Goal: Task Accomplishment & Management: Manage account settings

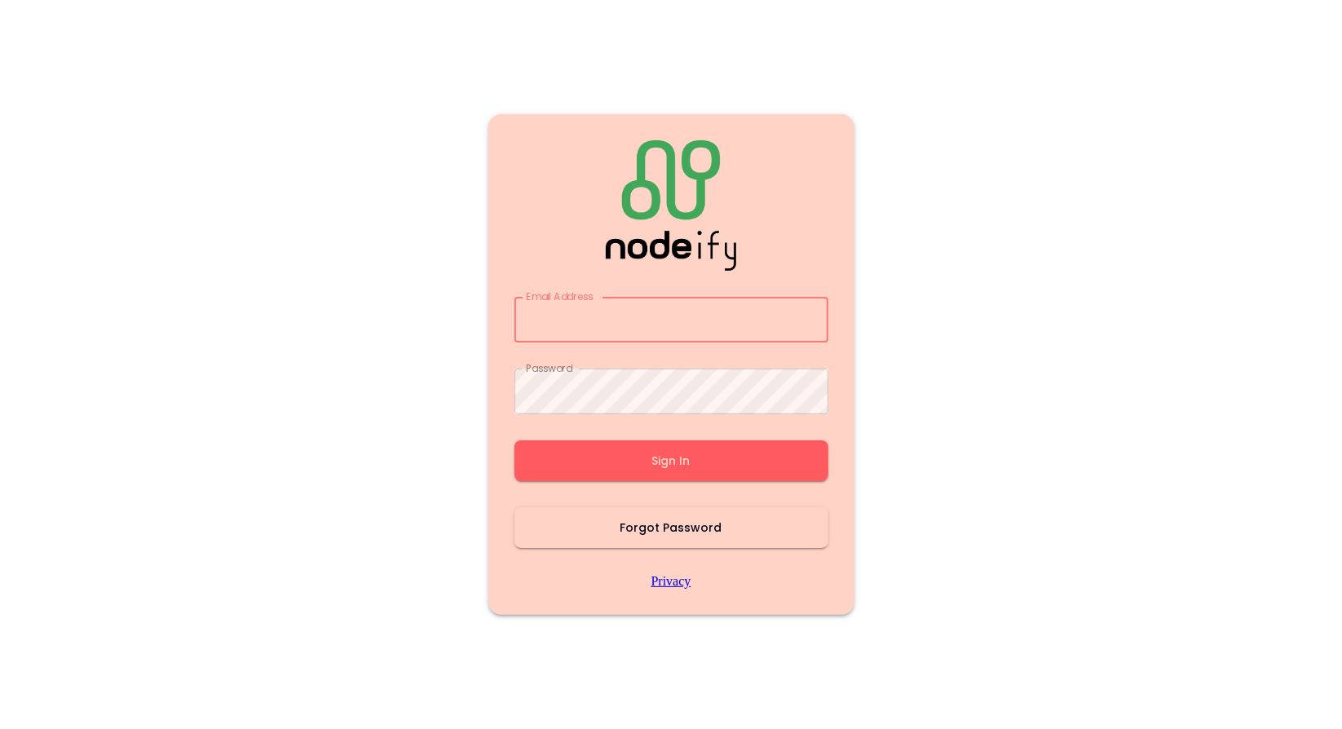
type input "**********"
click at [680, 474] on button "Sign In" at bounding box center [671, 460] width 314 height 41
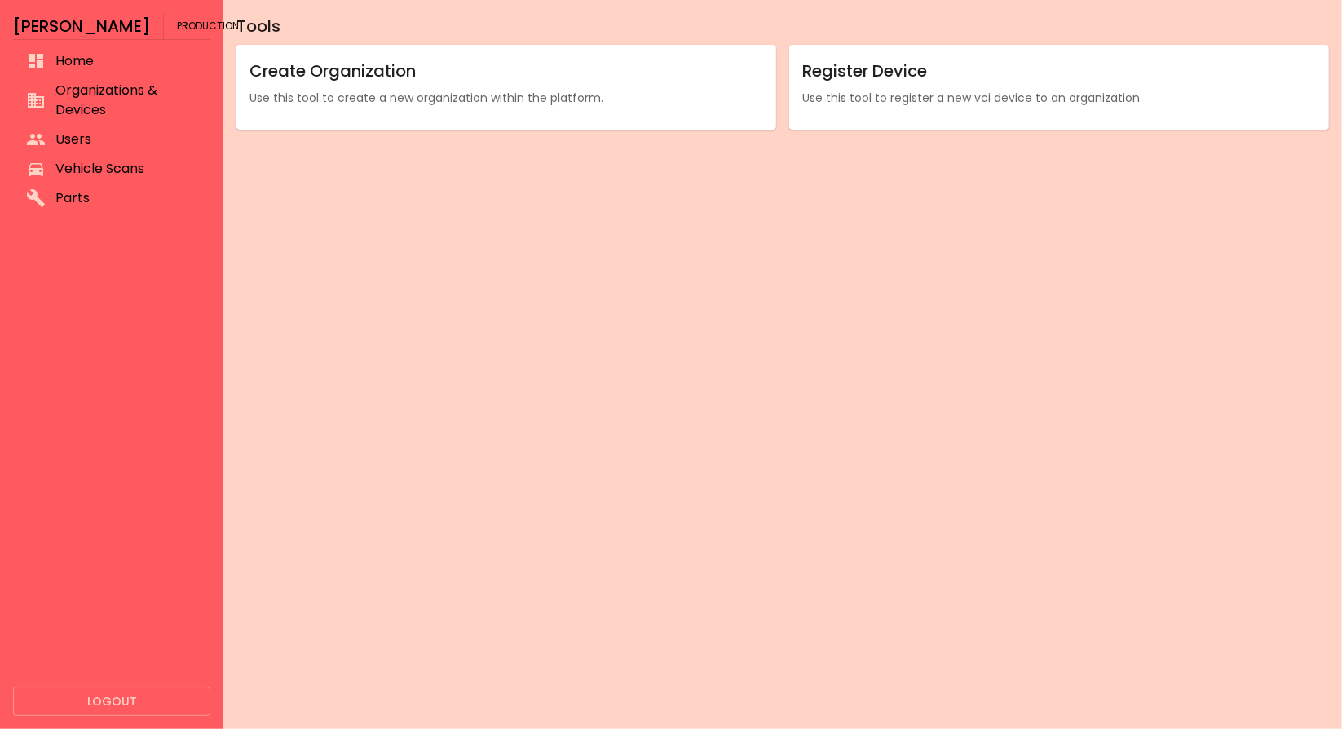
click at [107, 185] on li "Parts" at bounding box center [111, 197] width 197 height 29
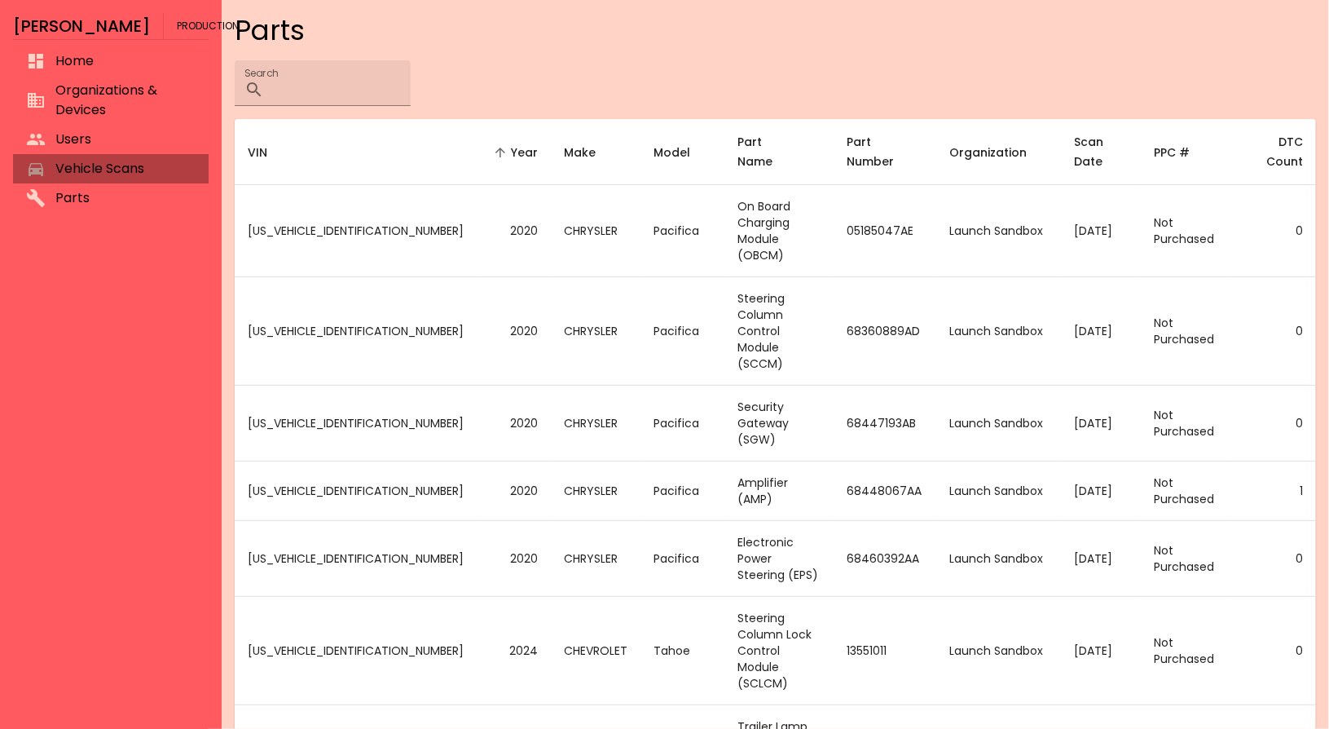
click at [103, 174] on span "Vehicle Scans" at bounding box center [125, 169] width 140 height 20
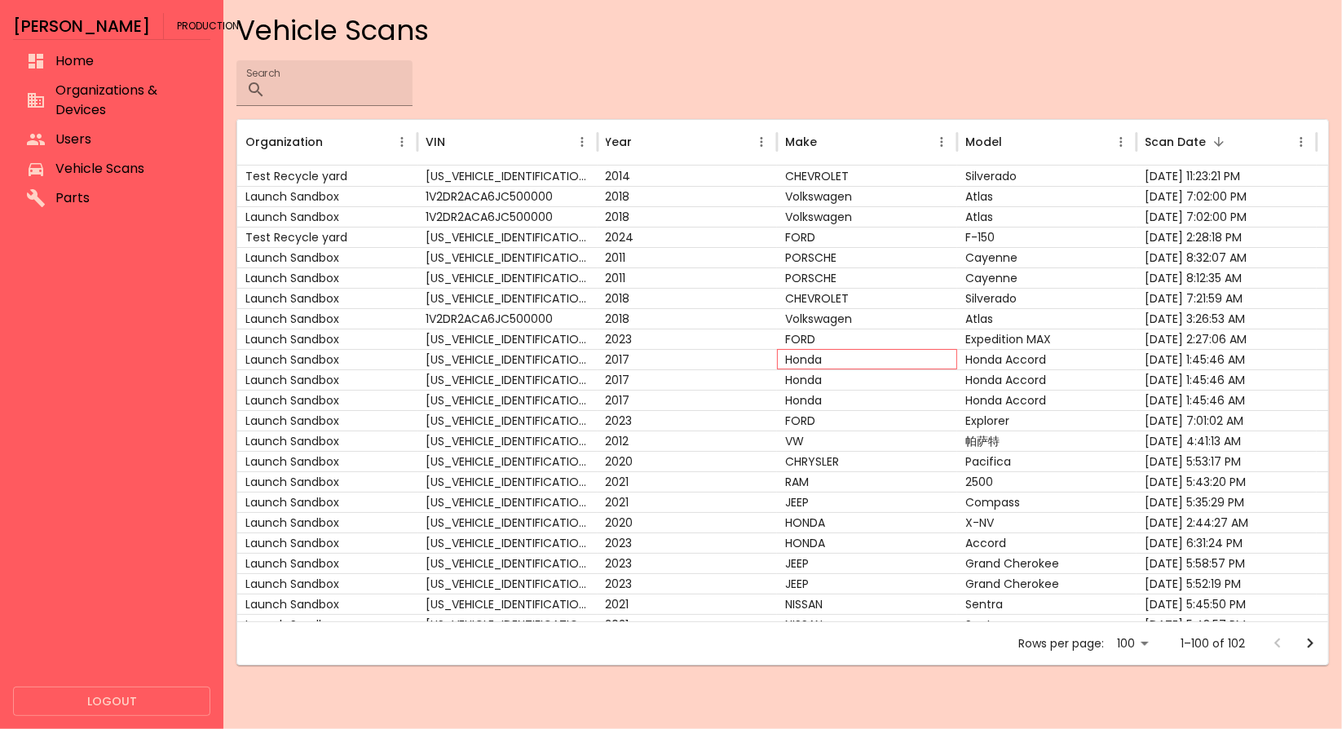
click at [800, 357] on div "Honda" at bounding box center [867, 359] width 180 height 20
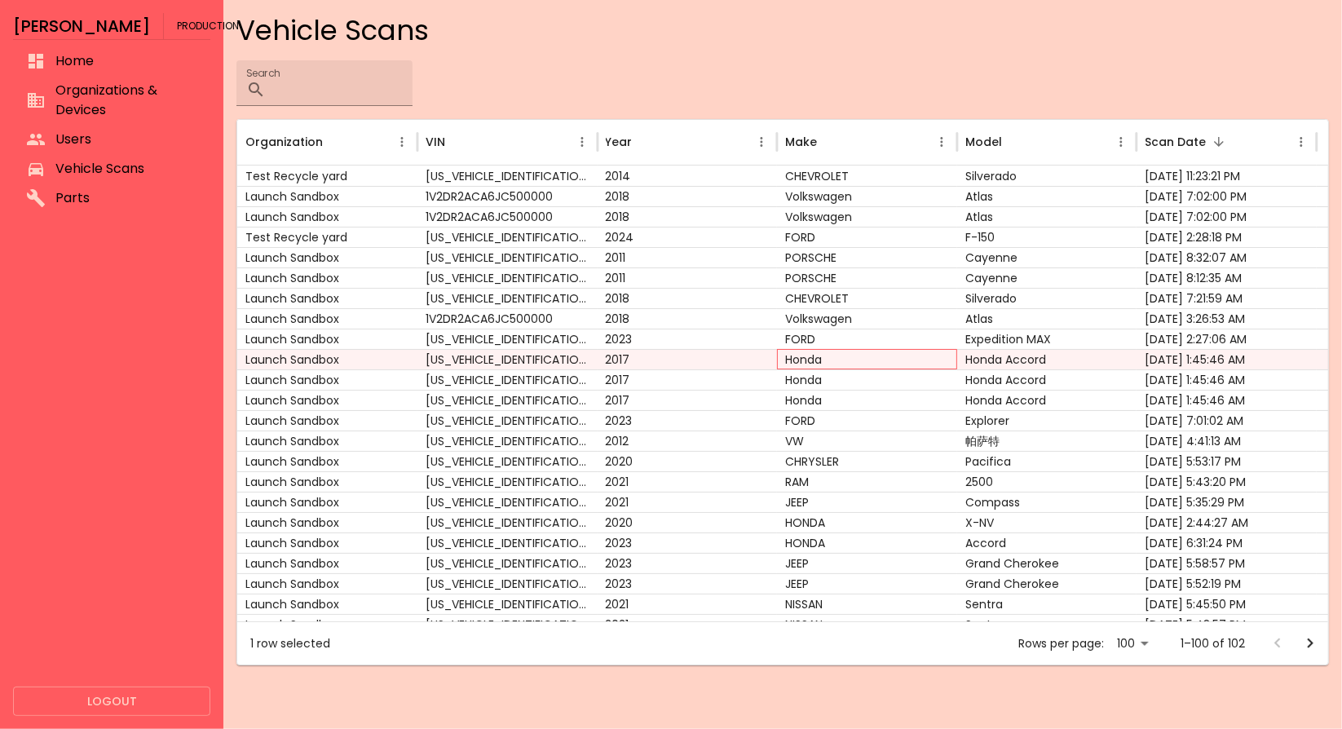
click at [800, 357] on div "Honda" at bounding box center [867, 359] width 180 height 20
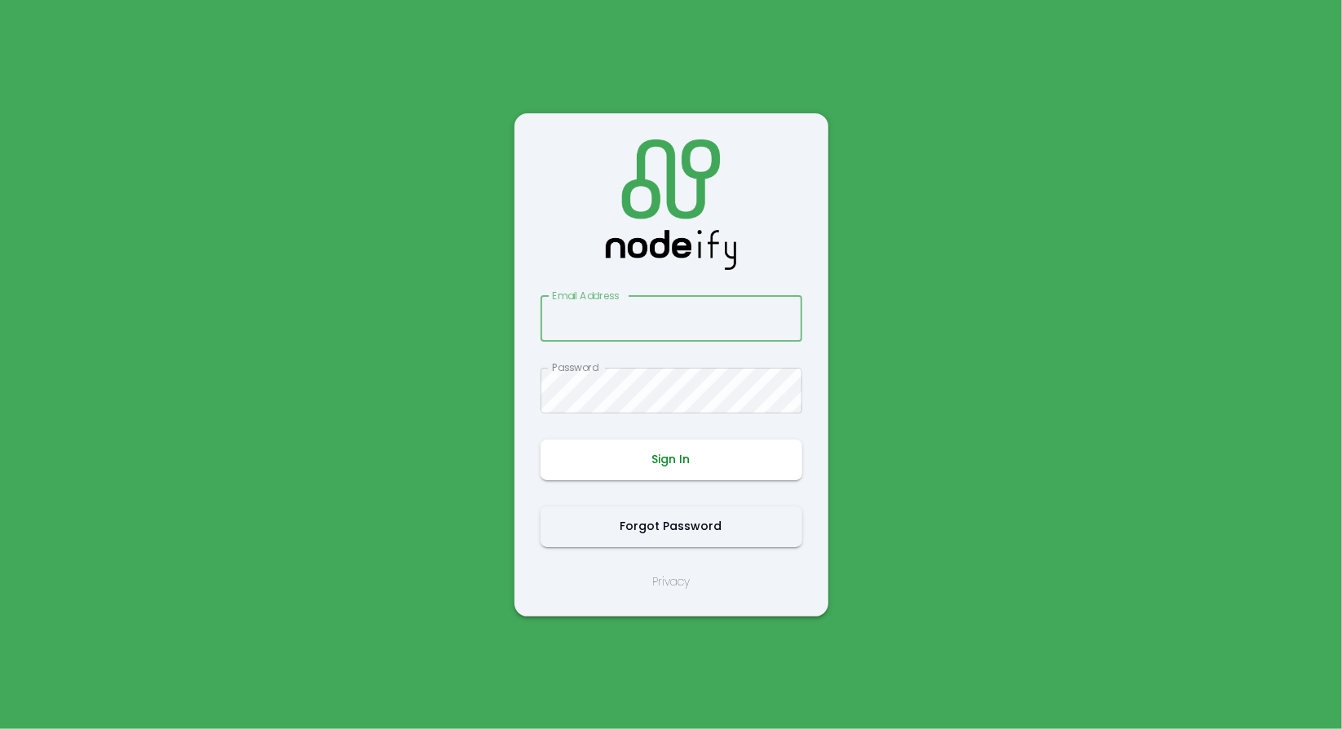
type input "**********"
click at [690, 452] on button "Sign In" at bounding box center [671, 459] width 262 height 41
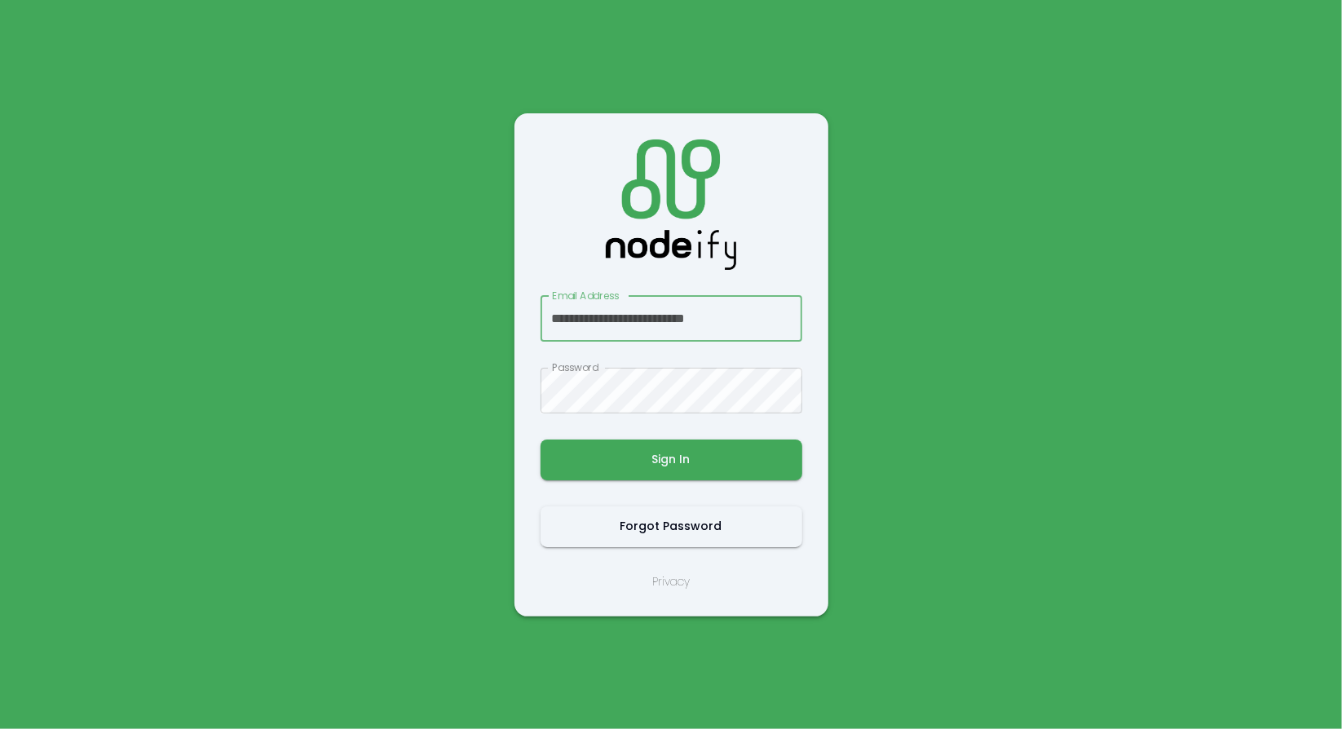
click at [690, 452] on button "Sign In" at bounding box center [671, 459] width 262 height 41
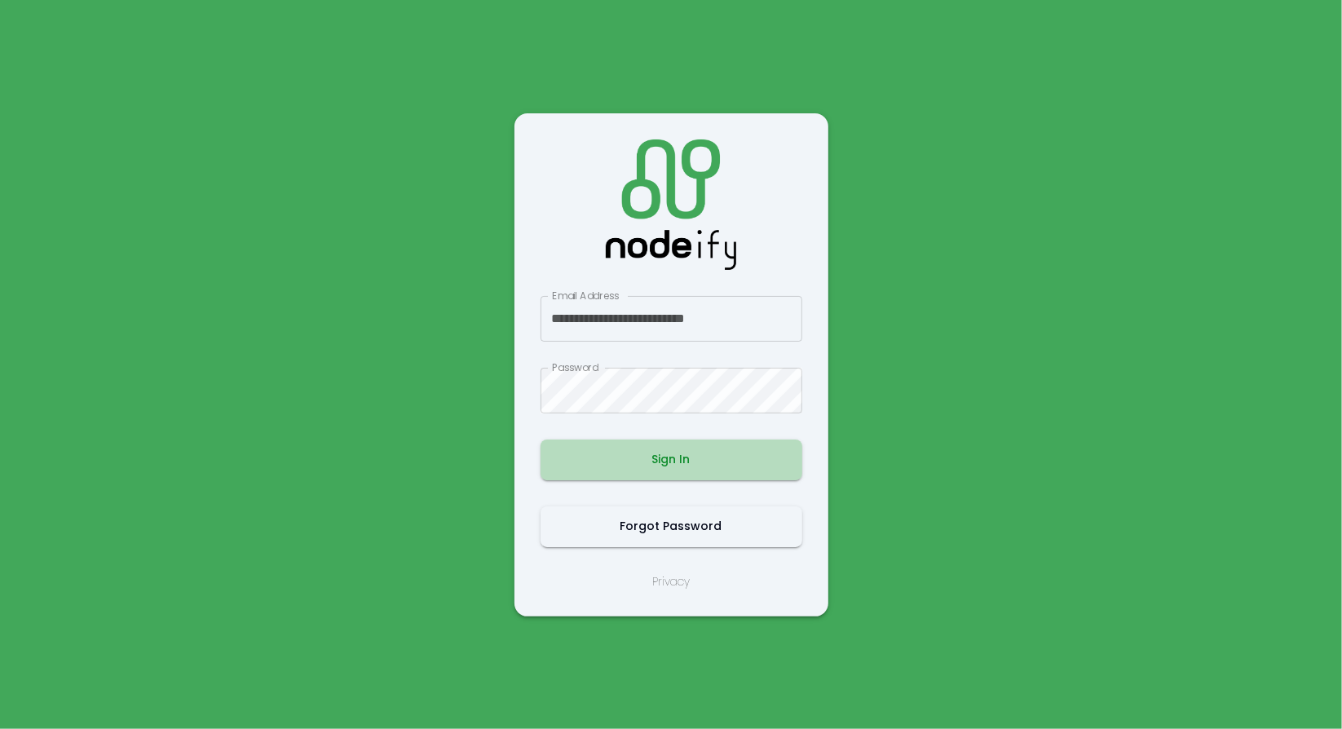
click at [634, 468] on button "Sign In" at bounding box center [671, 459] width 262 height 41
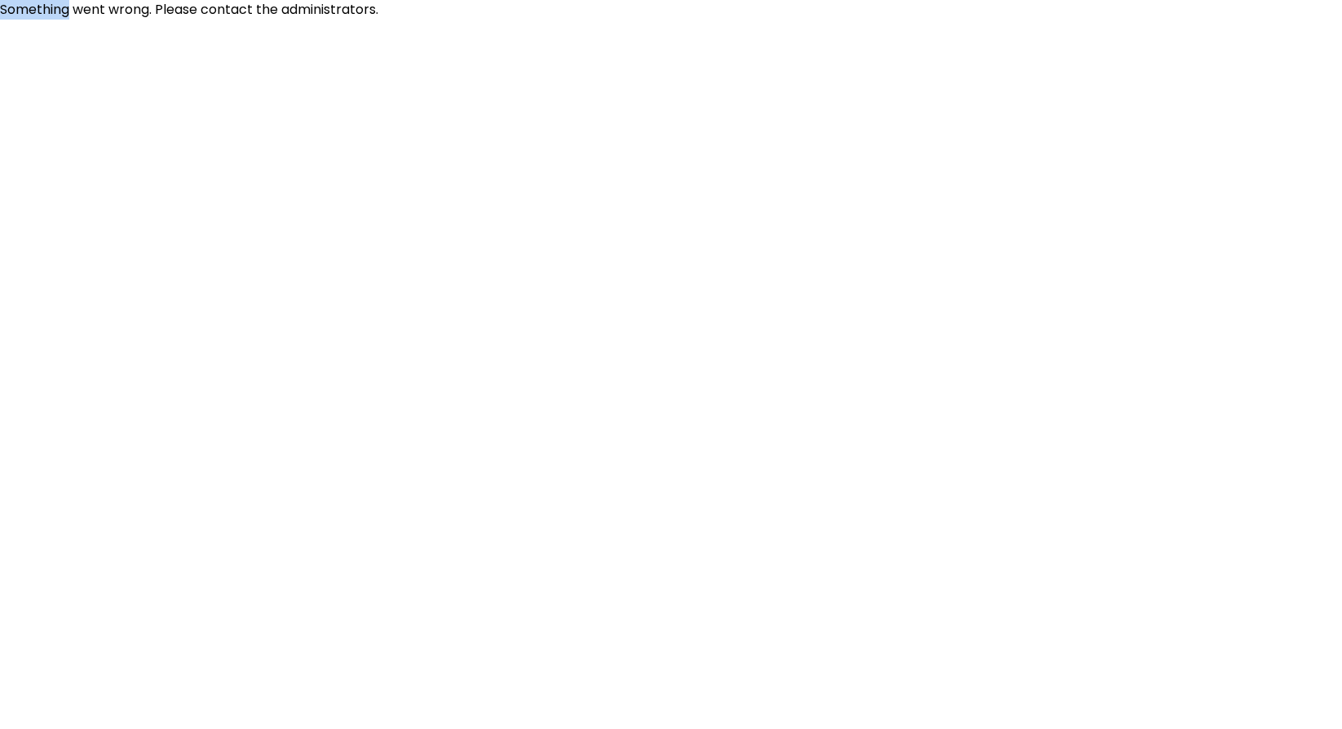
drag, startPoint x: 1, startPoint y: 221, endPoint x: 168, endPoint y: 279, distance: 176.8
click at [11, 20] on html "Something went wrong. Please contact the administrators." at bounding box center [671, 10] width 1342 height 20
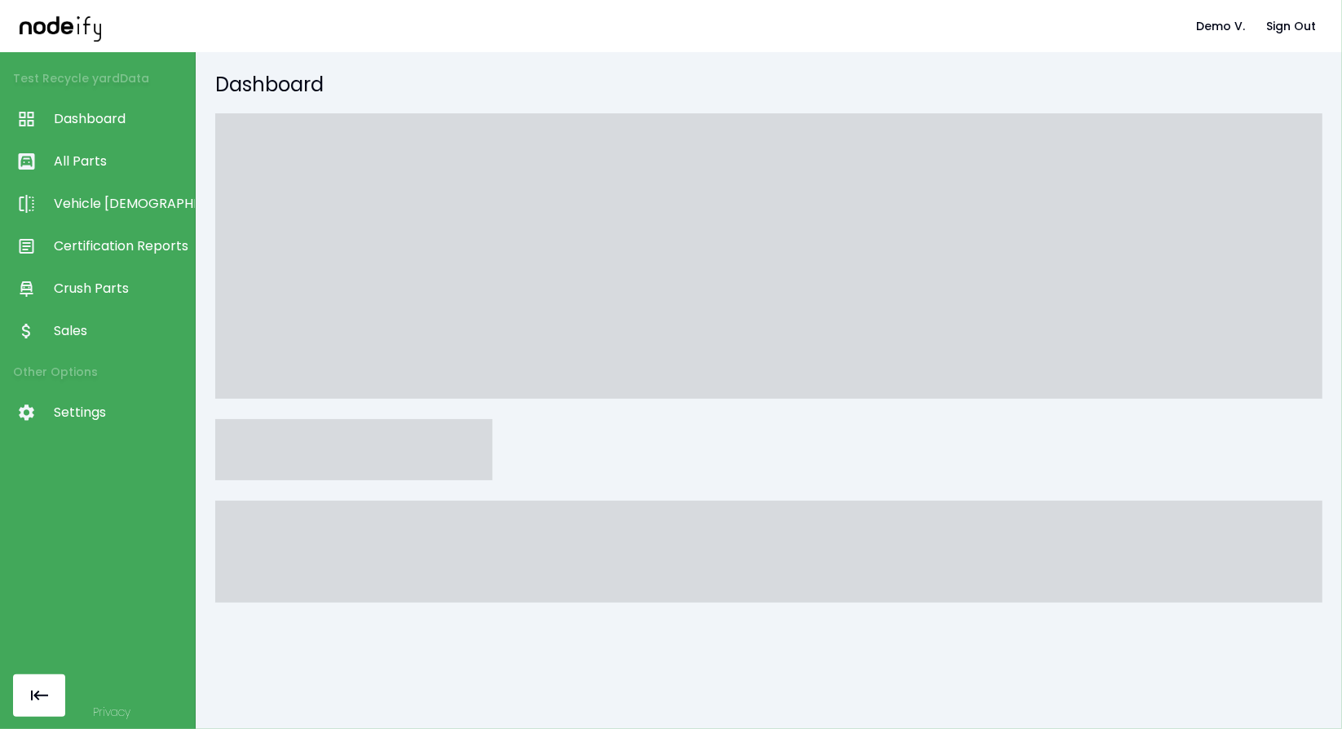
click at [98, 126] on span "Dashboard" at bounding box center [120, 119] width 133 height 20
click at [98, 152] on span "All Parts" at bounding box center [120, 162] width 133 height 20
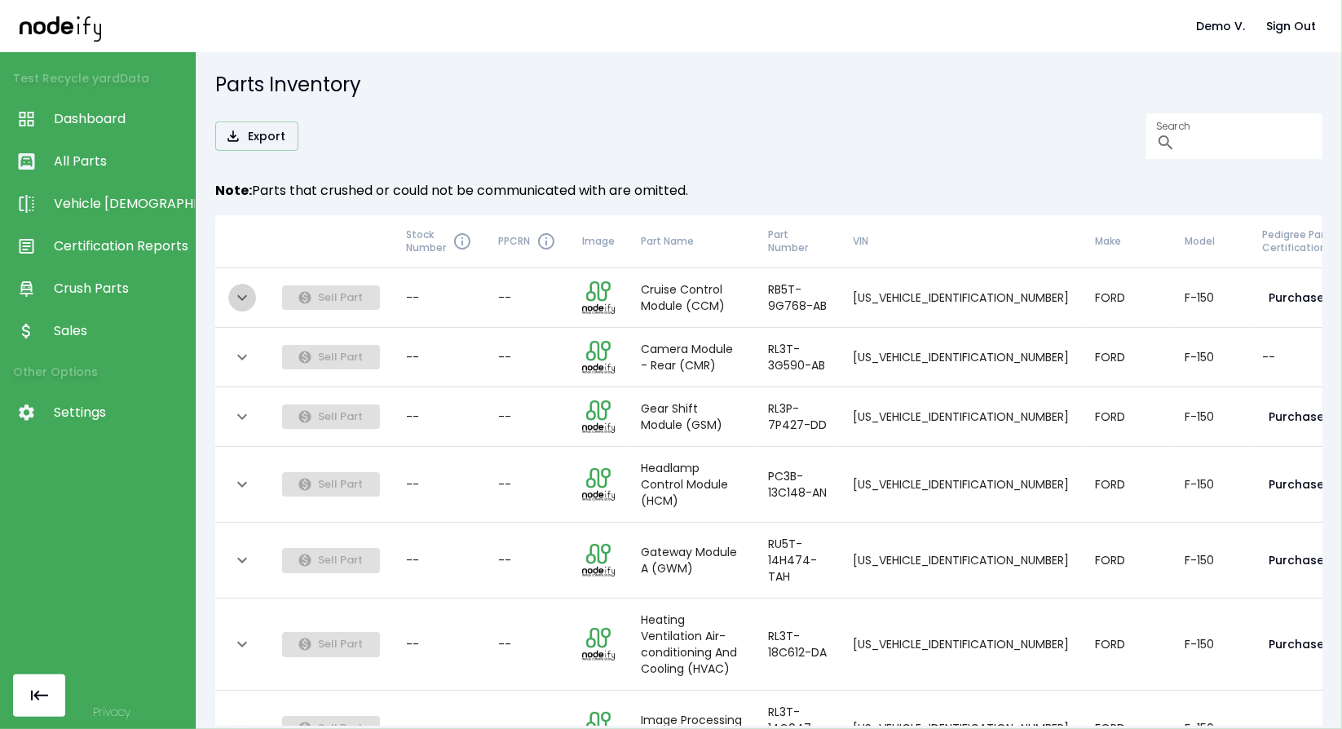
click at [238, 304] on icon "expand row" at bounding box center [242, 298] width 20 height 20
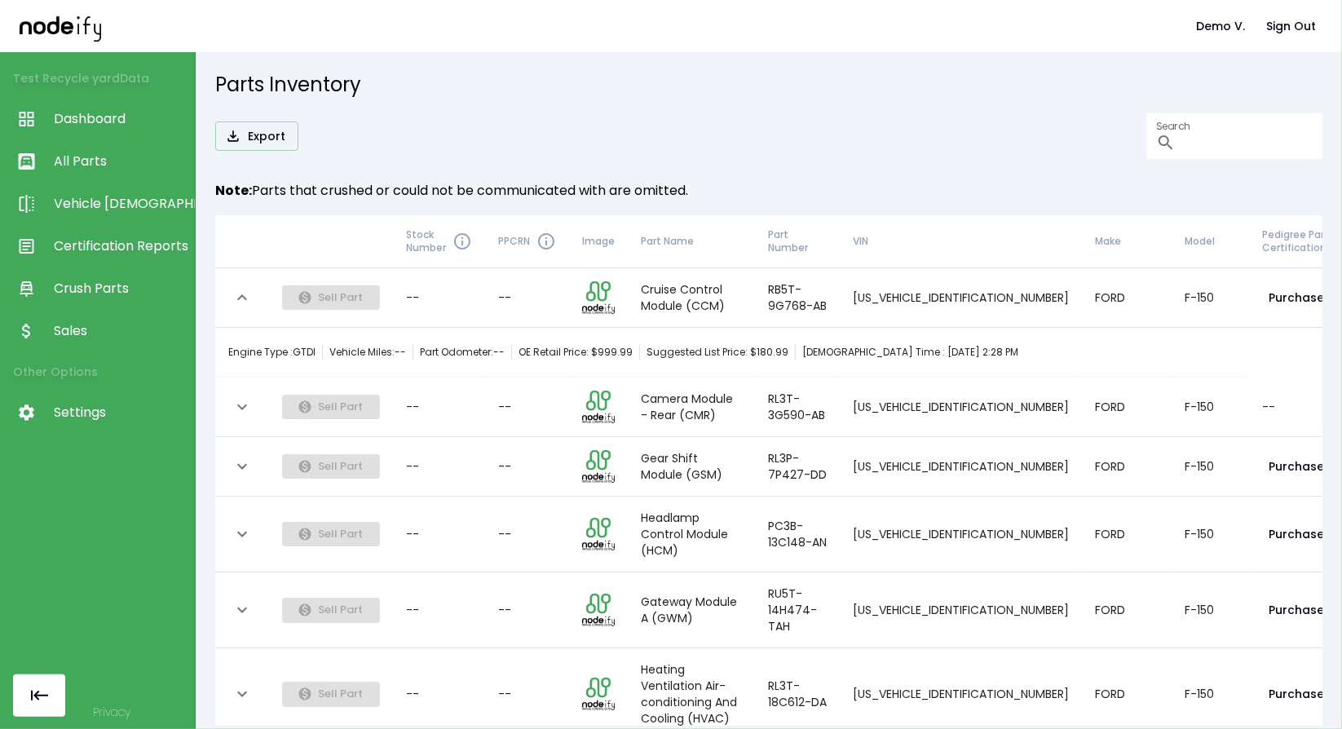
click at [238, 304] on icon "expand row" at bounding box center [242, 298] width 20 height 20
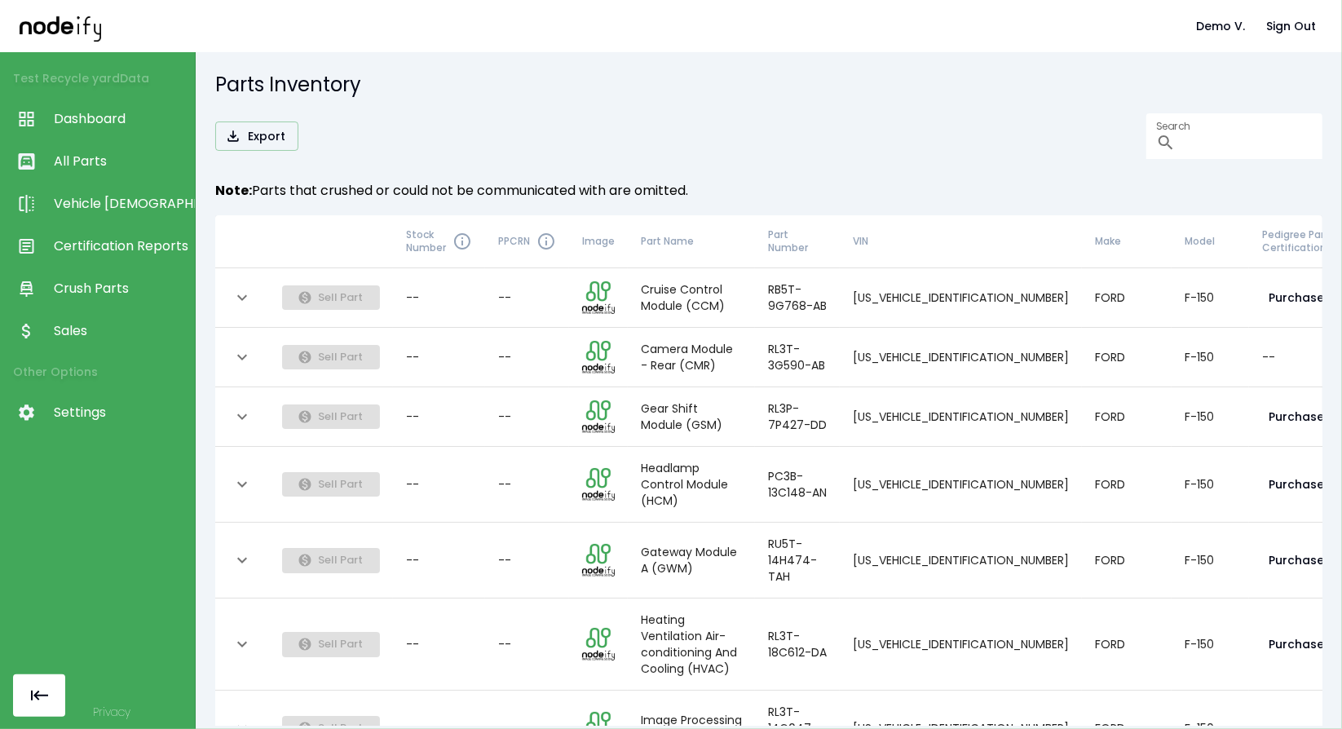
click at [232, 292] on icon "expand row" at bounding box center [242, 298] width 20 height 20
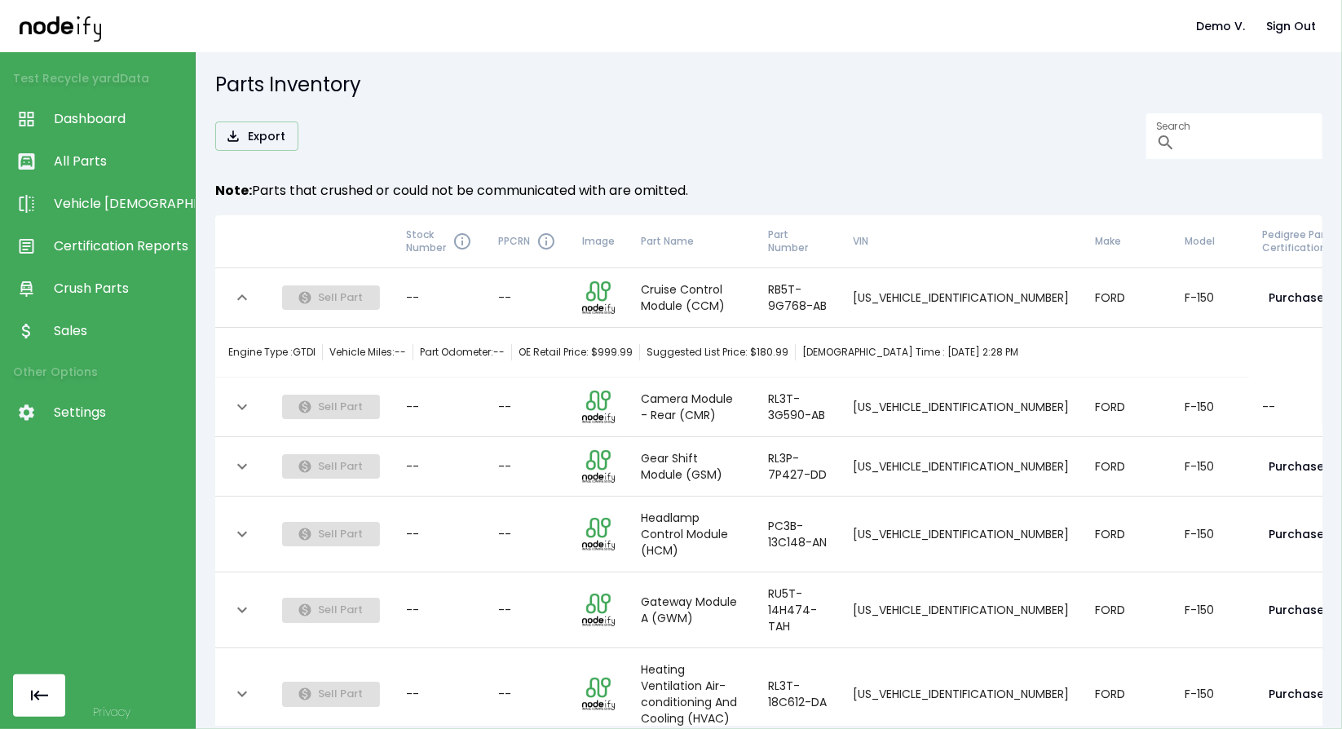
click at [232, 292] on icon "expand row" at bounding box center [242, 298] width 20 height 20
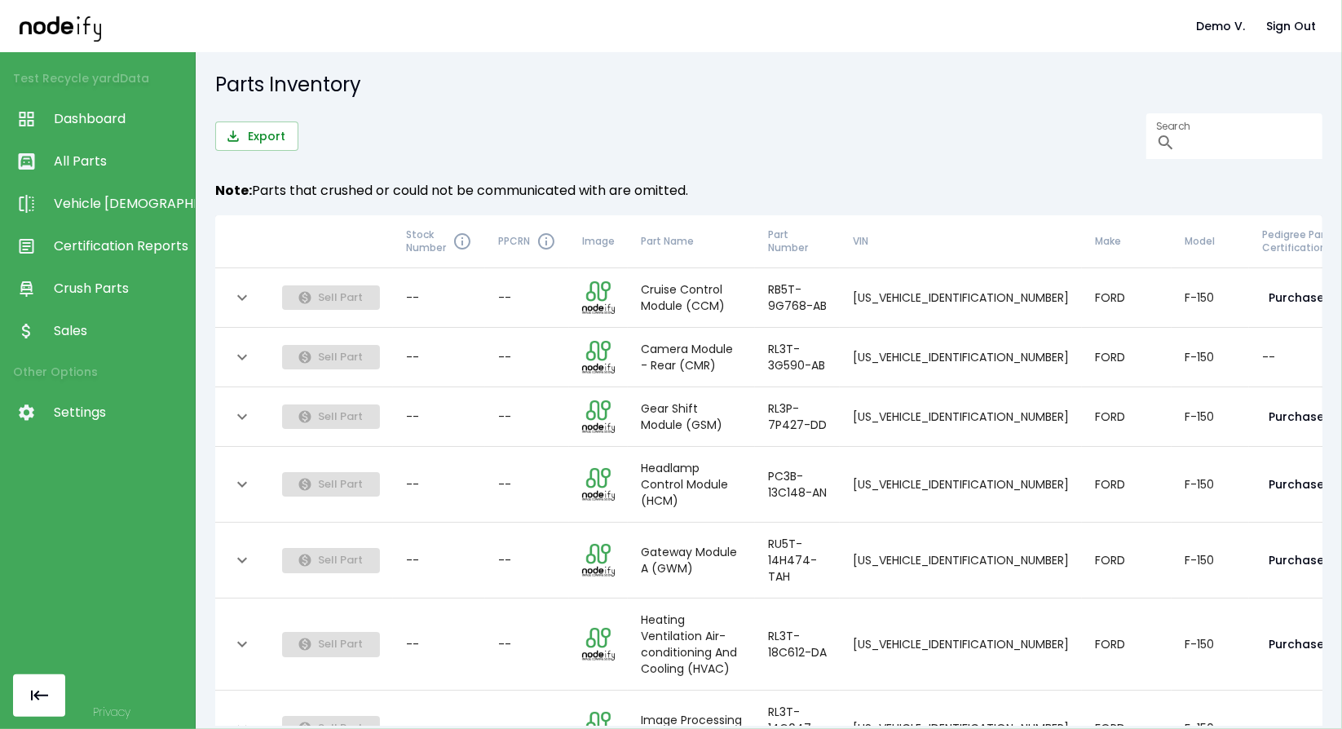
click at [264, 144] on button "Export" at bounding box center [256, 136] width 83 height 30
click at [621, 98] on div "Parts Inventory" at bounding box center [768, 86] width 1107 height 29
click at [75, 117] on span "Dashboard" at bounding box center [120, 119] width 133 height 20
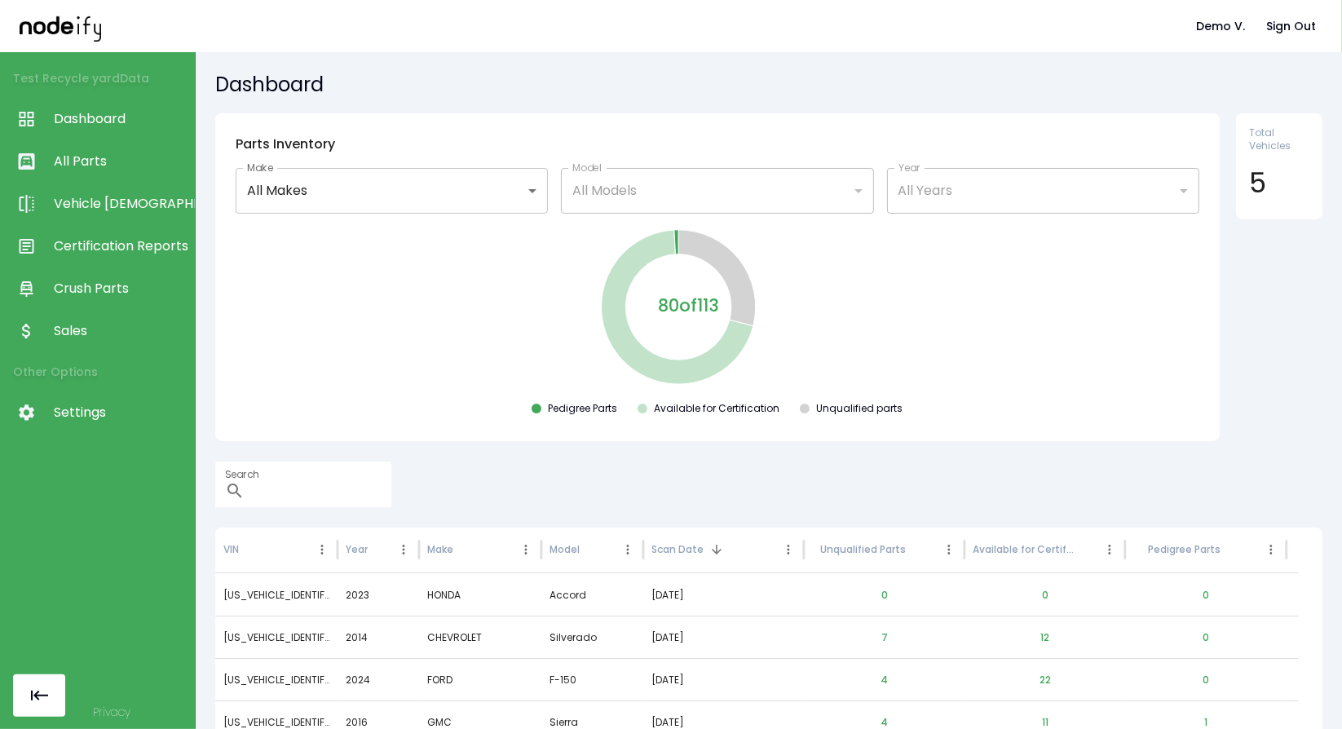
click at [75, 143] on link "All Parts" at bounding box center [97, 161] width 195 height 42
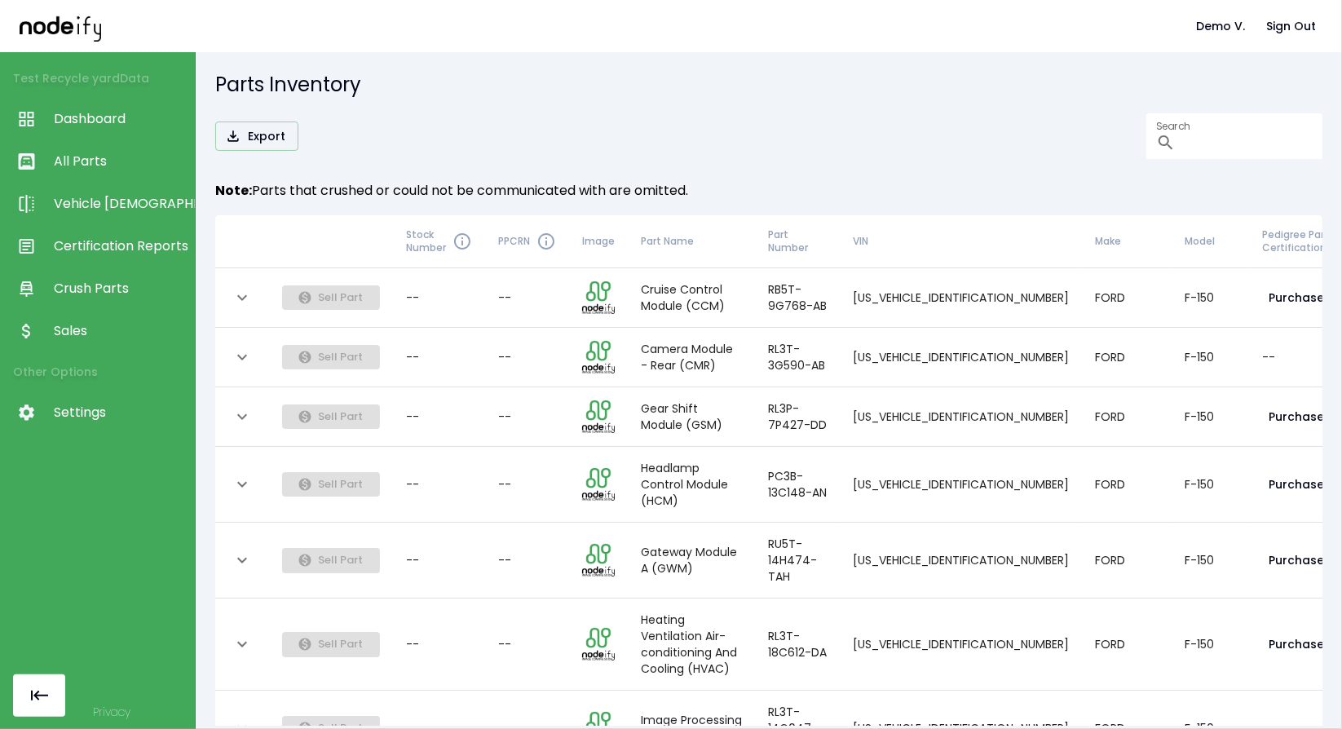
click at [315, 300] on span "Sell Part" at bounding box center [331, 297] width 98 height 16
click at [246, 295] on icon "expand row" at bounding box center [242, 298] width 10 height 6
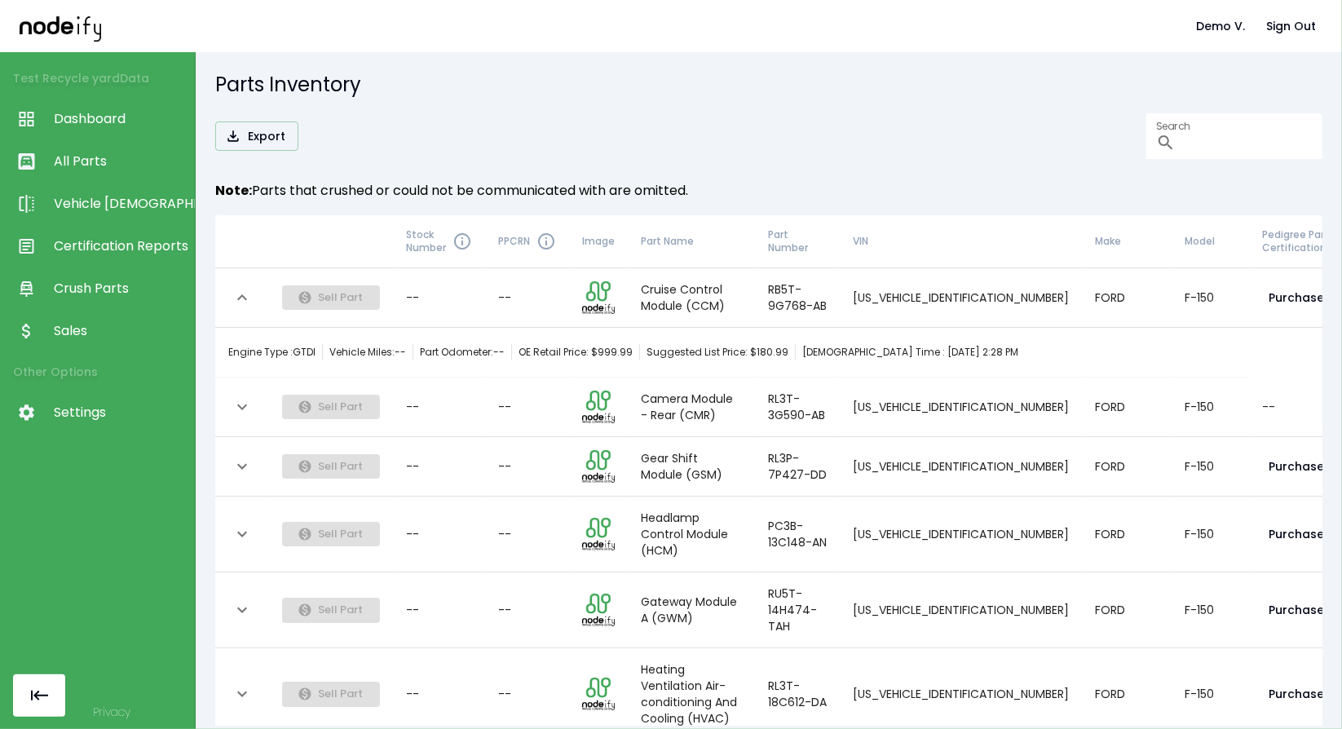
click at [246, 295] on icon "expand row" at bounding box center [242, 298] width 20 height 20
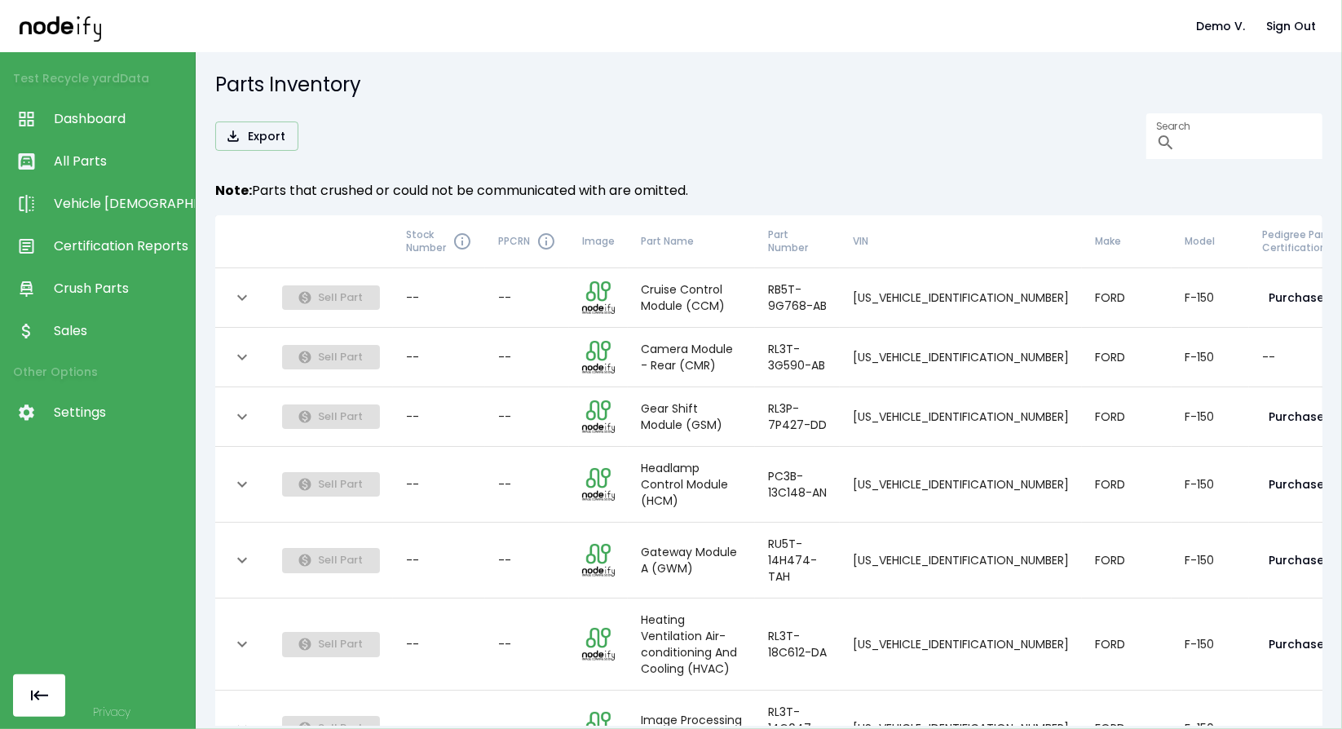
click at [246, 295] on icon "expand row" at bounding box center [242, 298] width 10 height 6
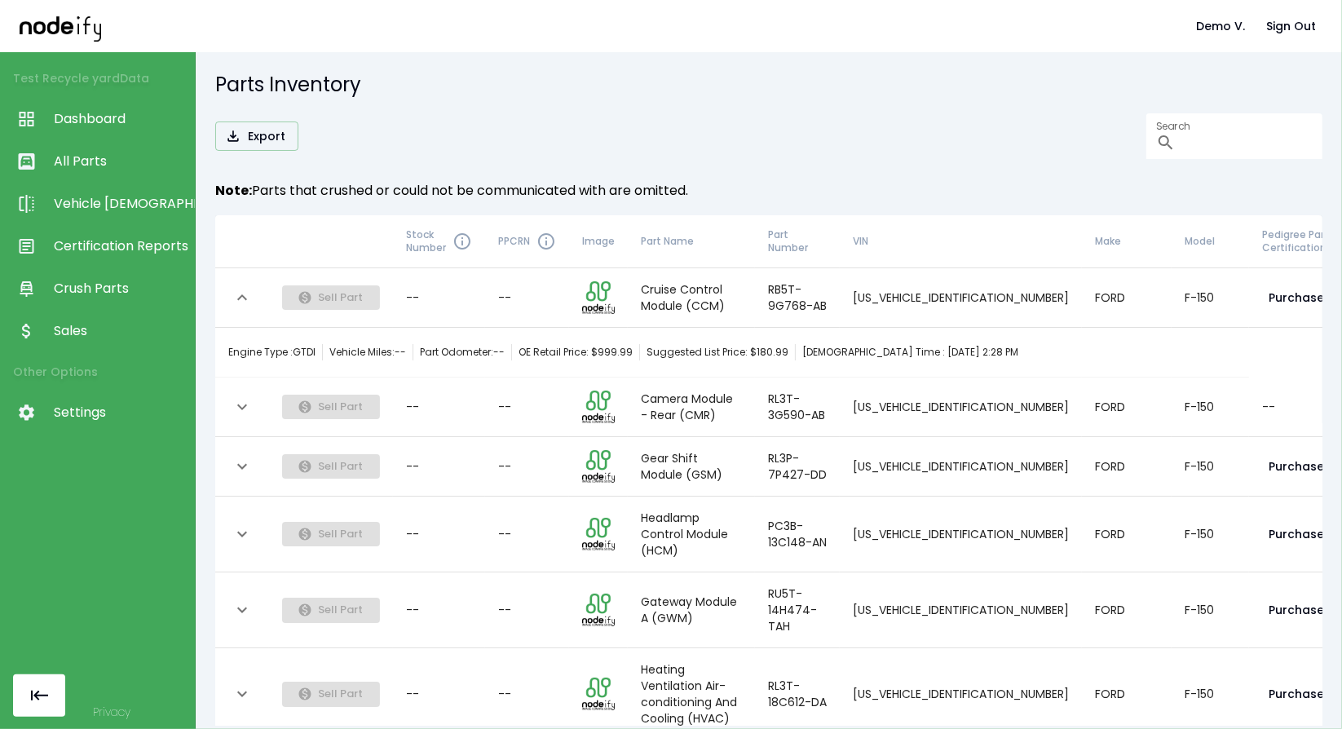
click at [246, 295] on icon "expand row" at bounding box center [242, 298] width 20 height 20
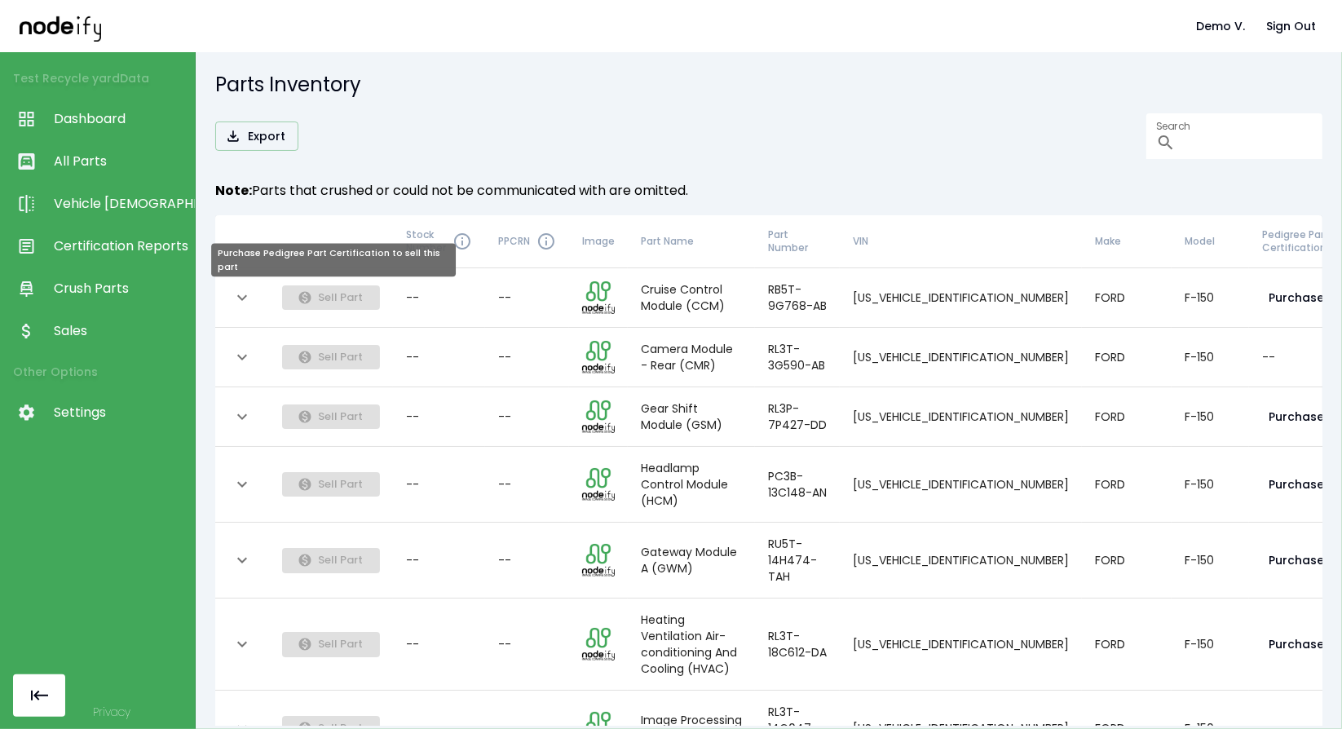
click at [311, 299] on span "Sell Part" at bounding box center [331, 297] width 98 height 16
click at [326, 294] on span "Sell Part" at bounding box center [331, 297] width 98 height 16
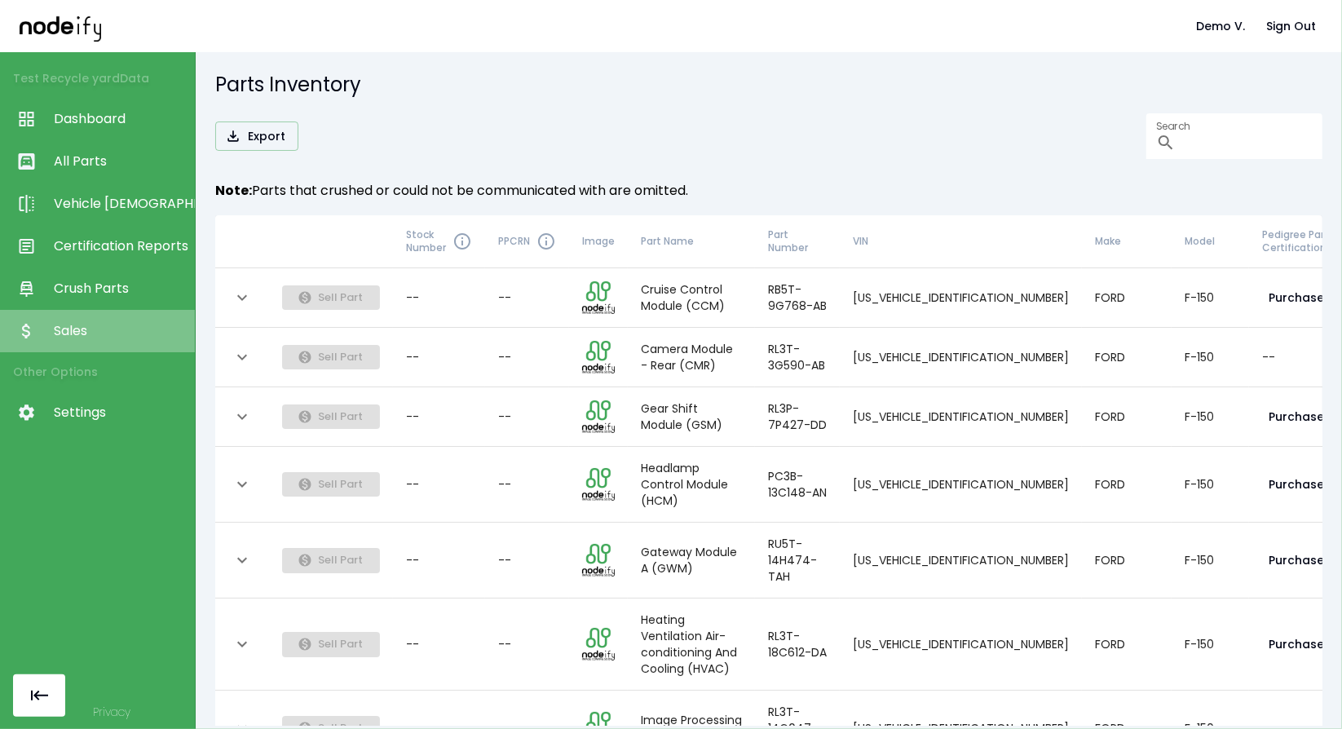
click at [108, 334] on span "Sales" at bounding box center [120, 331] width 133 height 20
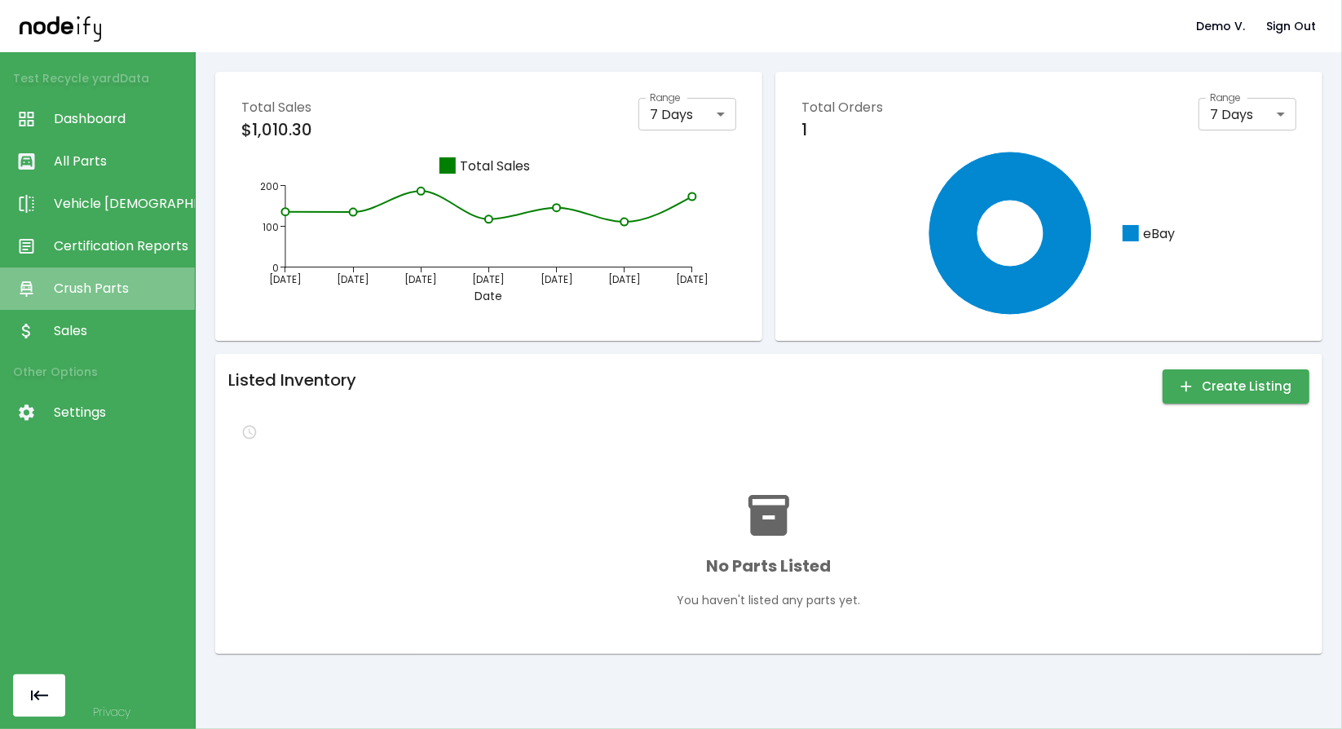
click at [119, 280] on span "Crush Parts" at bounding box center [120, 289] width 133 height 20
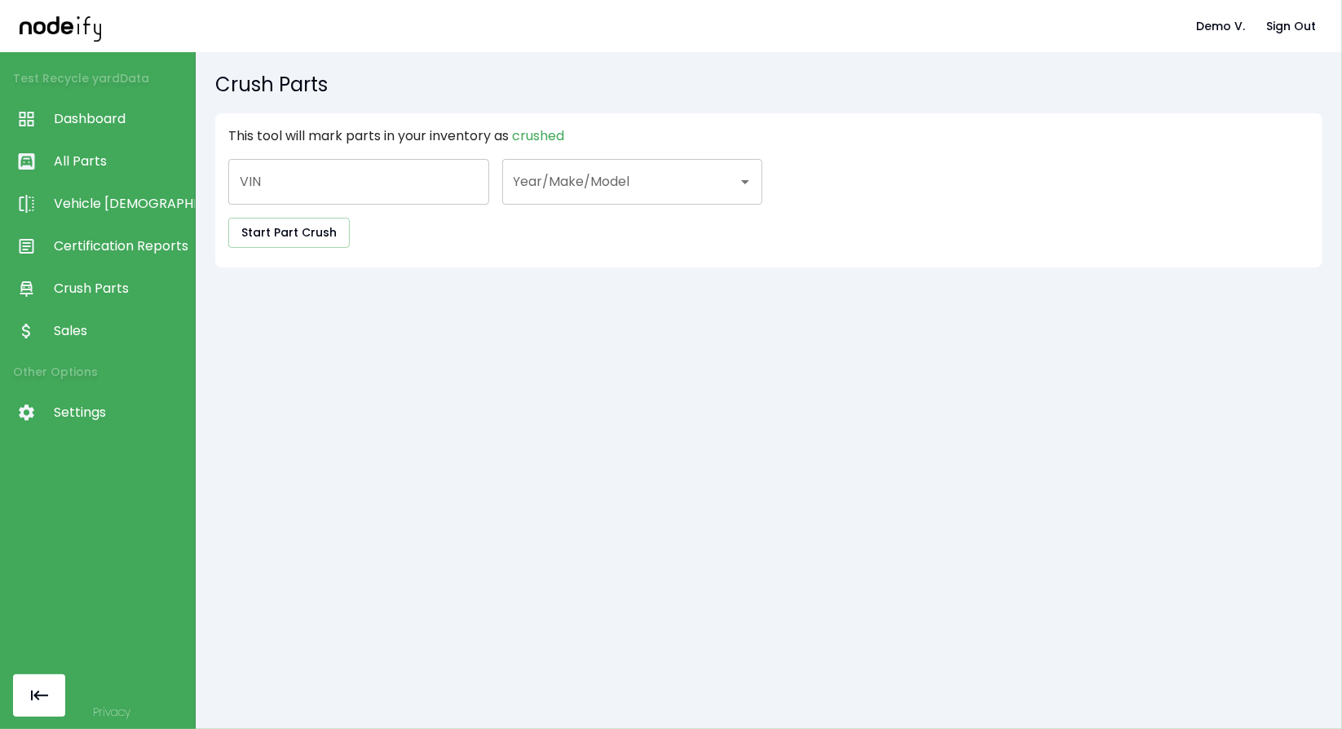
click at [117, 258] on link "Certification Reports" at bounding box center [97, 246] width 195 height 42
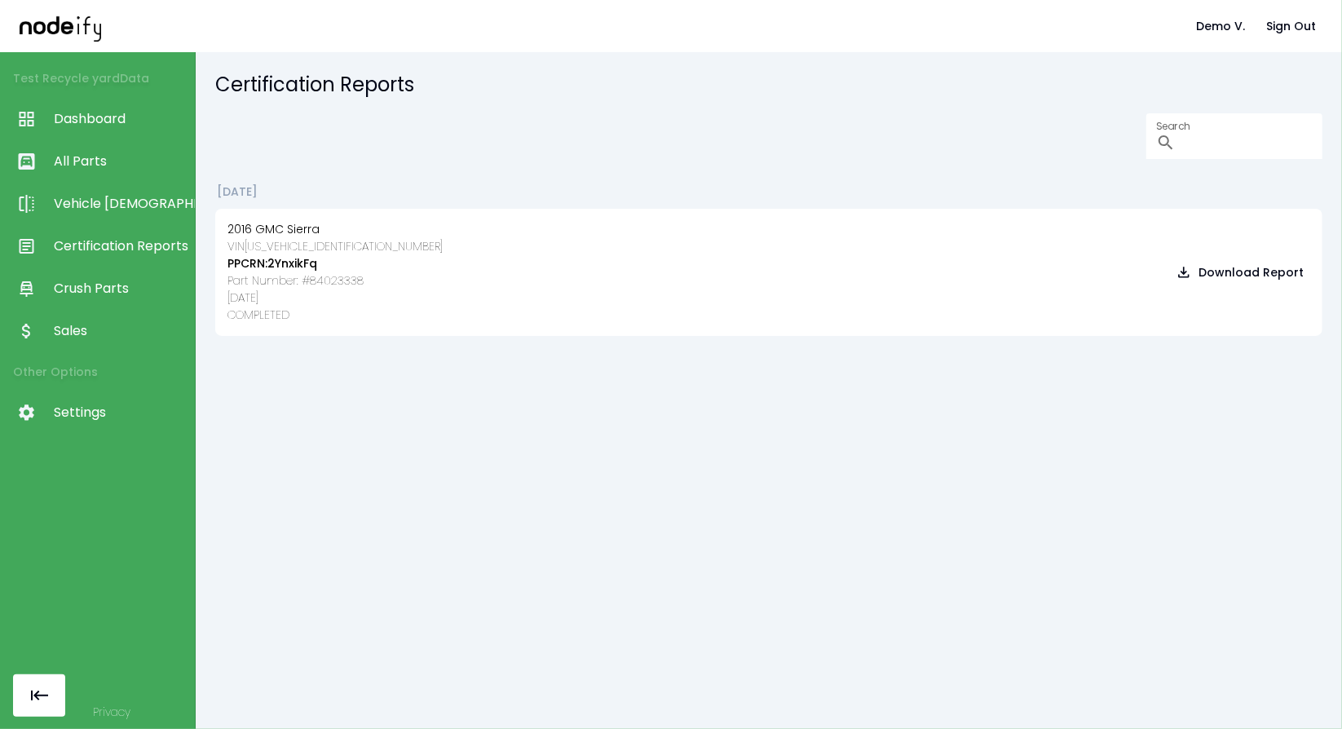
click at [122, 195] on span "Vehicle [DEMOGRAPHIC_DATA]" at bounding box center [120, 204] width 133 height 20
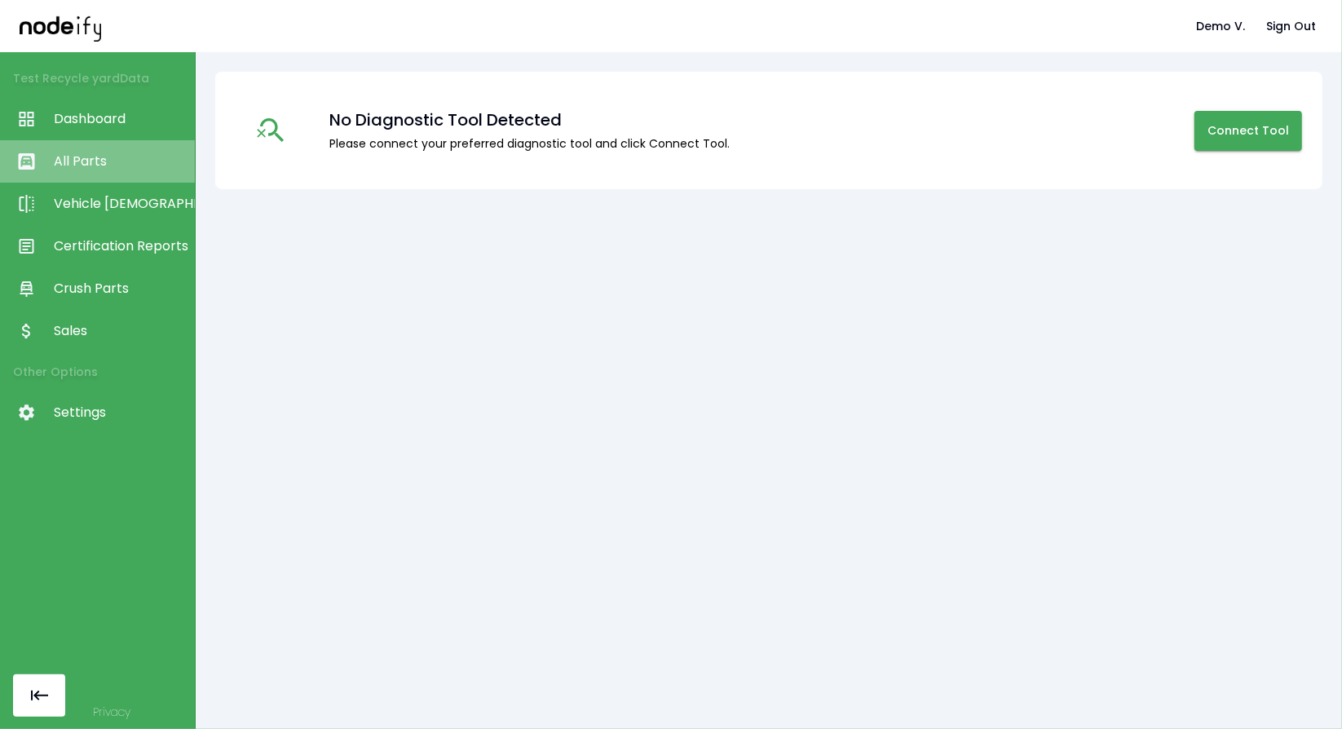
click at [134, 159] on span "All Parts" at bounding box center [120, 162] width 133 height 20
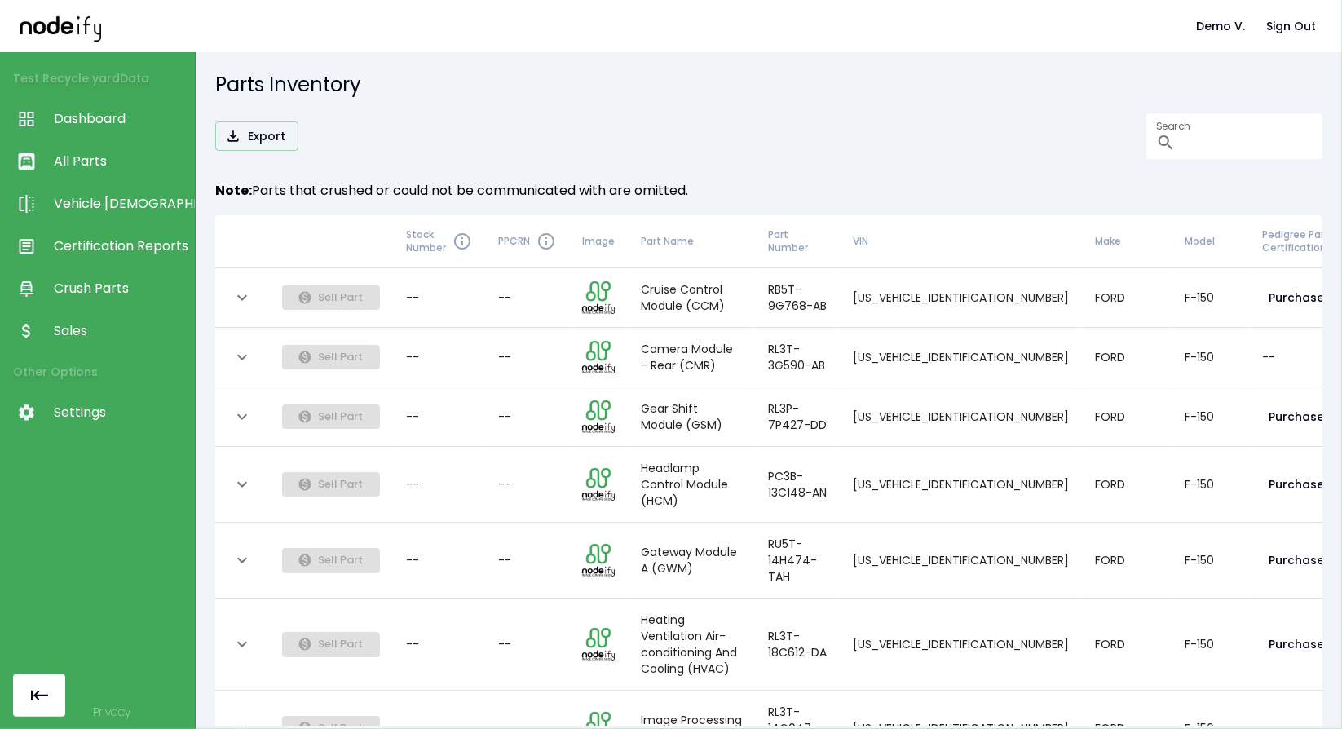
click at [249, 297] on icon "expand row" at bounding box center [242, 298] width 20 height 20
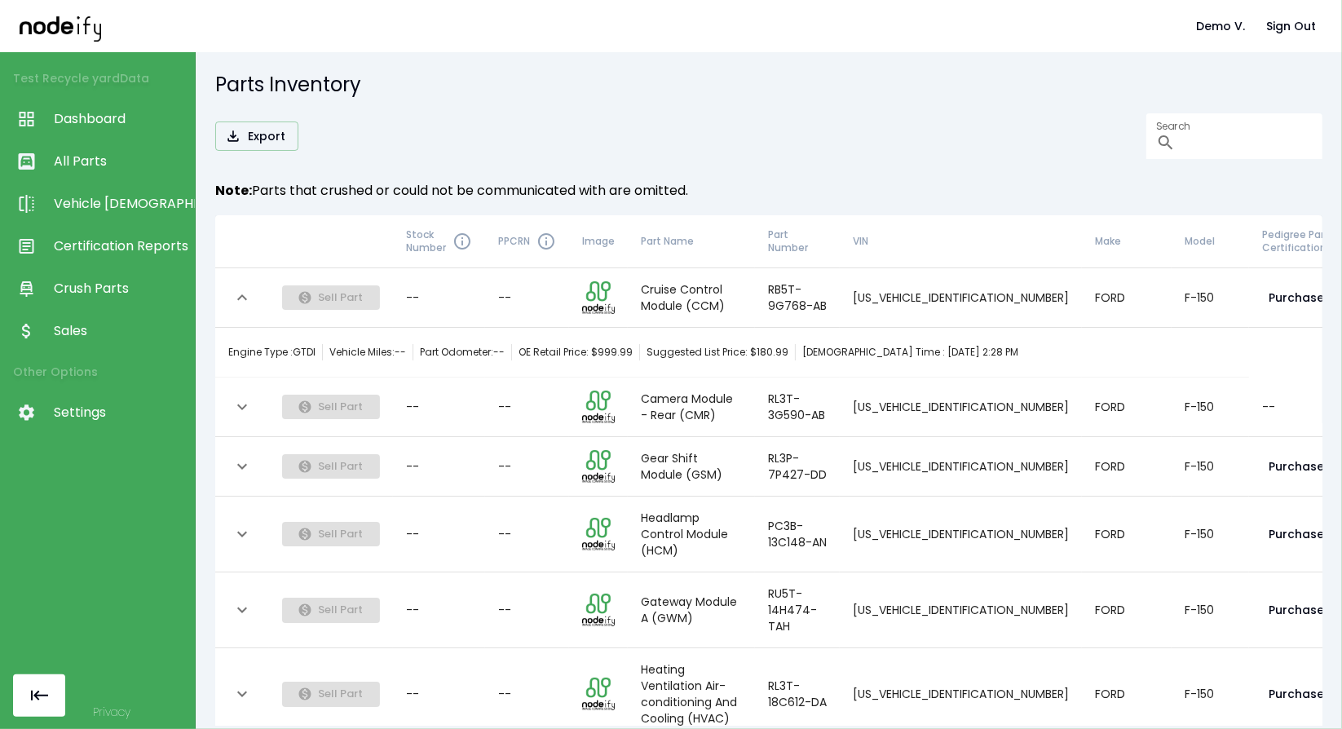
click at [249, 297] on icon "expand row" at bounding box center [242, 298] width 20 height 20
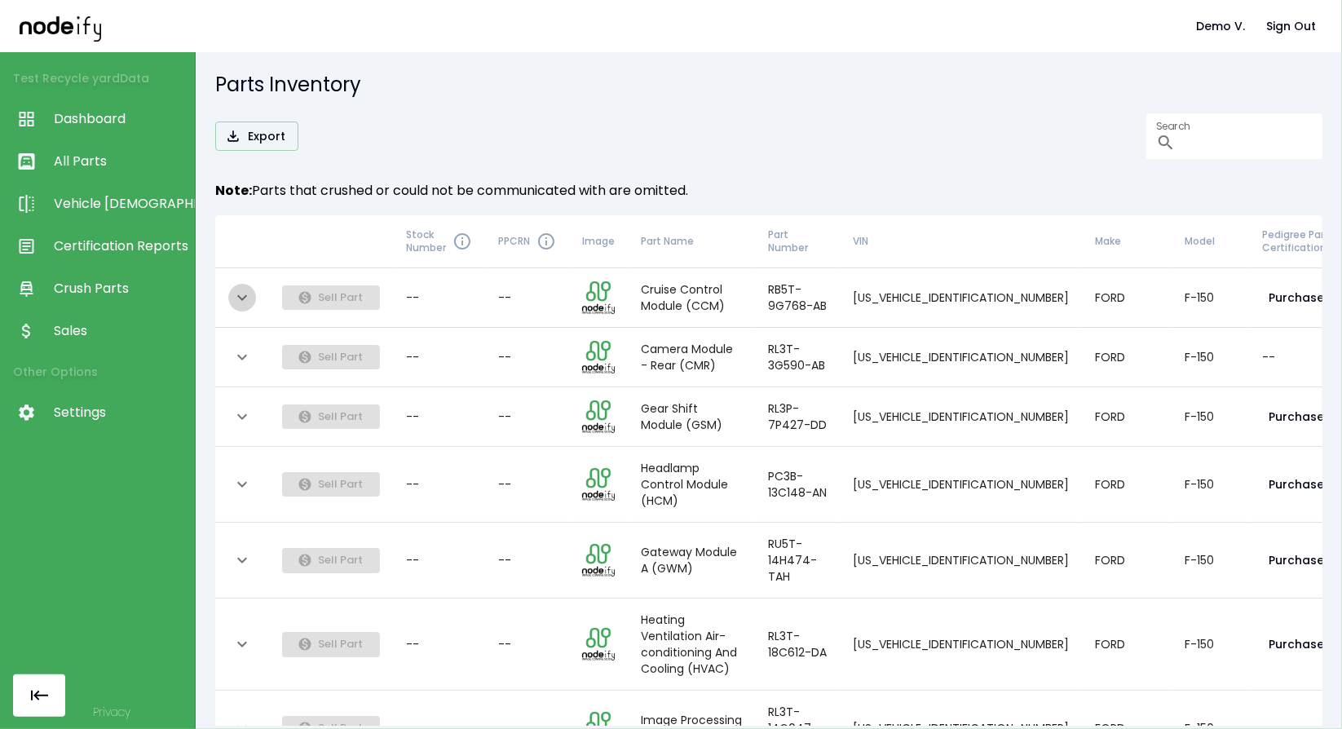
click at [241, 299] on icon "expand row" at bounding box center [242, 298] width 20 height 20
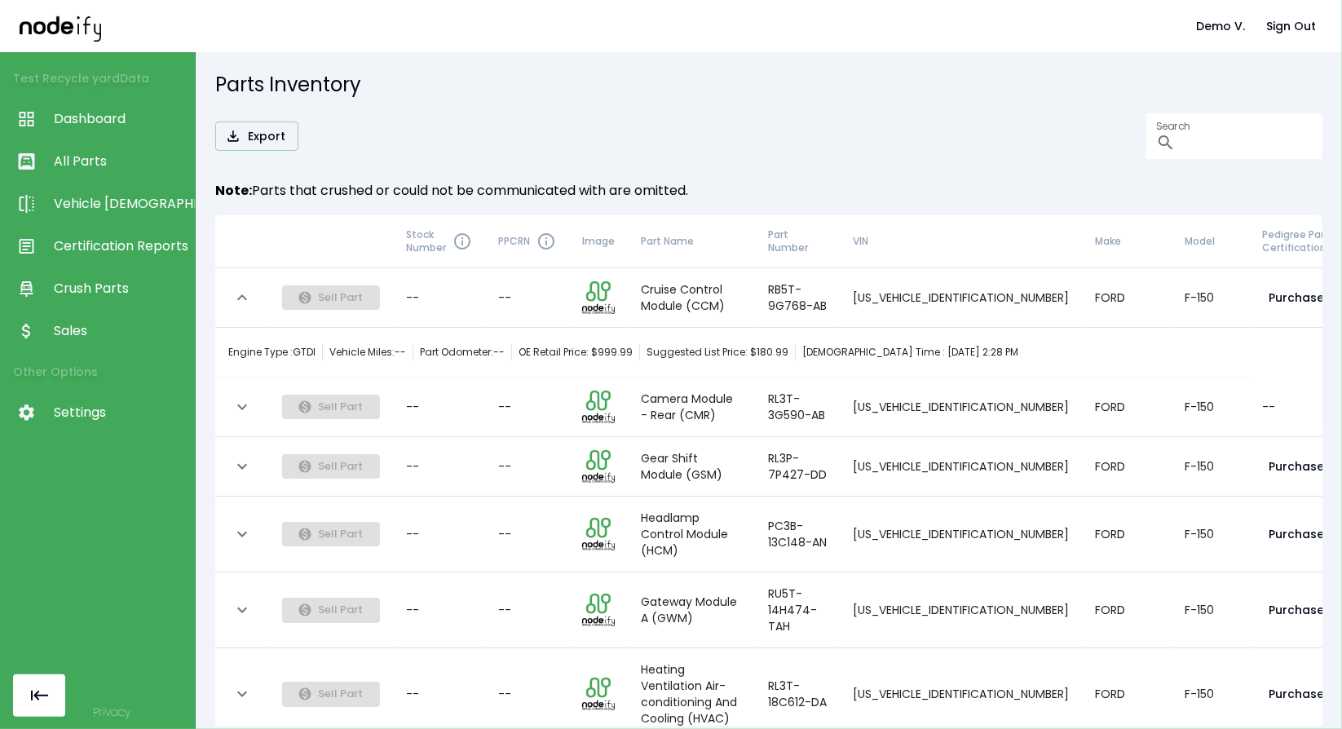
click at [241, 299] on icon "expand row" at bounding box center [242, 298] width 20 height 20
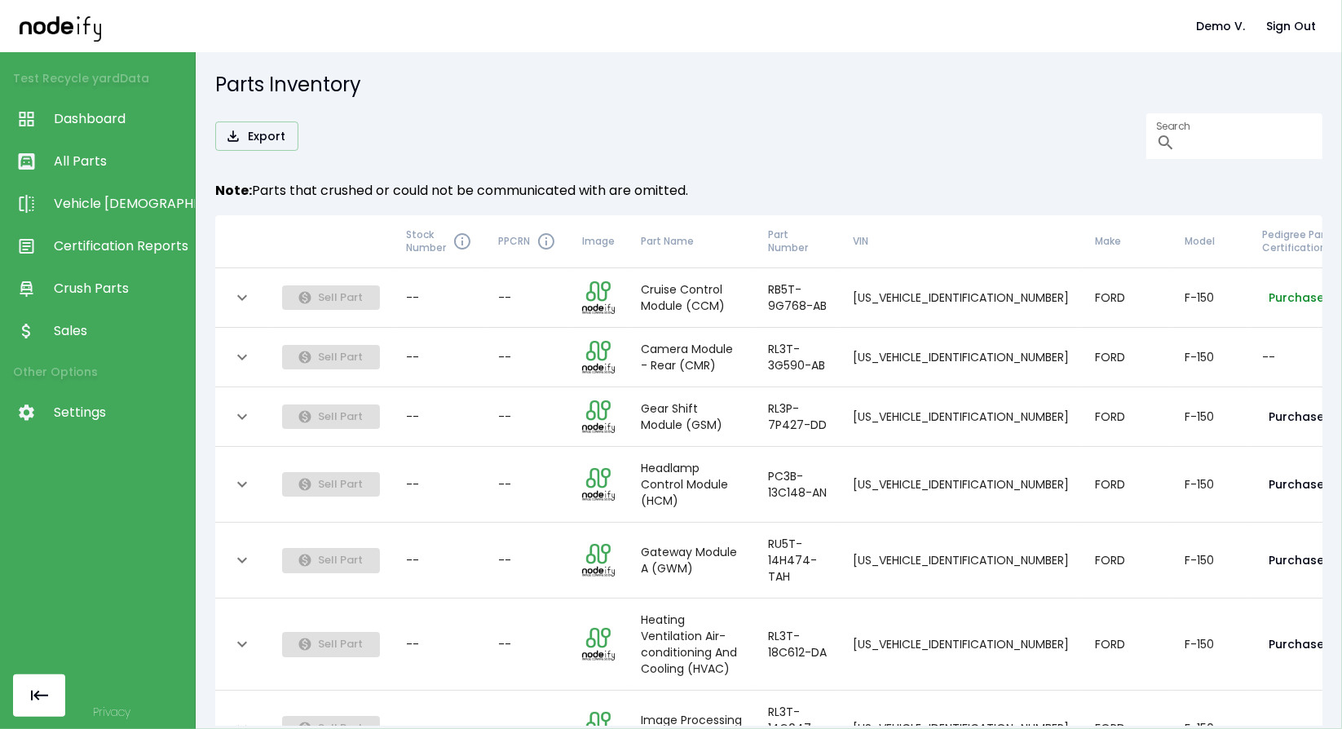
click at [1262, 306] on button "Purchase" at bounding box center [1296, 298] width 68 height 30
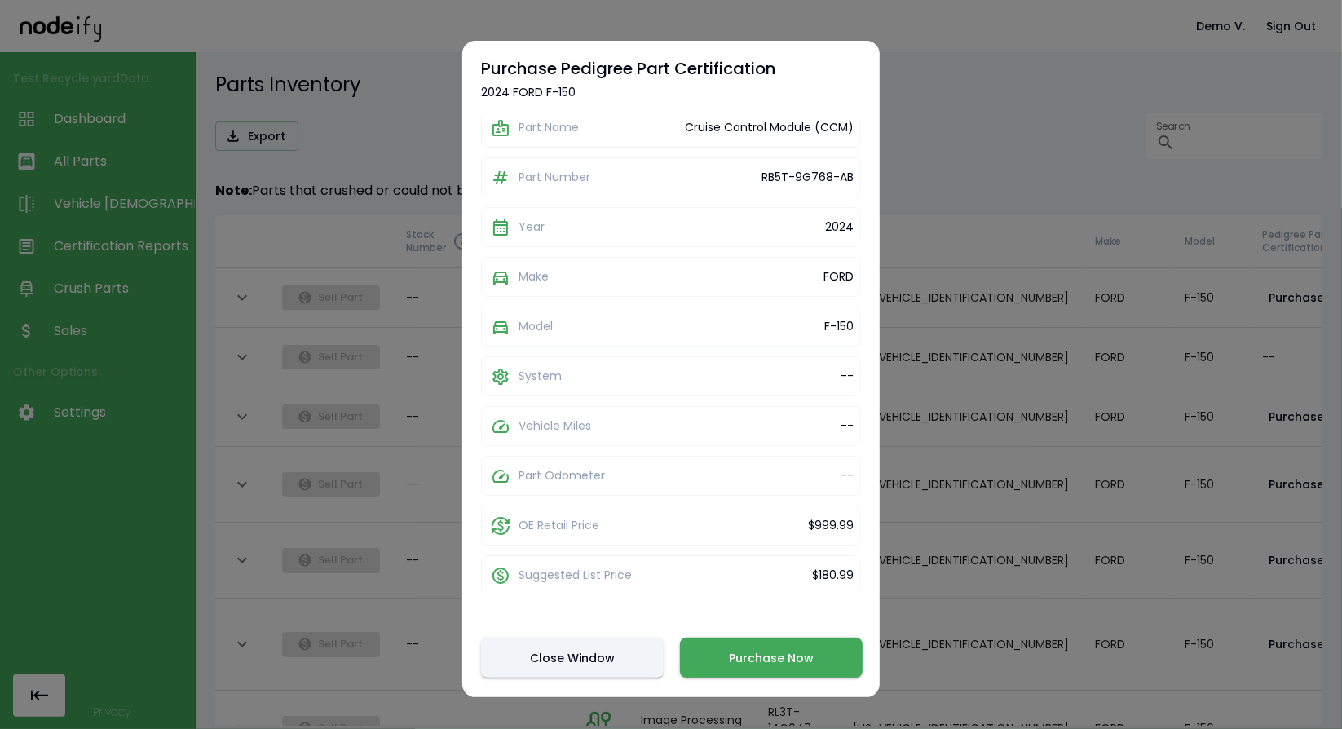
scroll to position [173, 0]
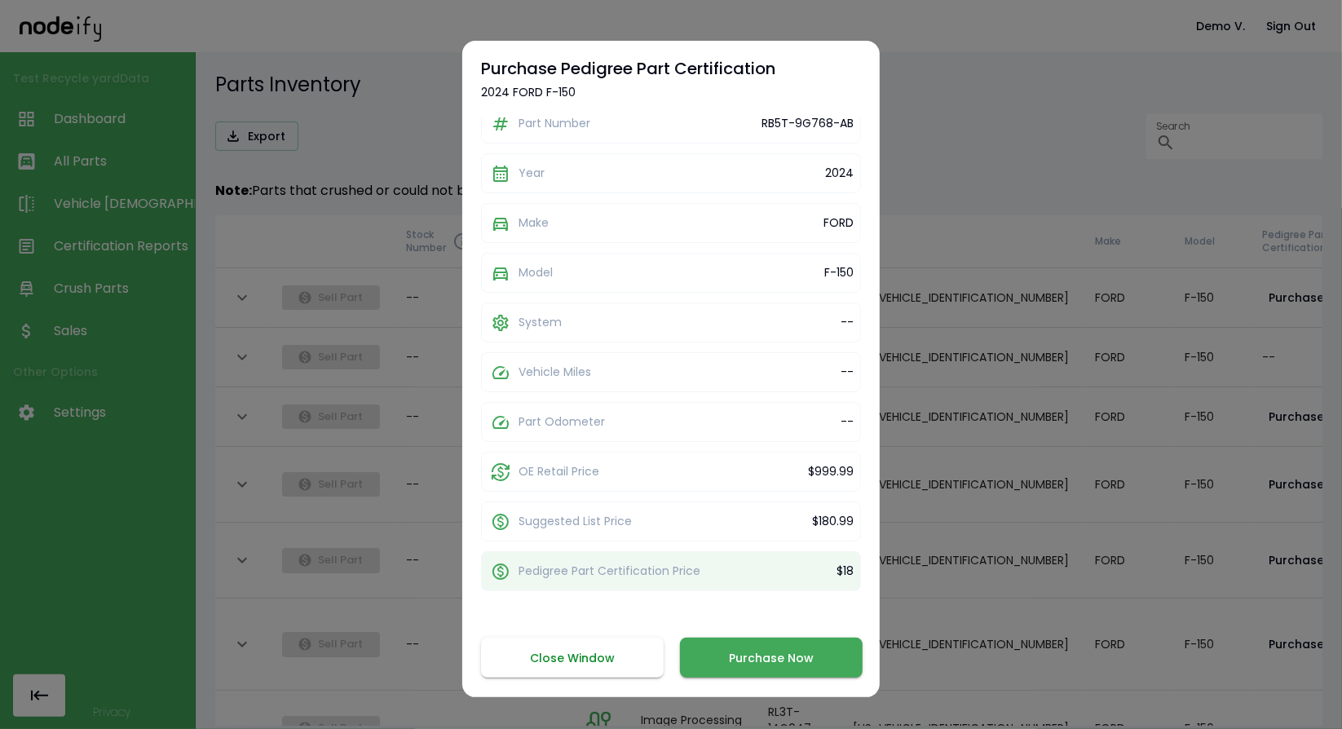
click at [590, 641] on button "Close Window" at bounding box center [572, 657] width 183 height 40
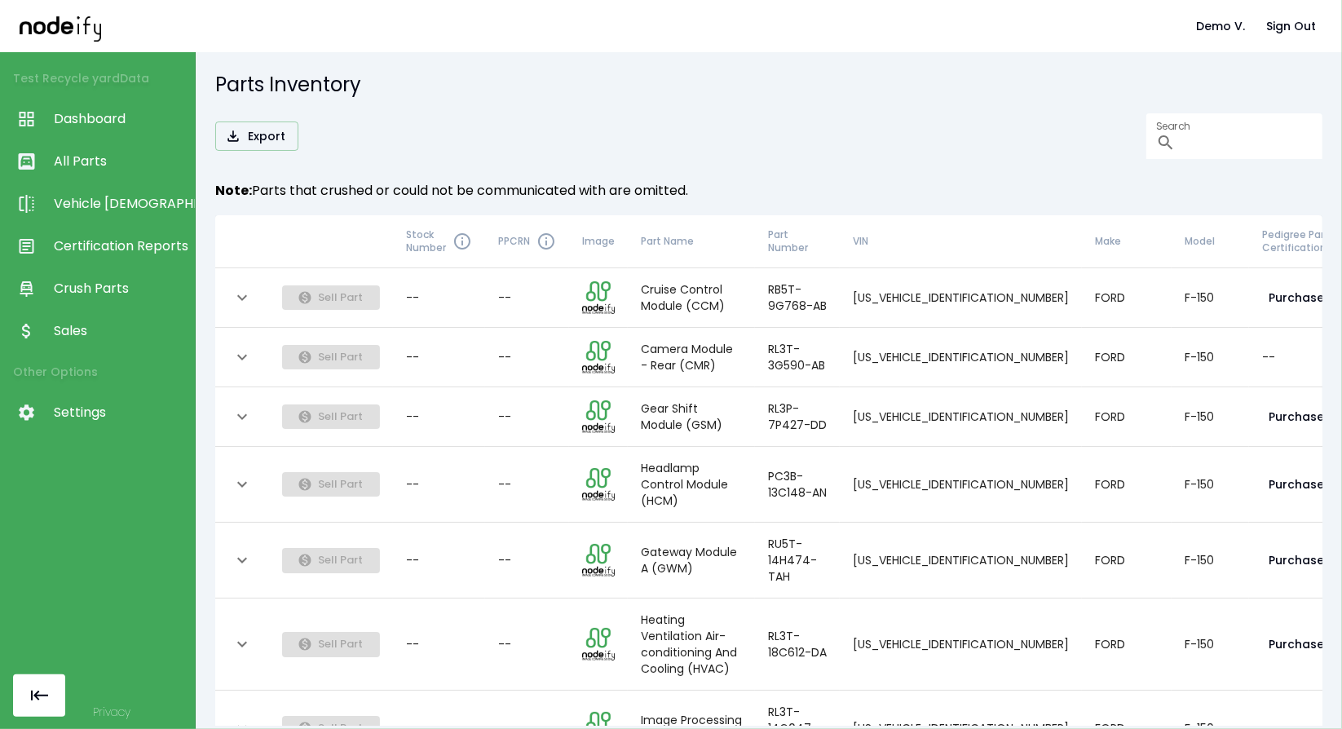
click at [242, 289] on icon "expand row" at bounding box center [242, 298] width 20 height 20
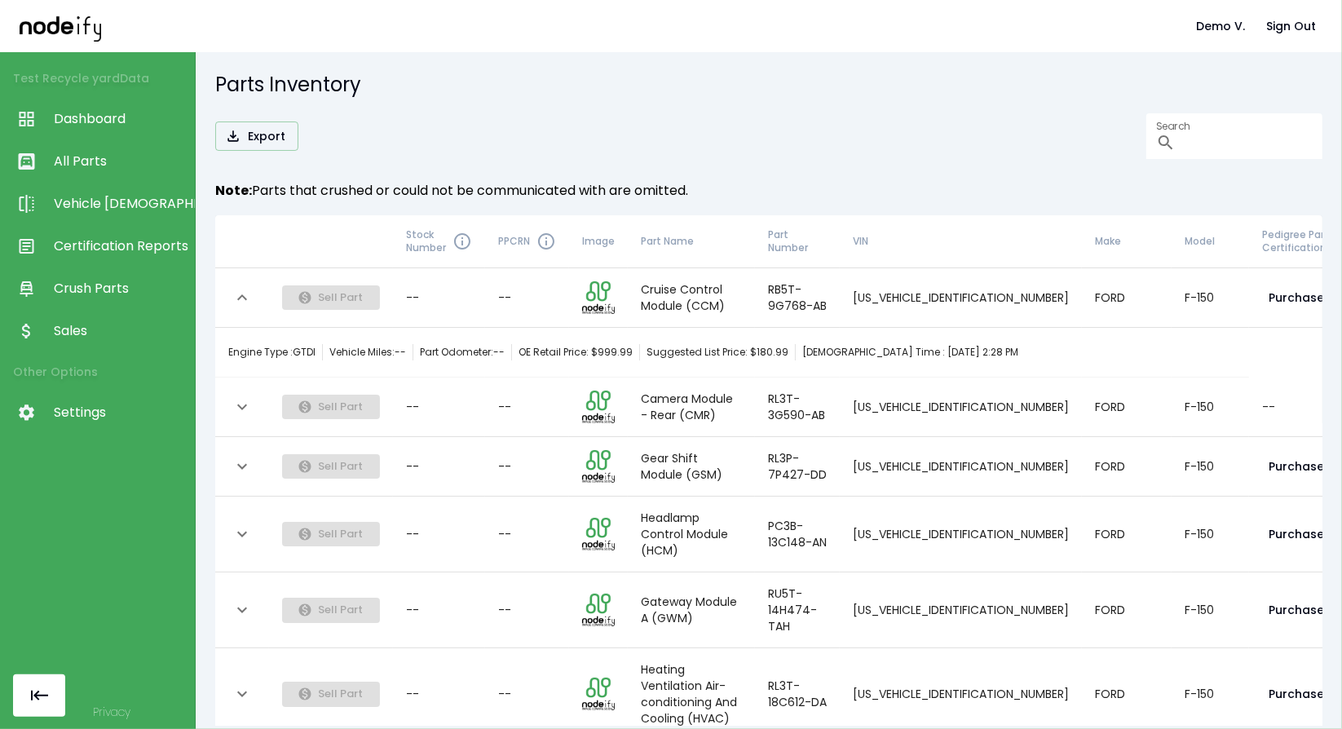
click at [242, 289] on icon "expand row" at bounding box center [242, 298] width 20 height 20
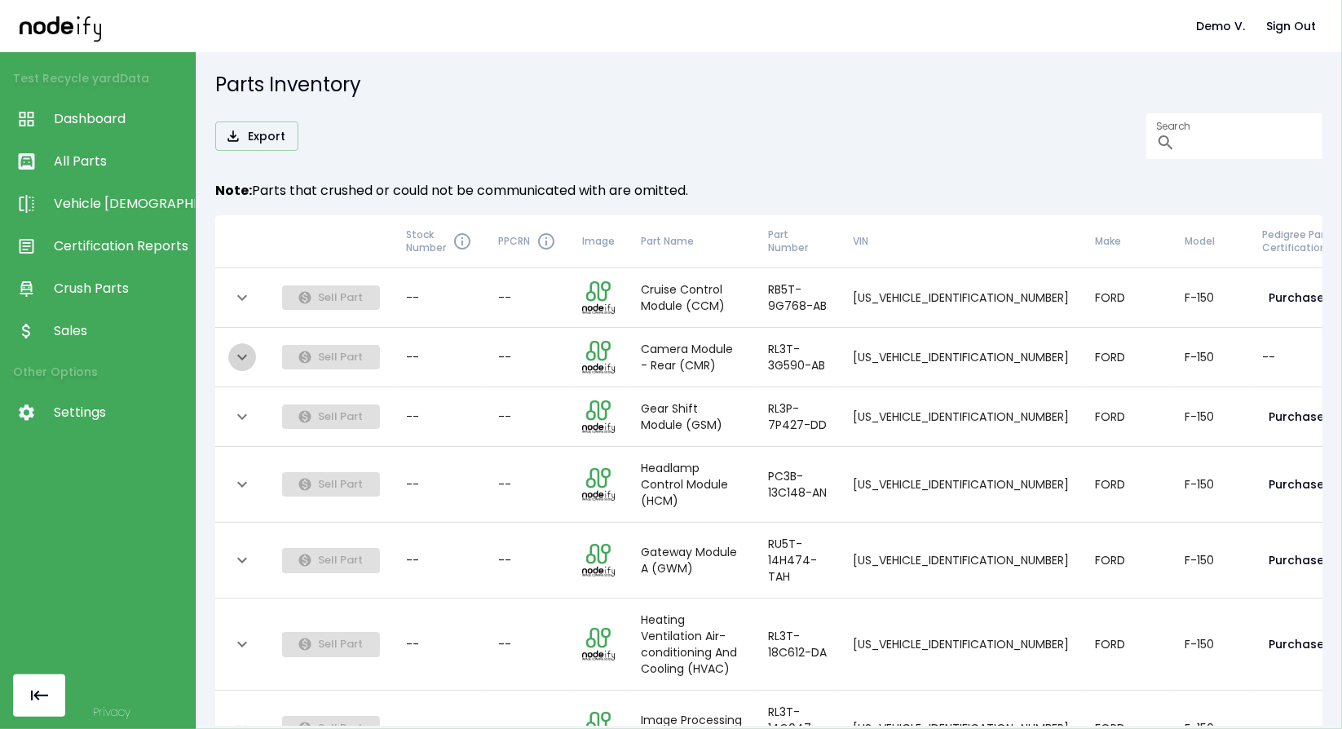
click at [235, 357] on icon "expand row" at bounding box center [242, 357] width 20 height 20
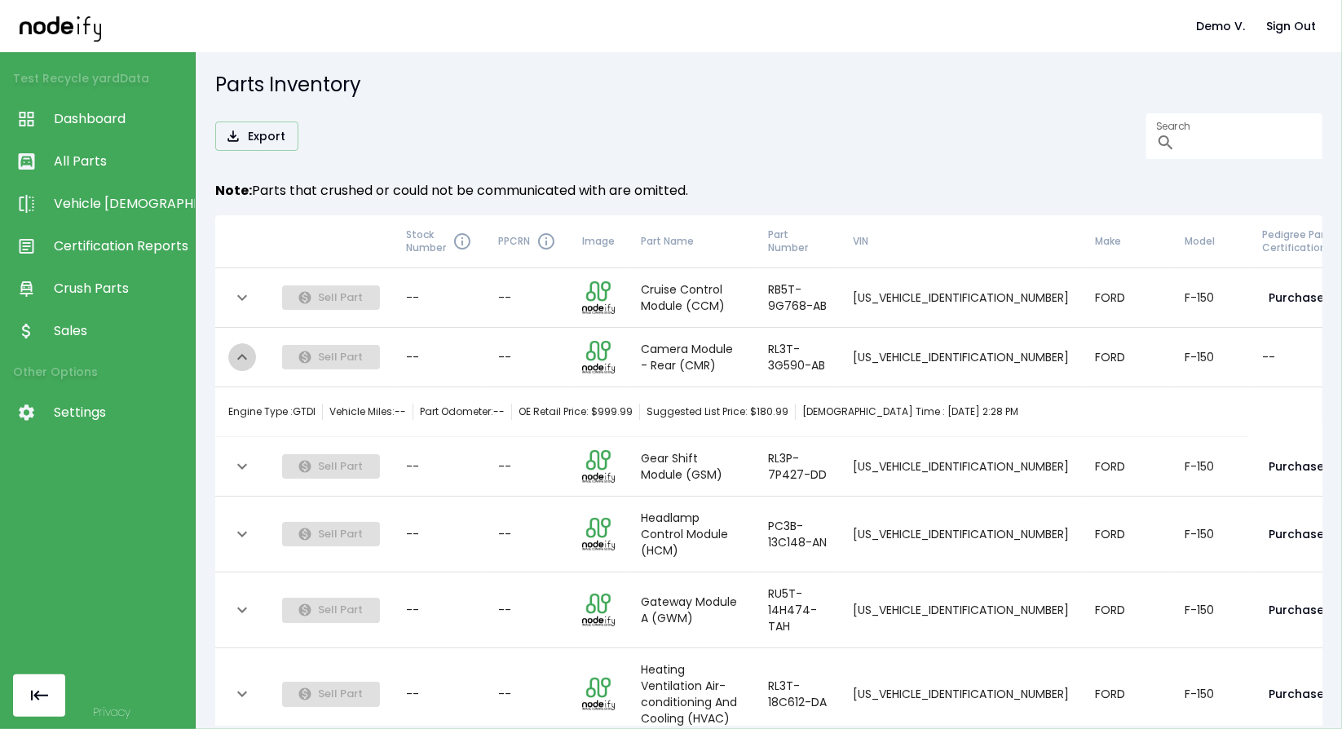
click at [235, 357] on icon "expand row" at bounding box center [242, 357] width 20 height 20
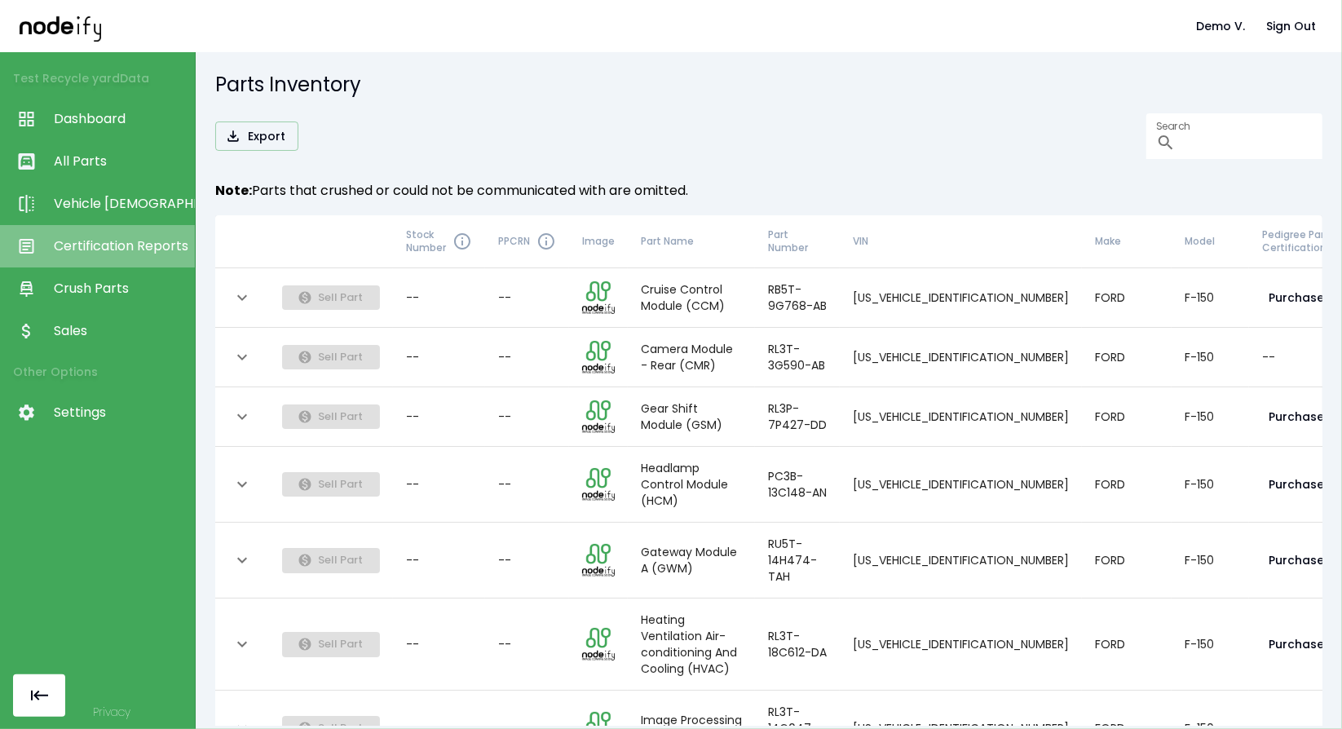
click at [90, 240] on span "Certification Reports" at bounding box center [120, 246] width 133 height 20
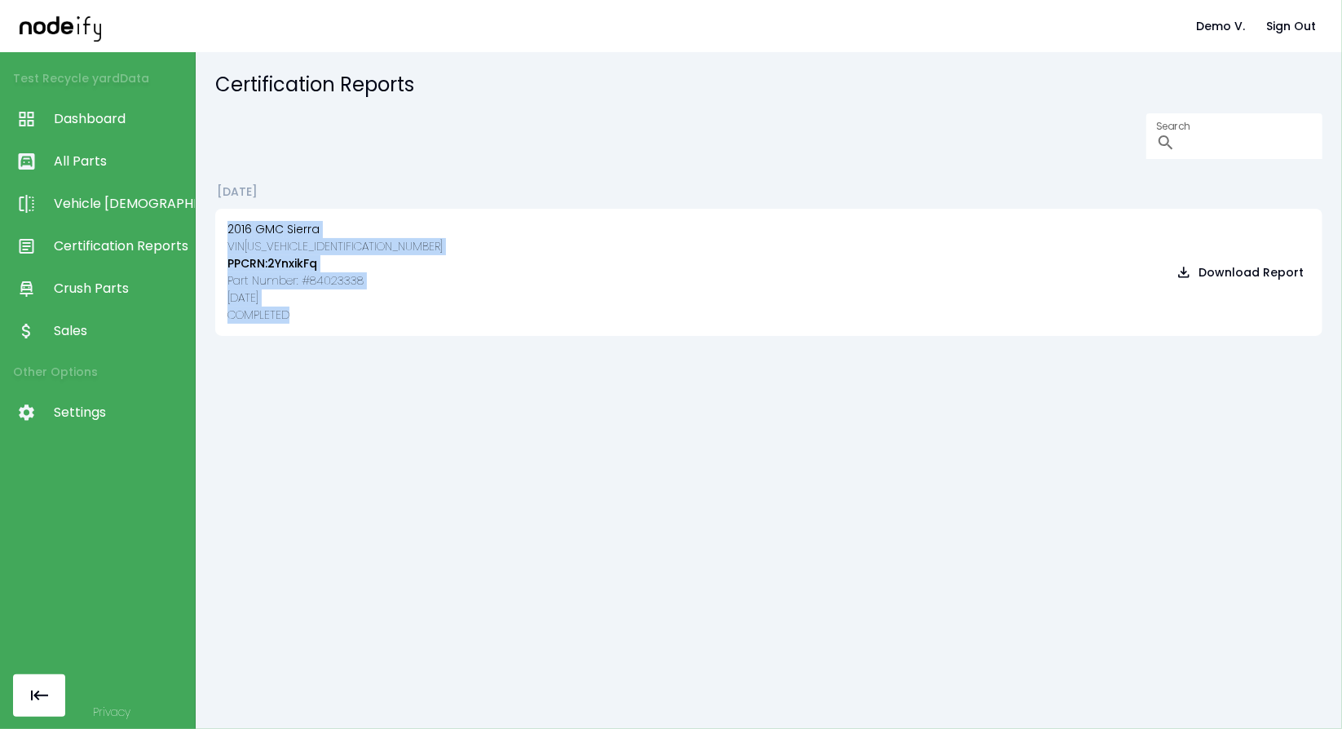
drag, startPoint x: 328, startPoint y: 309, endPoint x: 210, endPoint y: 231, distance: 141.1
click at [210, 231] on div "Certification Reports Search ​ [DATE] 2016 GMC Sierra VIN [US_VEHICLE_IDENTIFIC…" at bounding box center [769, 390] width 1146 height 676
click at [227, 243] on div "2016 GMC Sierra VIN [US_VEHICLE_IDENTIFICATION_NUMBER] PPCRN: 2YnxikFq Part Num…" at bounding box center [768, 272] width 1107 height 127
drag, startPoint x: 323, startPoint y: 324, endPoint x: 223, endPoint y: 233, distance: 135.0
click at [223, 233] on div "2016 GMC Sierra VIN [US_VEHICLE_IDENTIFICATION_NUMBER] PPCRN: 2YnxikFq Part Num…" at bounding box center [768, 272] width 1107 height 127
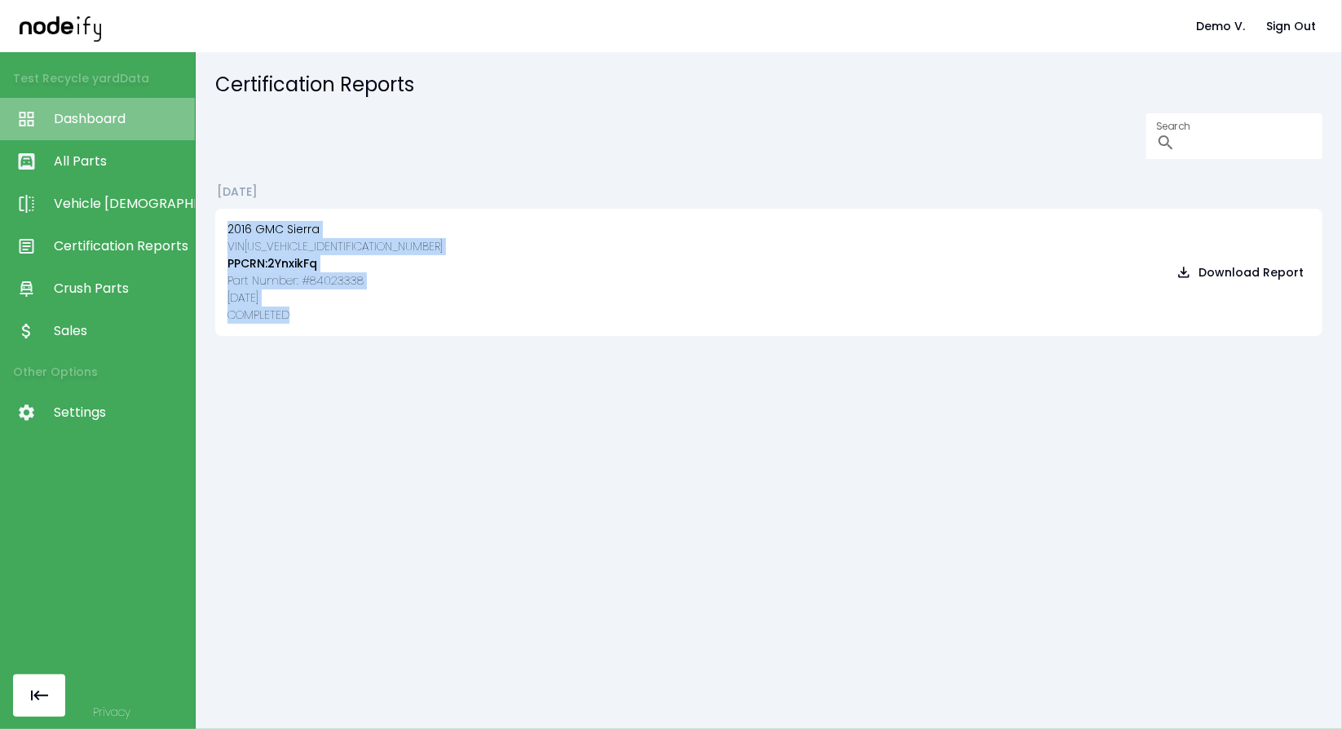
click at [138, 116] on span "Dashboard" at bounding box center [120, 119] width 133 height 20
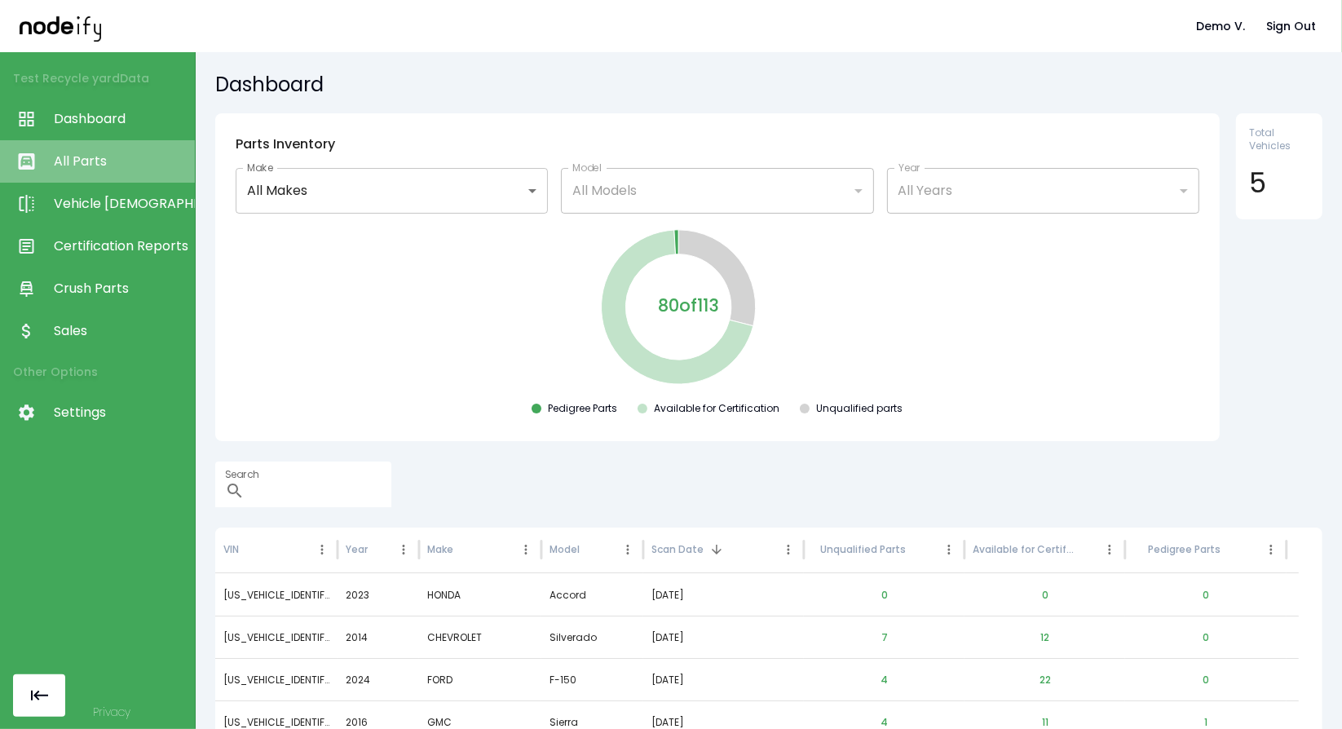
click at [126, 145] on link "All Parts" at bounding box center [97, 161] width 195 height 42
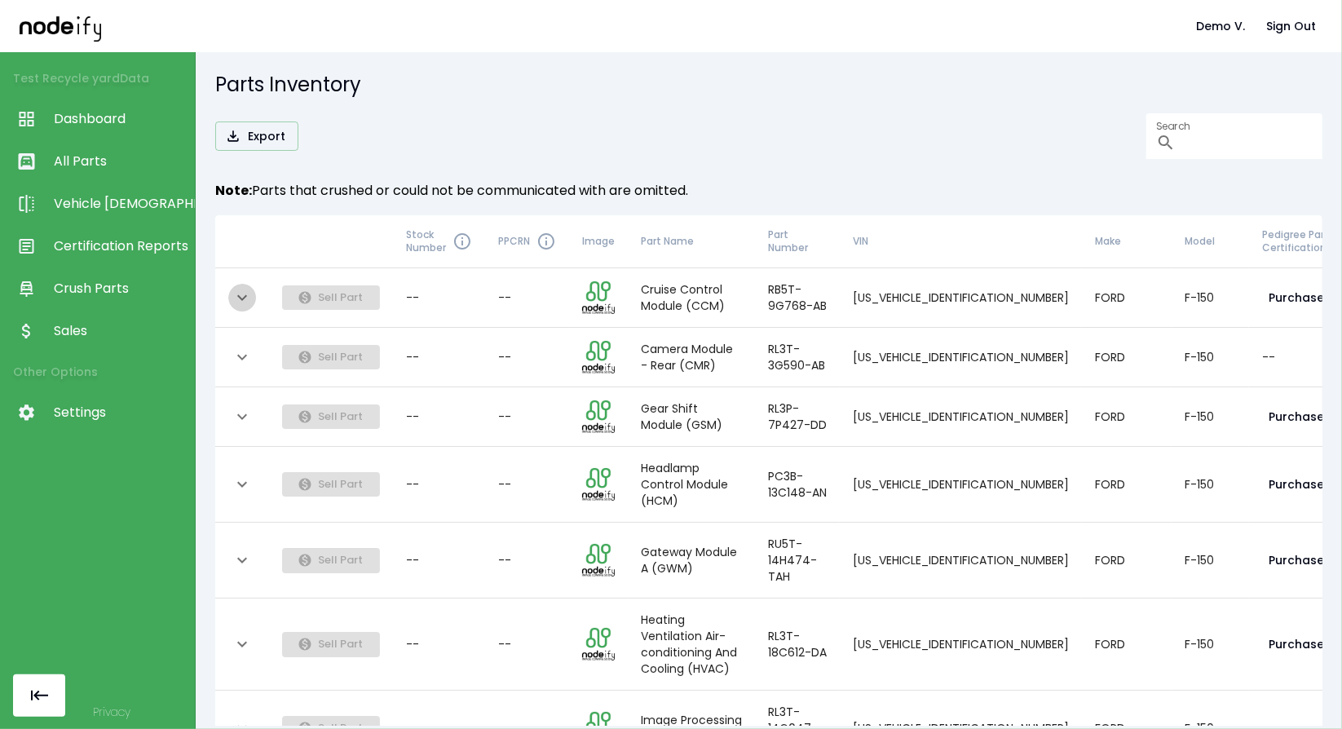
click at [238, 305] on icon "expand row" at bounding box center [242, 298] width 20 height 20
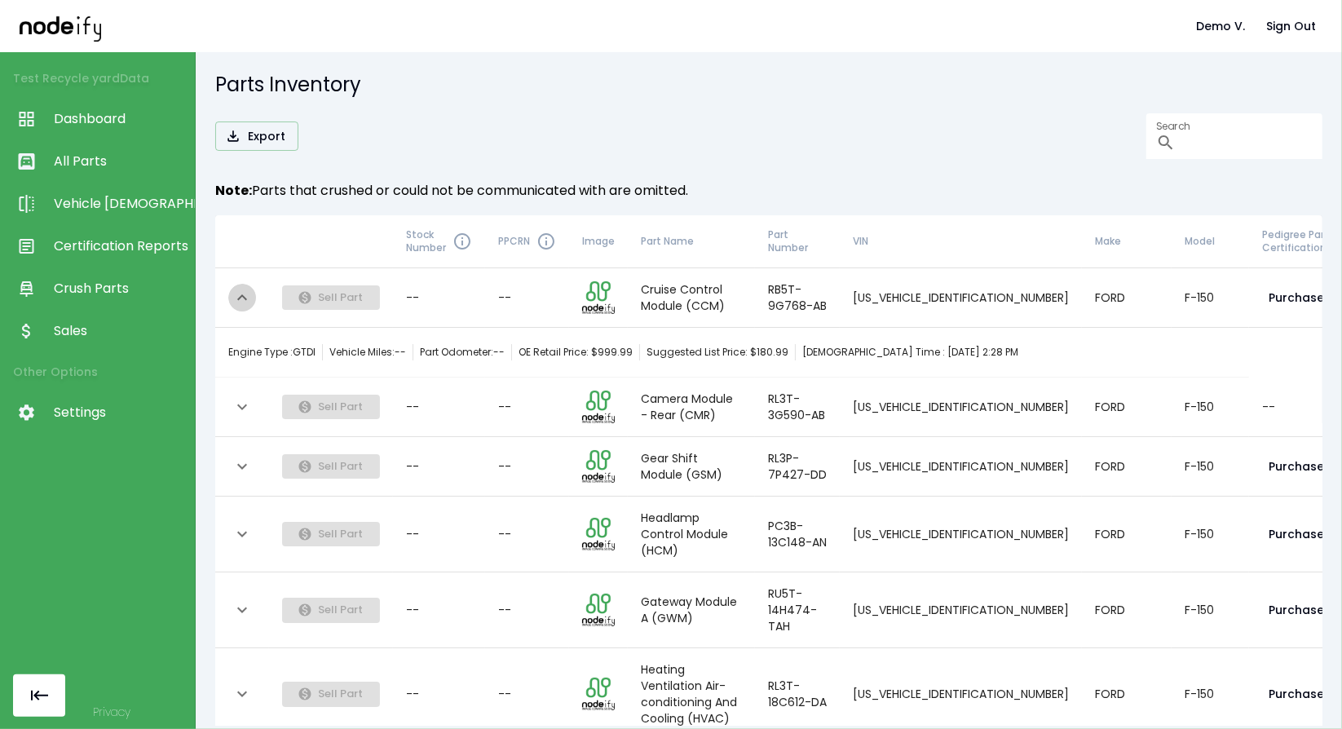
click at [238, 305] on icon "expand row" at bounding box center [242, 298] width 20 height 20
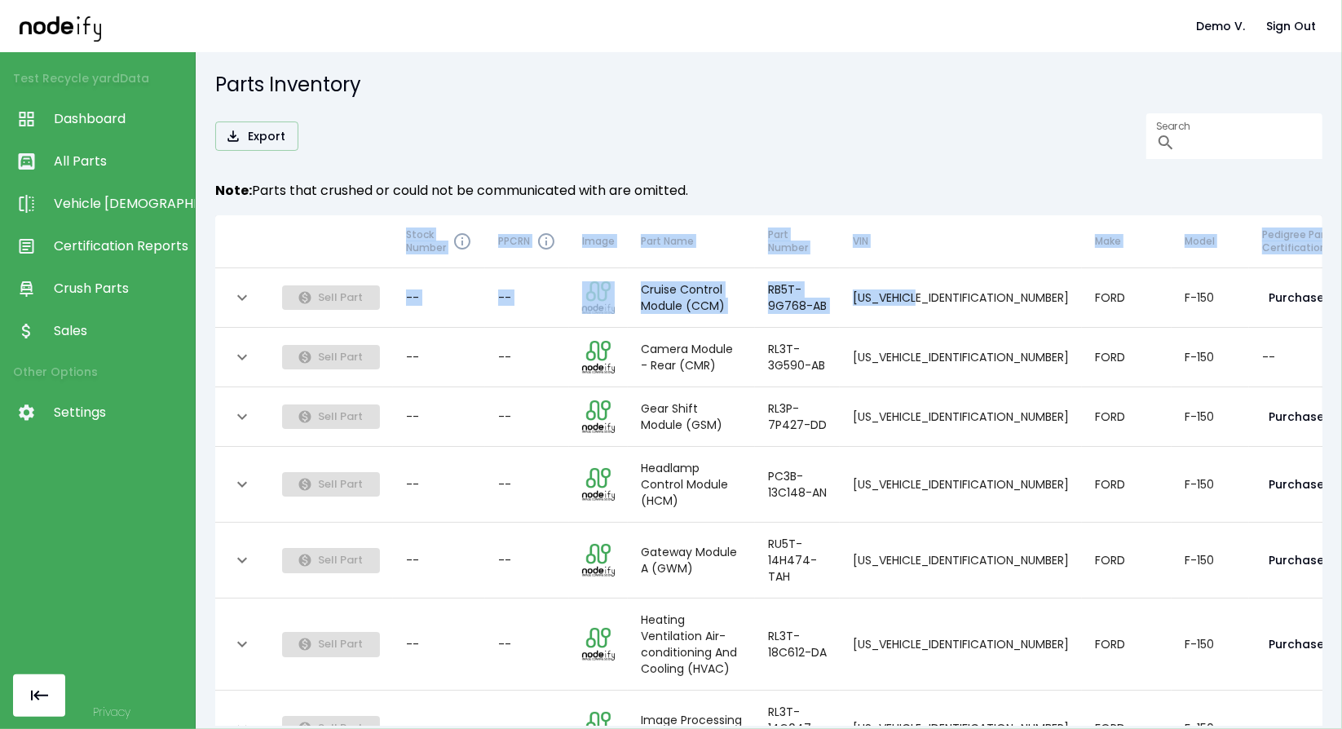
drag, startPoint x: 957, startPoint y: 298, endPoint x: 1342, endPoint y: 295, distance: 384.7
click at [1341, 295] on html "Demo V. Sign Out Test Recycle yard Data Dashboard All Parts Vehicle Scan Certif…" at bounding box center [671, 364] width 1342 height 729
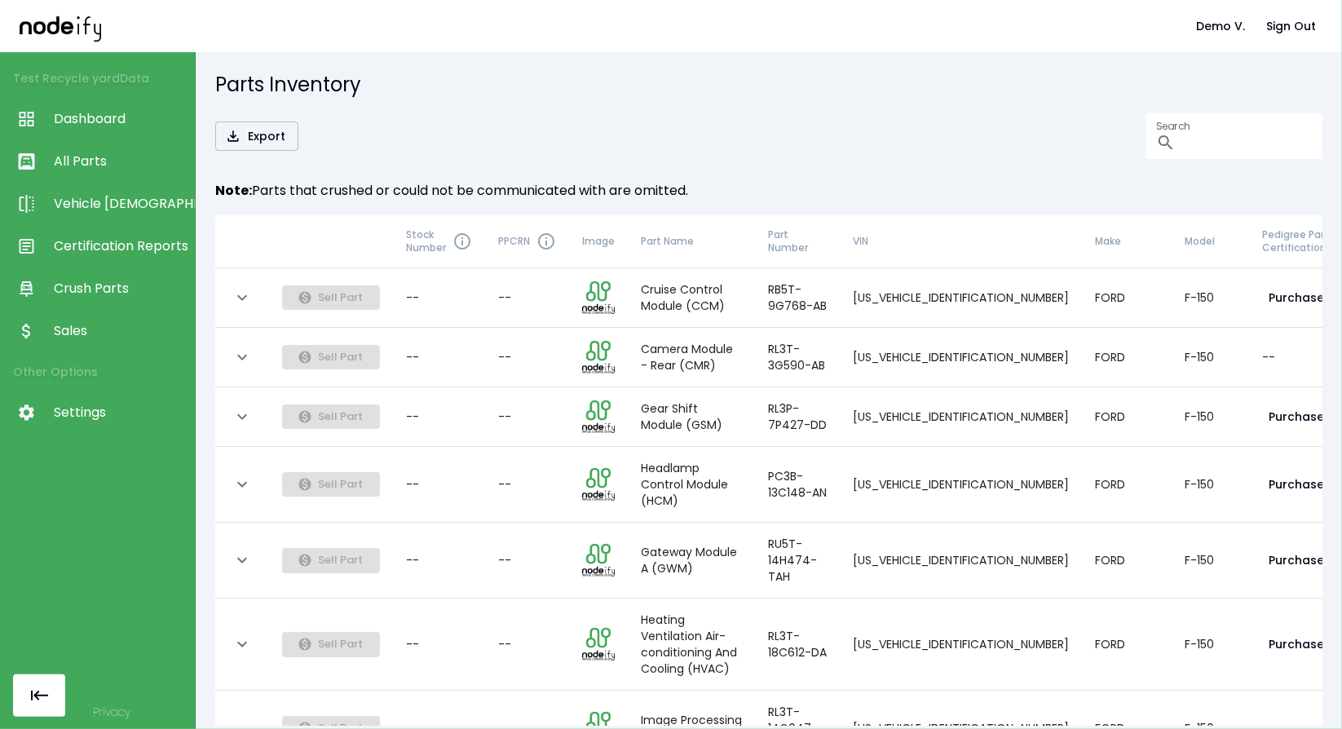
click at [281, 283] on td "Sell Part" at bounding box center [331, 297] width 124 height 59
click at [304, 284] on td "Sell Part" at bounding box center [331, 297] width 124 height 59
click at [308, 306] on td "Sell Part" at bounding box center [331, 297] width 124 height 59
click at [252, 293] on button "expand row" at bounding box center [242, 298] width 28 height 28
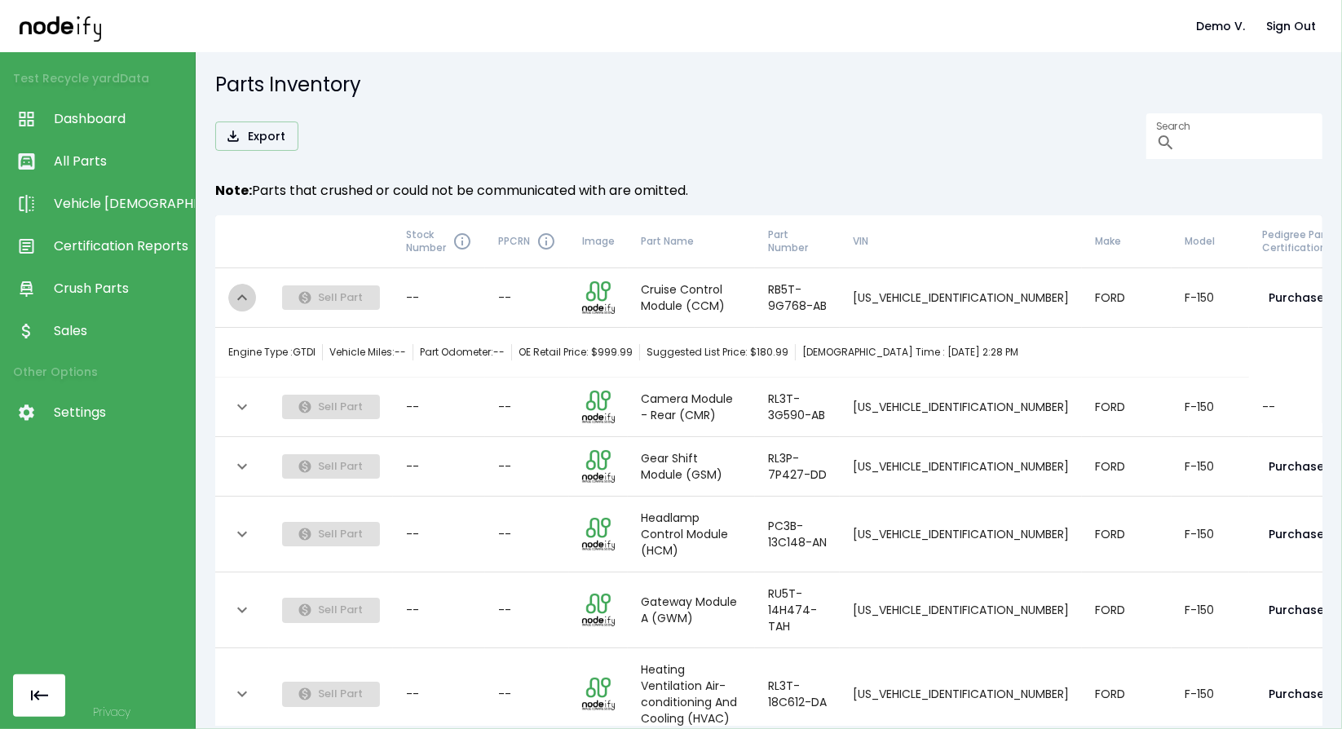
click at [252, 293] on button "expand row" at bounding box center [242, 298] width 28 height 28
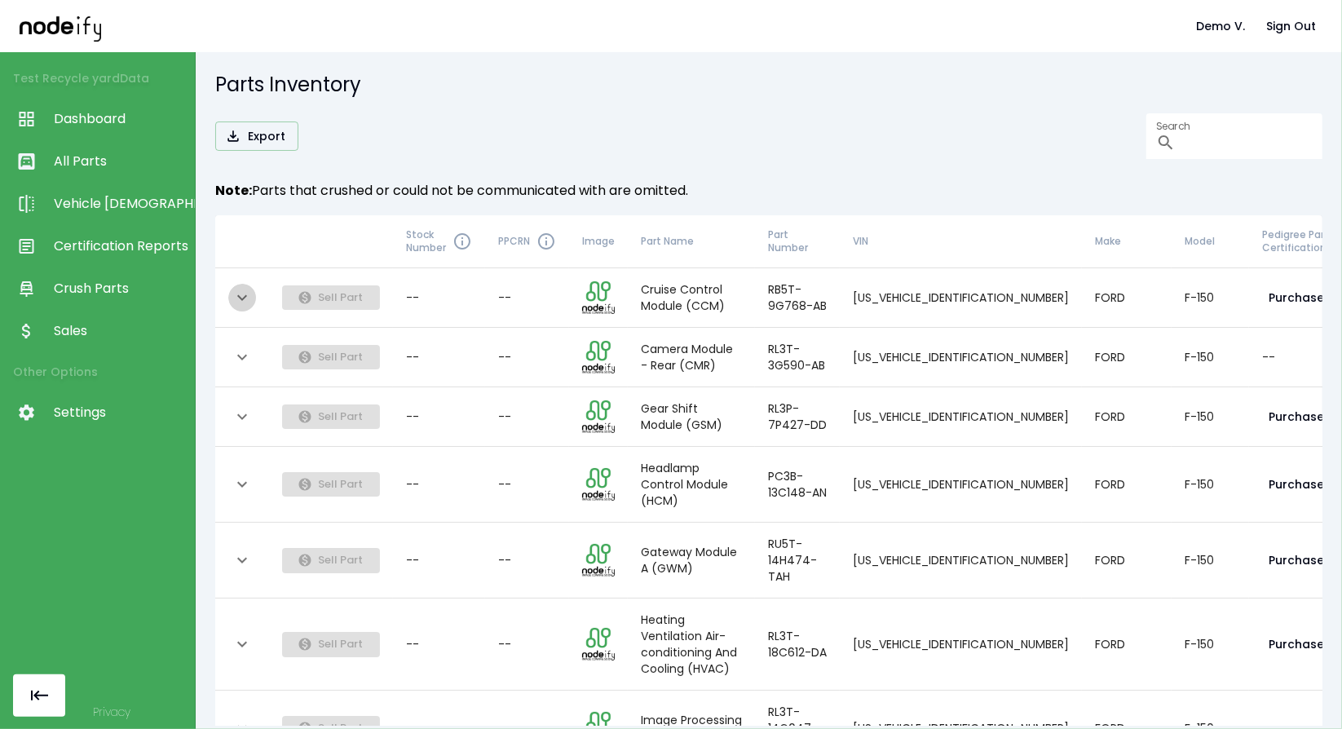
click at [239, 299] on icon "expand row" at bounding box center [242, 298] width 20 height 20
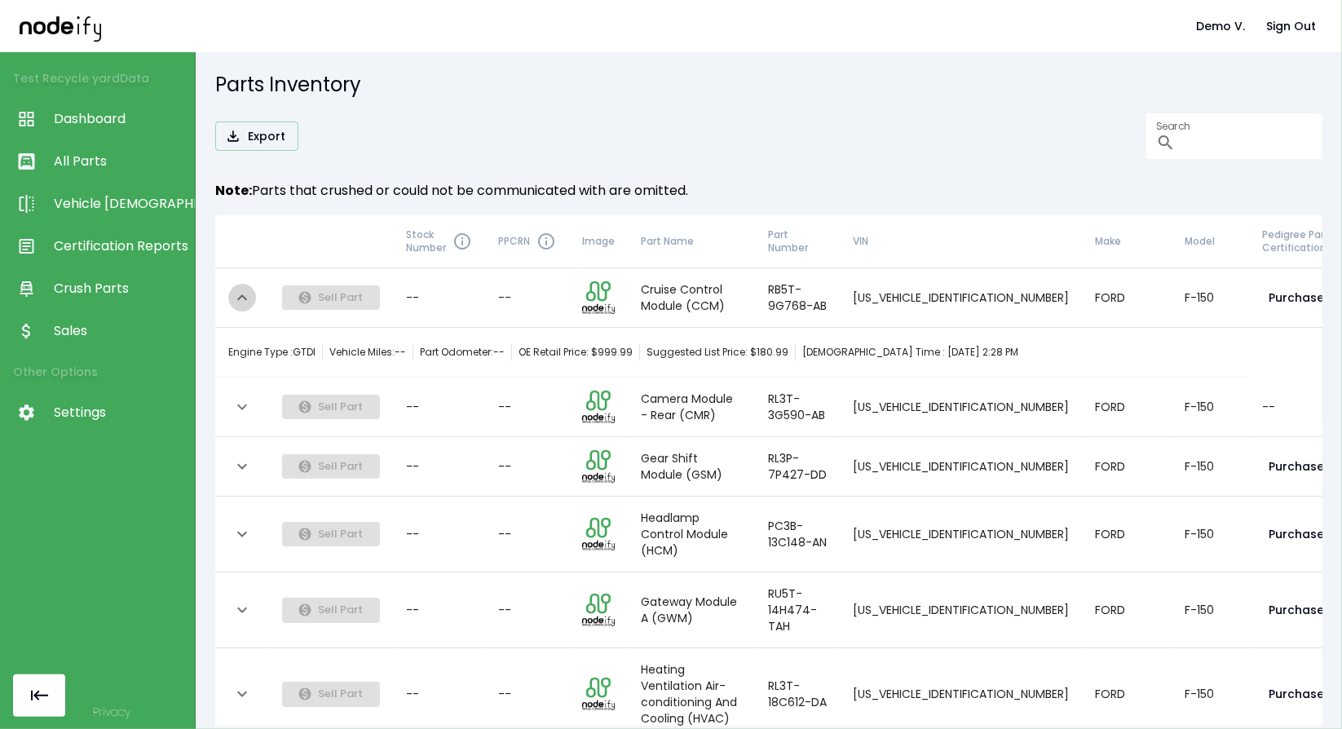
click at [239, 299] on icon "expand row" at bounding box center [242, 298] width 20 height 20
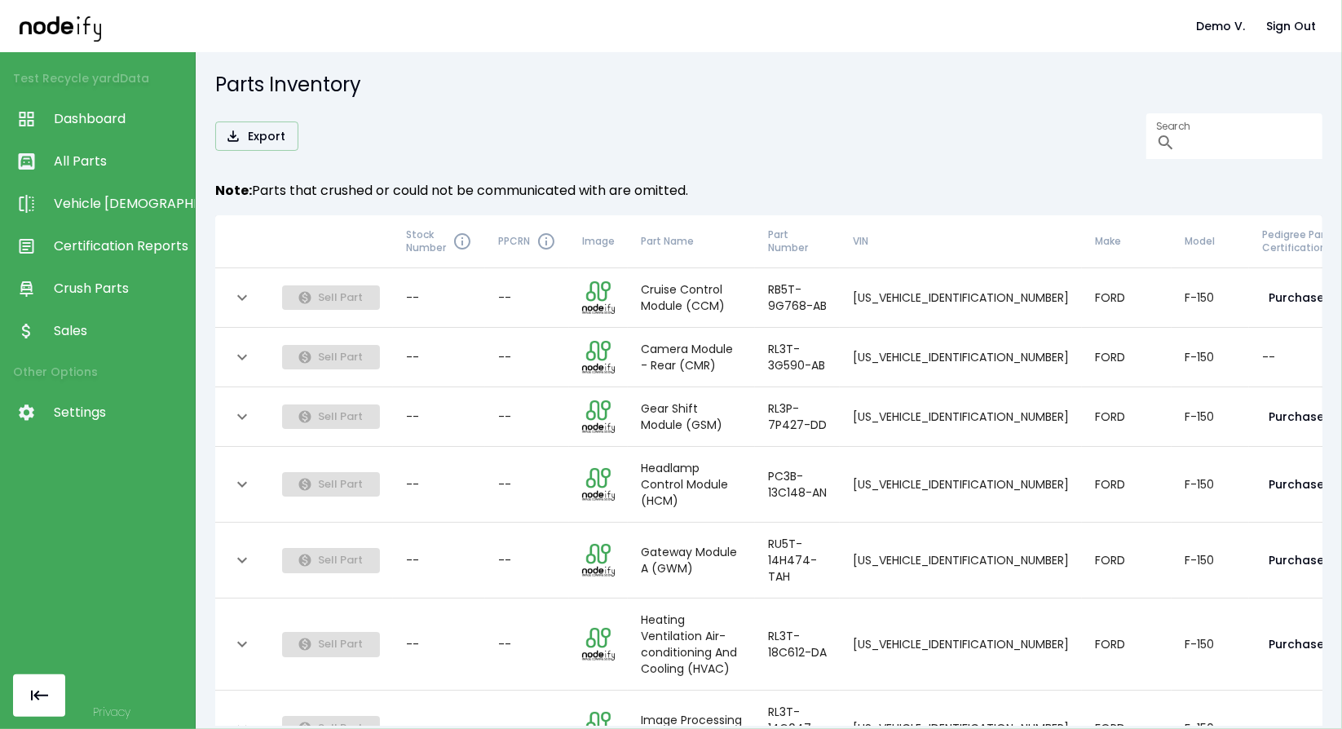
click at [239, 299] on icon "expand row" at bounding box center [242, 298] width 20 height 20
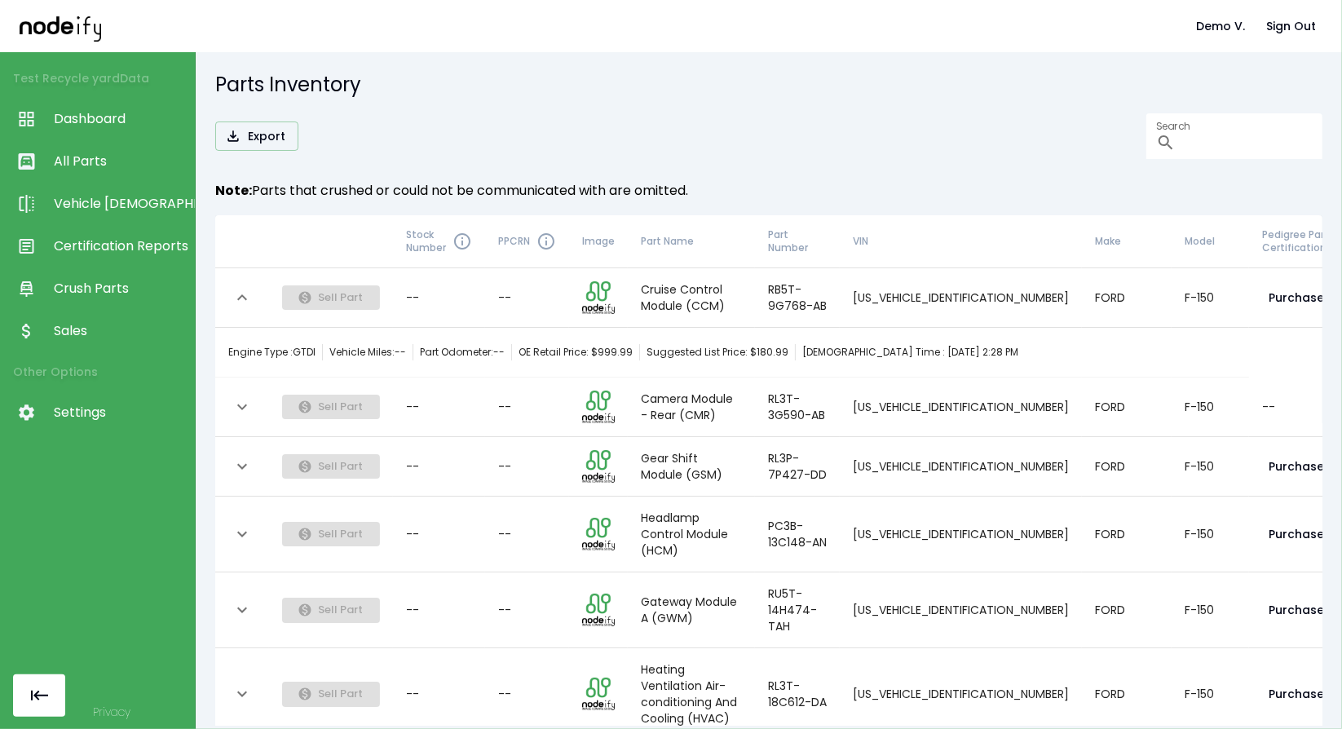
click at [239, 299] on icon "expand row" at bounding box center [242, 298] width 20 height 20
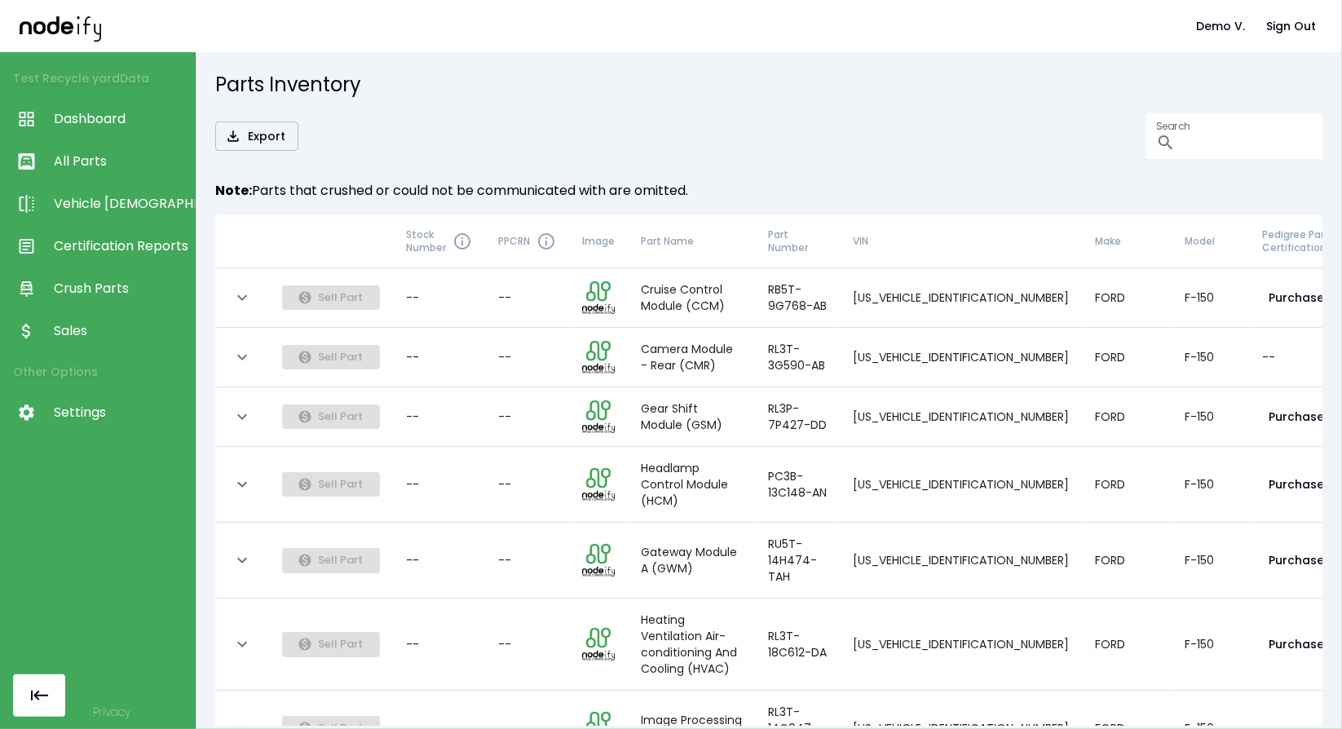
click at [239, 299] on icon "expand row" at bounding box center [242, 298] width 20 height 20
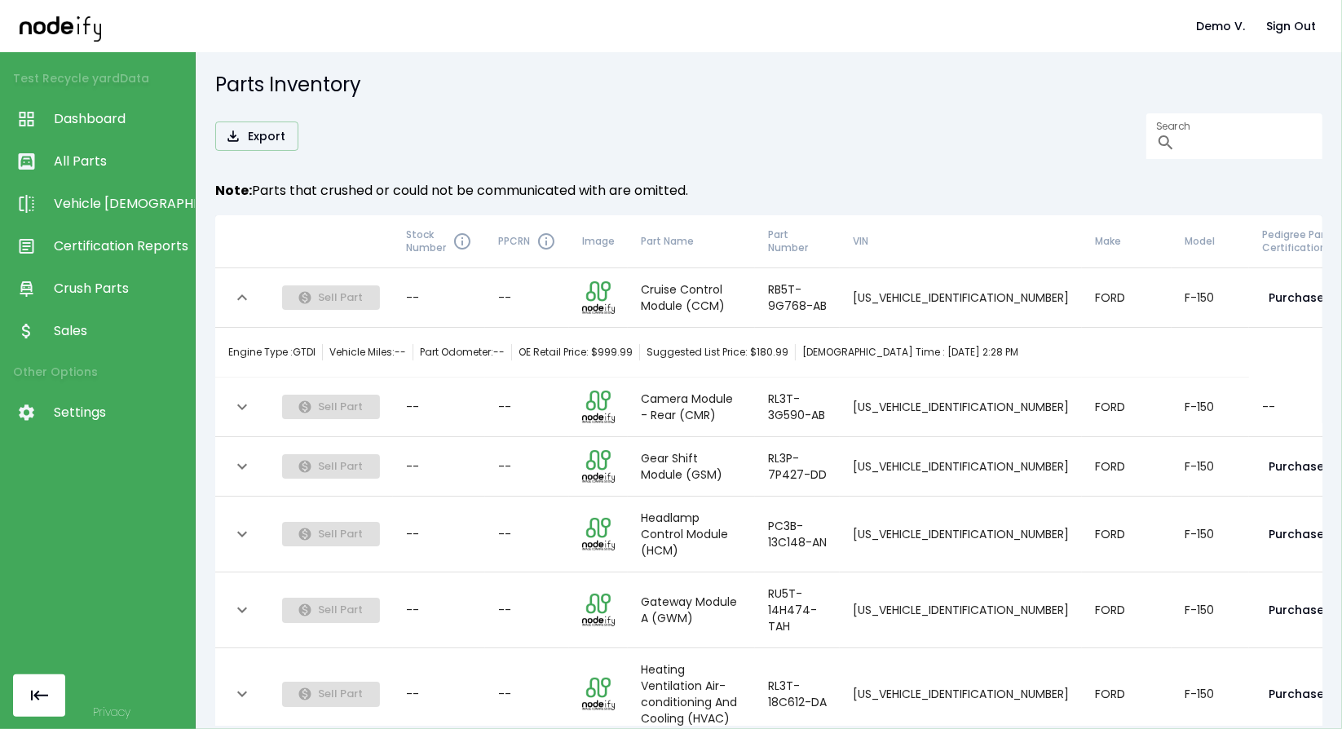
click at [239, 299] on icon "expand row" at bounding box center [242, 298] width 20 height 20
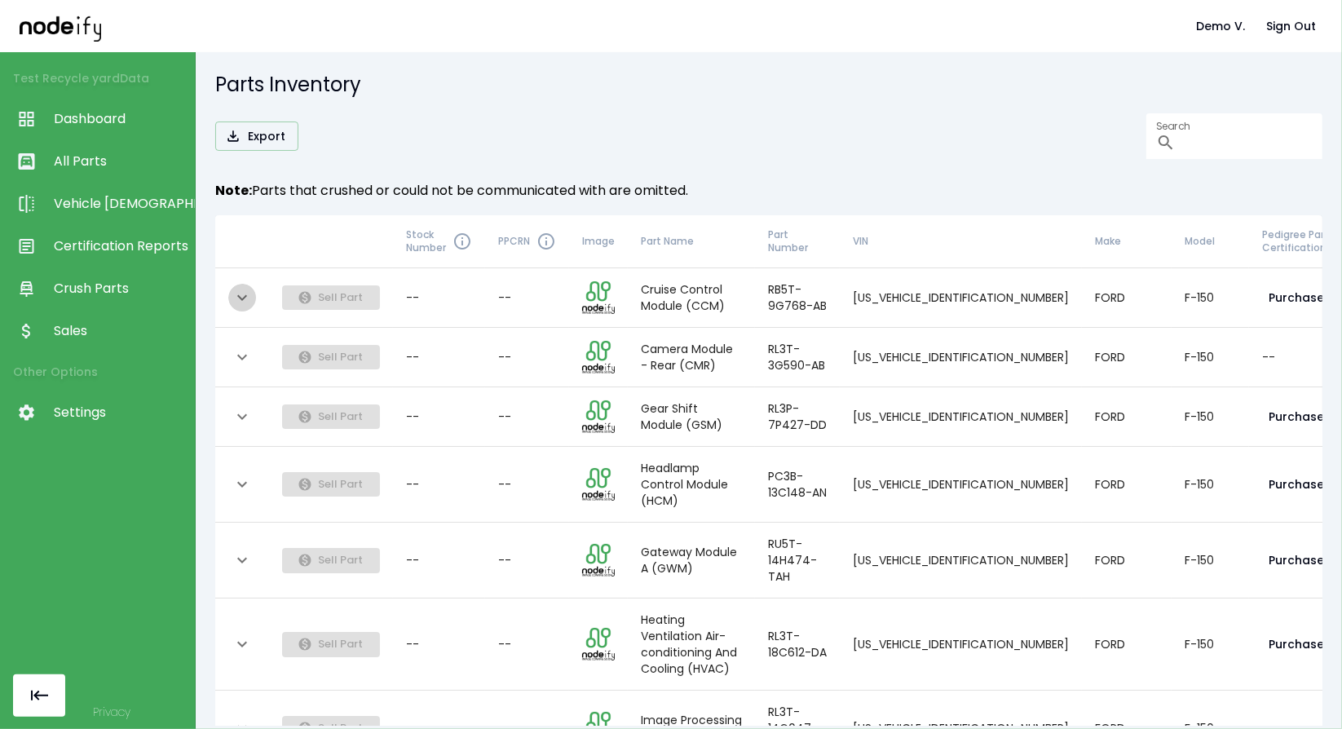
click at [249, 301] on icon "expand row" at bounding box center [242, 298] width 20 height 20
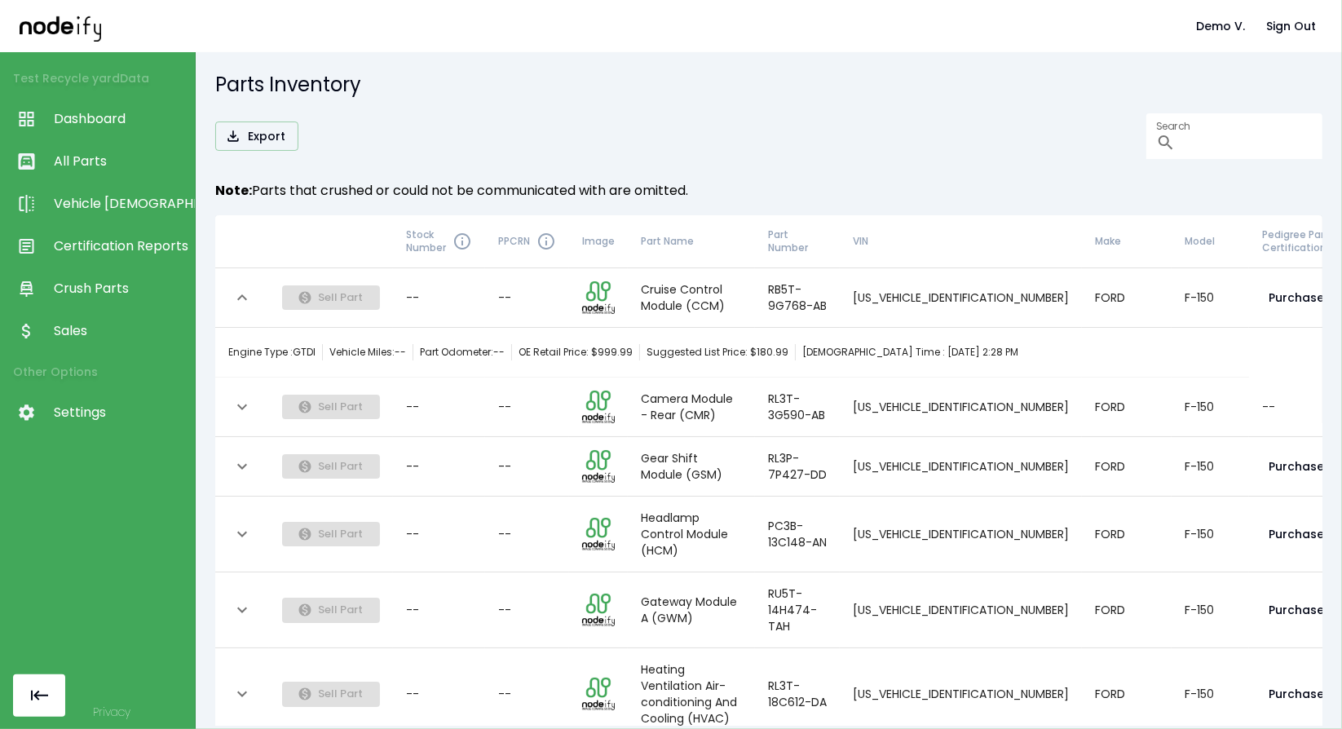
drag, startPoint x: 1054, startPoint y: 344, endPoint x: 227, endPoint y: 346, distance: 827.3
click at [227, 346] on td "Engine Type : GTDI Vehicle Miles: -- Part Odometer: -- OE Retail Price: $ 999.9…" at bounding box center [731, 353] width 1033 height 50
click at [802, 130] on div "Export Search ​" at bounding box center [768, 136] width 1107 height 46
click at [99, 155] on span "All Parts" at bounding box center [120, 162] width 133 height 20
click at [246, 298] on icon "expand row" at bounding box center [242, 297] width 10 height 6
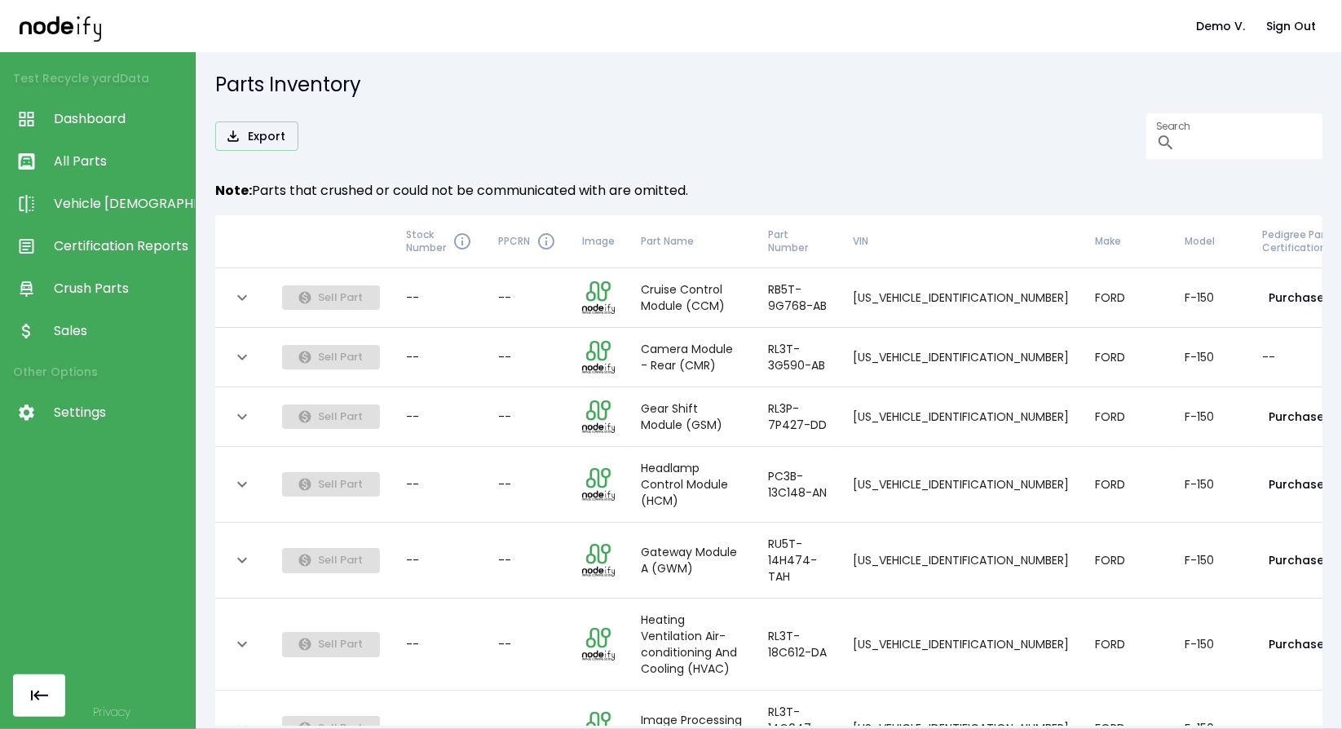
click at [246, 300] on icon "expand row" at bounding box center [242, 298] width 20 height 20
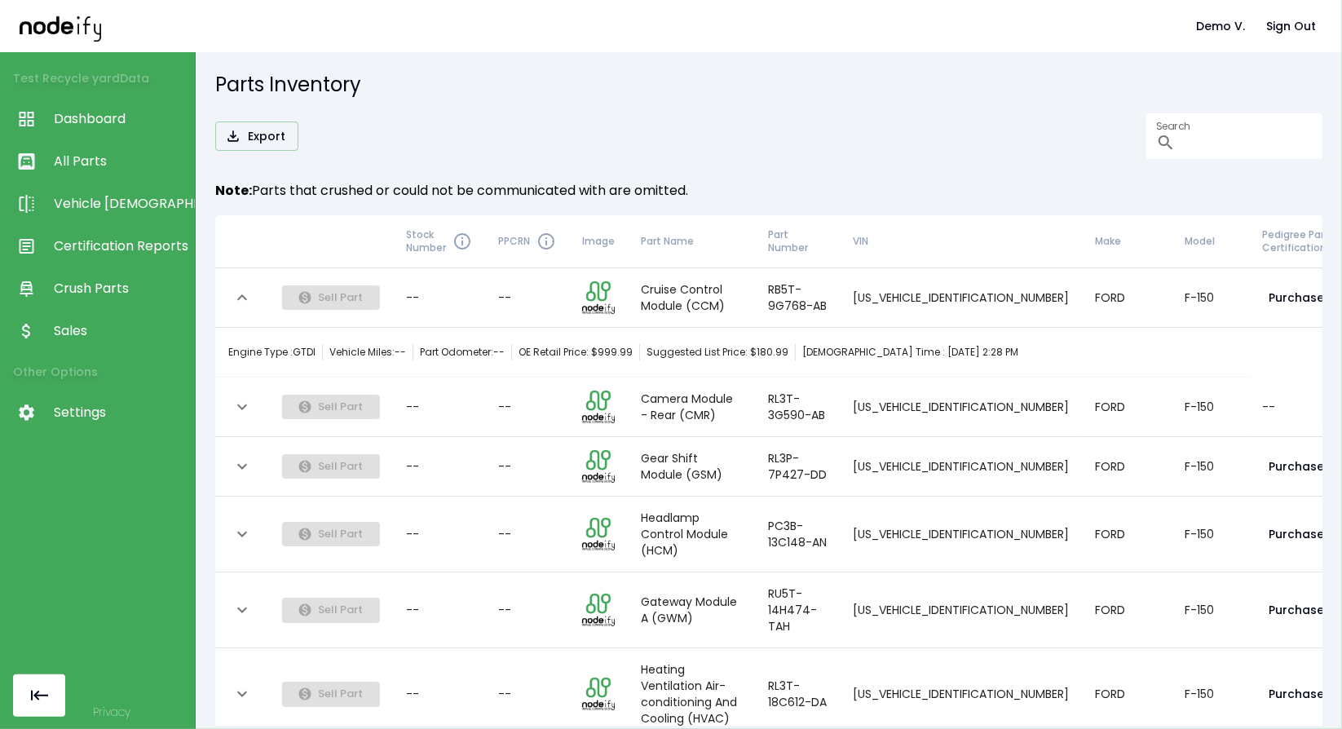
click at [1027, 340] on div "Engine Type : GTDI Vehicle Miles: -- Part Odometer: -- OE Retail Price: $ 999.9…" at bounding box center [731, 352] width 1007 height 33
click at [1020, 348] on div "Engine Type : GTDI Vehicle Miles: -- Part Odometer: -- OE Retail Price: $ 999.9…" at bounding box center [731, 352] width 1007 height 33
click at [787, 349] on div "Engine Type : GTDI Vehicle Miles: -- Part Odometer: -- OE Retail Price: $ 999.9…" at bounding box center [623, 352] width 790 height 16
drag, startPoint x: 958, startPoint y: 341, endPoint x: 966, endPoint y: 372, distance: 32.0
click at [966, 372] on div "Engine Type : GTDI Vehicle Miles: -- Part Odometer: -- OE Retail Price: $ 999.9…" at bounding box center [731, 352] width 1007 height 49
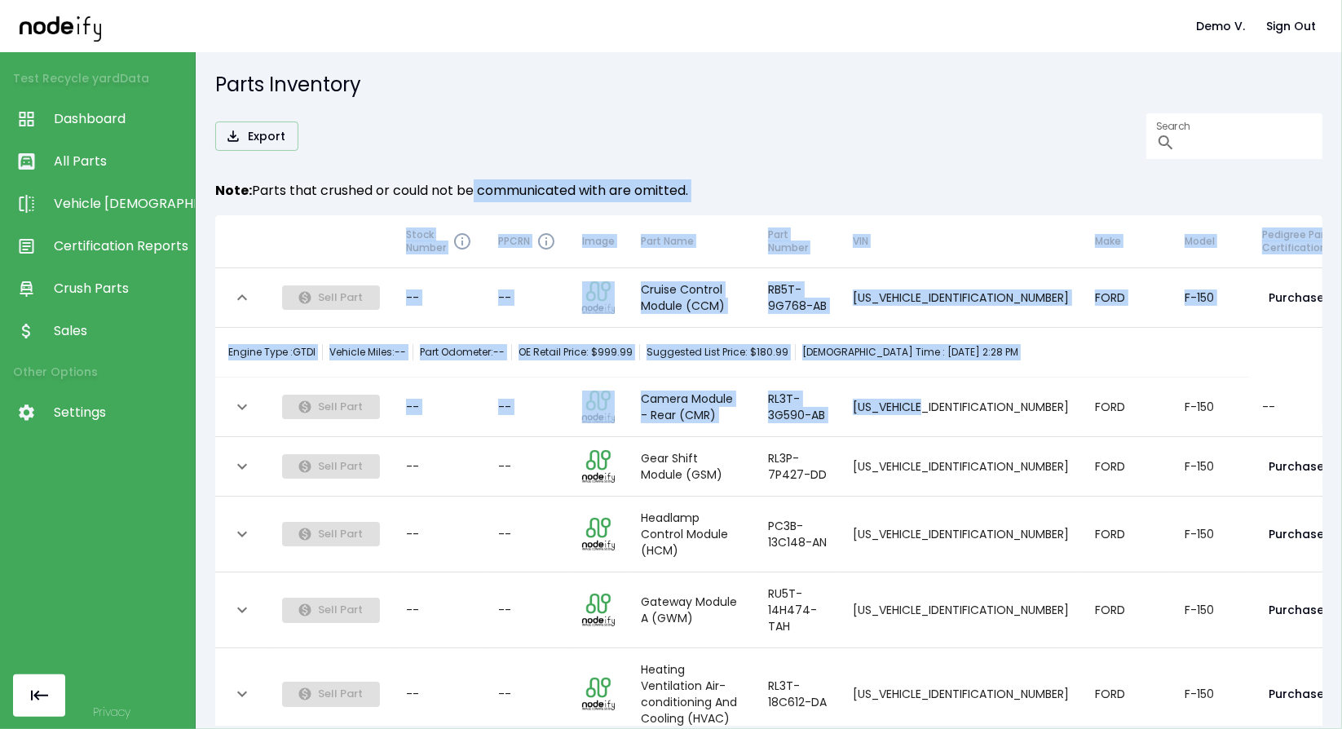
drag, startPoint x: 471, startPoint y: 189, endPoint x: 968, endPoint y: 402, distance: 540.8
click at [968, 402] on div "Export Search ​ Note: Parts that crushed or could not be communicated with are …" at bounding box center [768, 400] width 1107 height 574
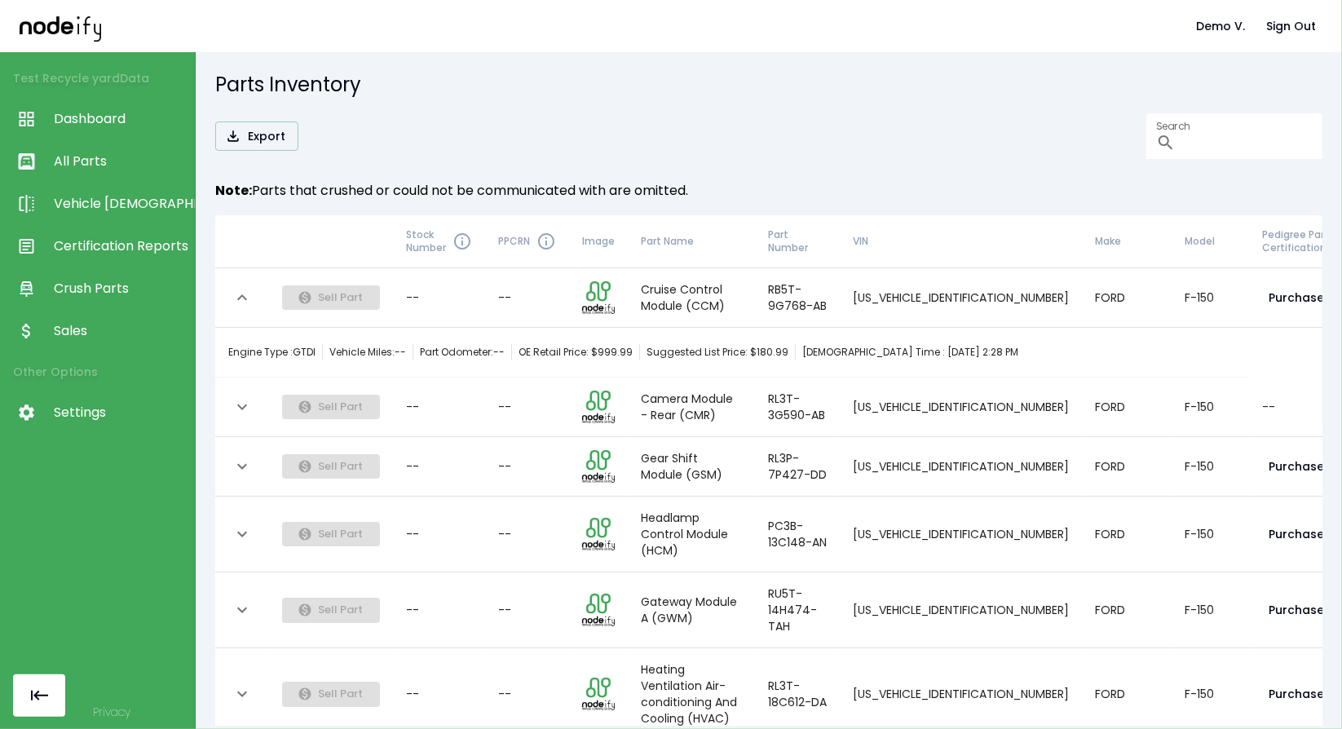
click at [952, 443] on td "[US_VEHICLE_IDENTIFICATION_NUMBER]" at bounding box center [960, 466] width 242 height 59
drag, startPoint x: 1160, startPoint y: 357, endPoint x: 226, endPoint y: 357, distance: 934.0
click at [226, 357] on td "Engine Type : GTDI Vehicle Miles: -- Part Odometer: -- OE Retail Price: $ 999.9…" at bounding box center [731, 353] width 1033 height 50
click at [238, 405] on icon "expand row" at bounding box center [242, 407] width 10 height 6
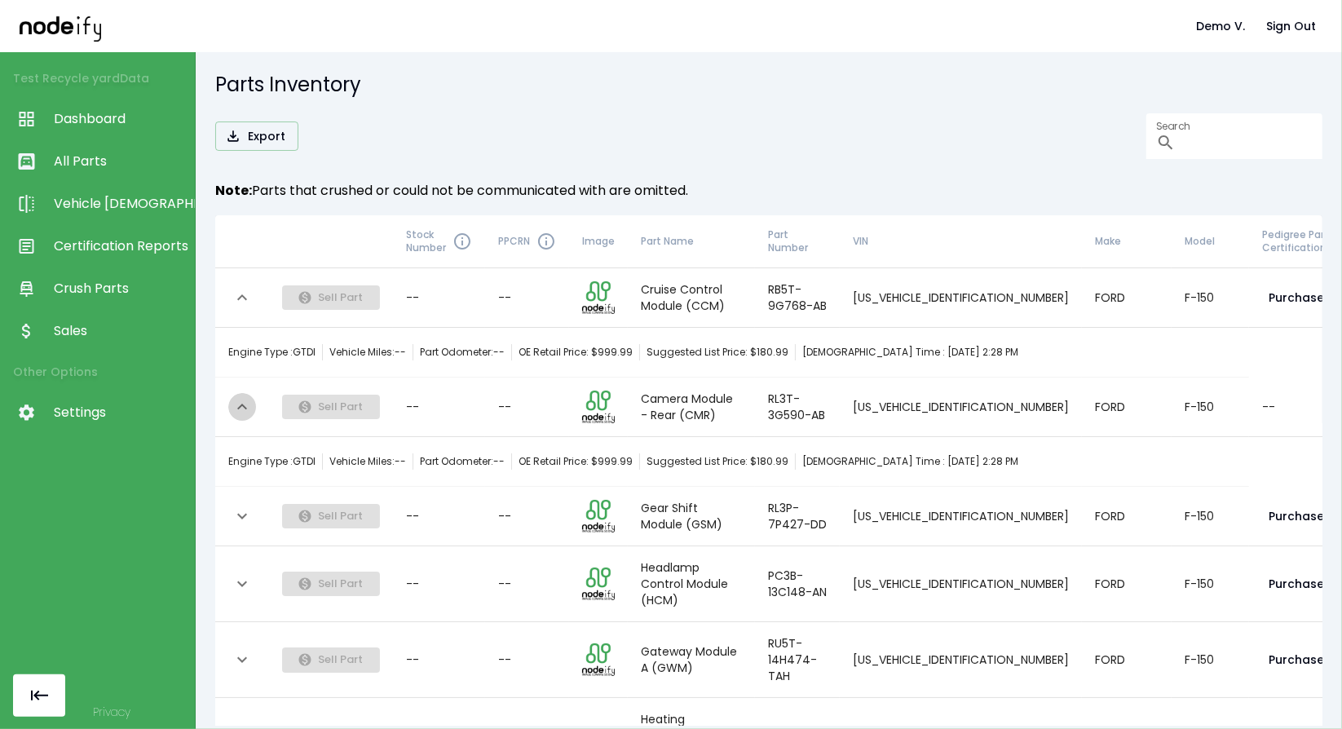
click at [238, 405] on icon "expand row" at bounding box center [242, 407] width 20 height 20
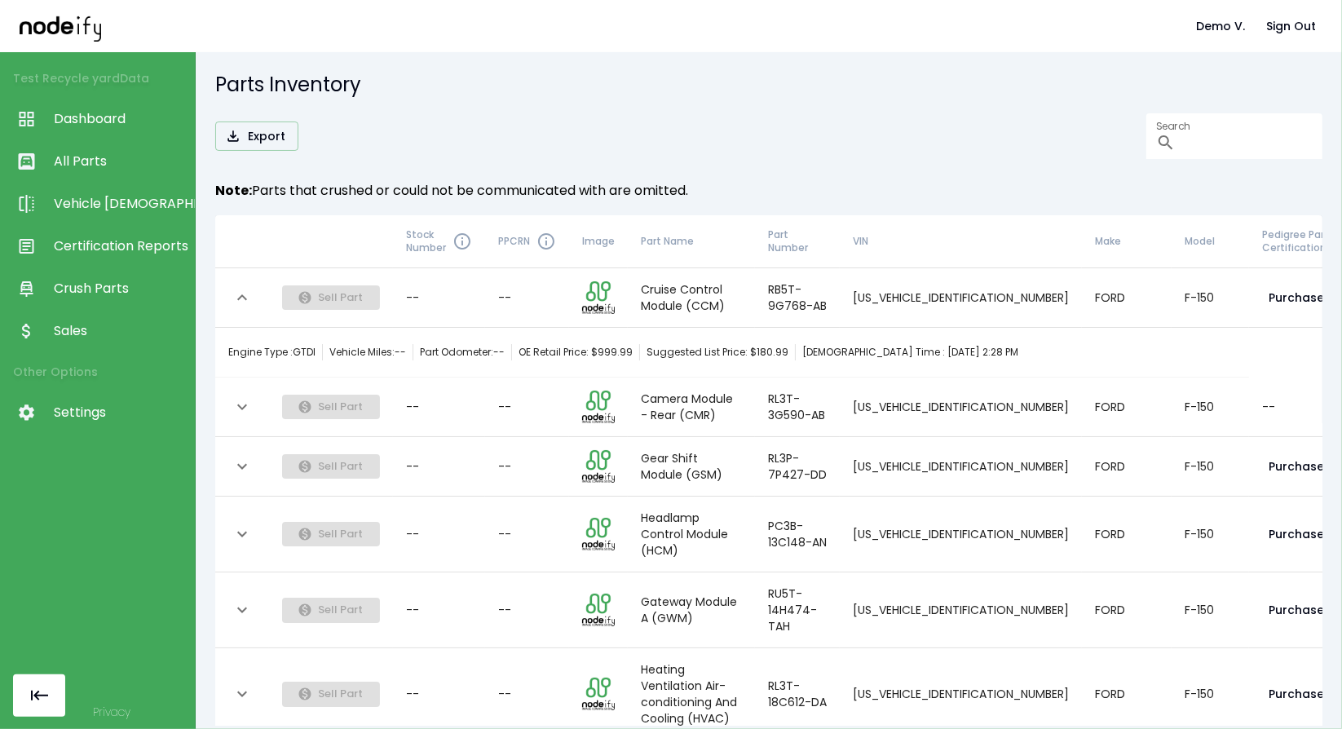
click at [103, 333] on span "Sales" at bounding box center [120, 331] width 133 height 20
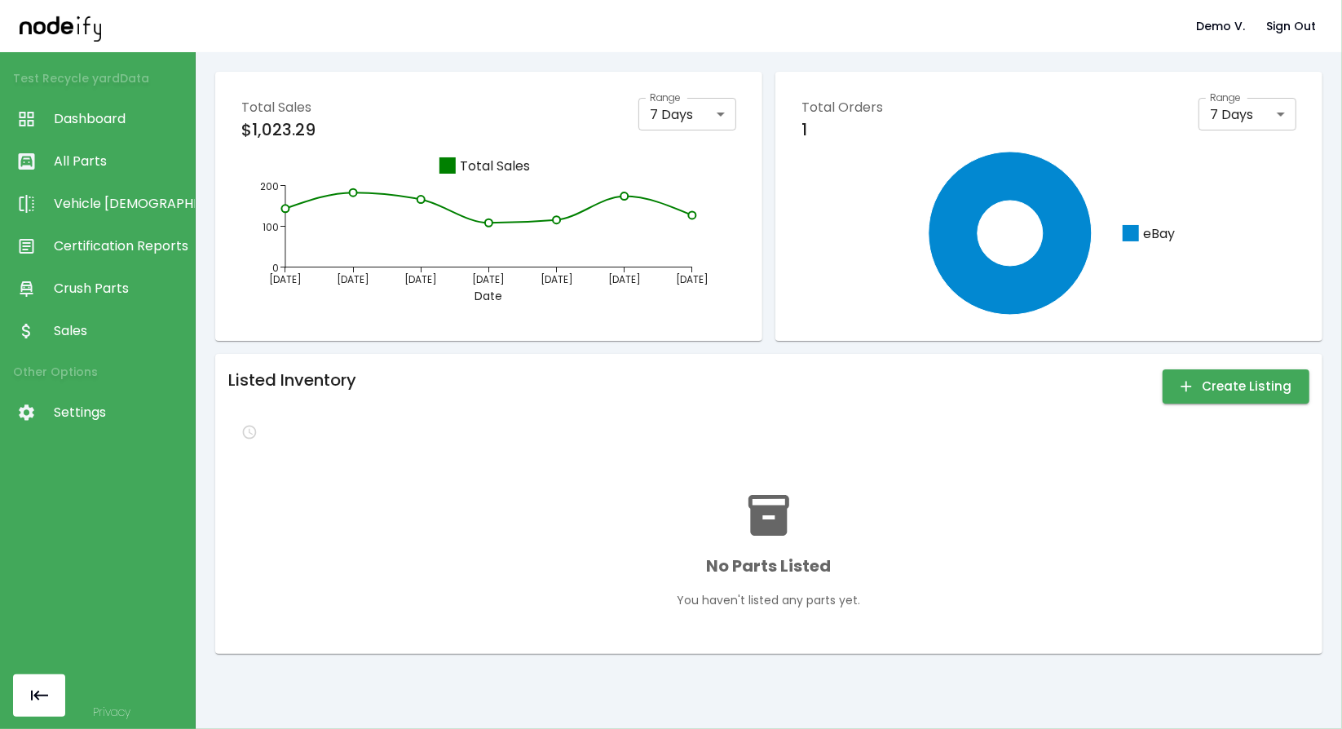
click at [67, 168] on span "All Parts" at bounding box center [120, 162] width 133 height 20
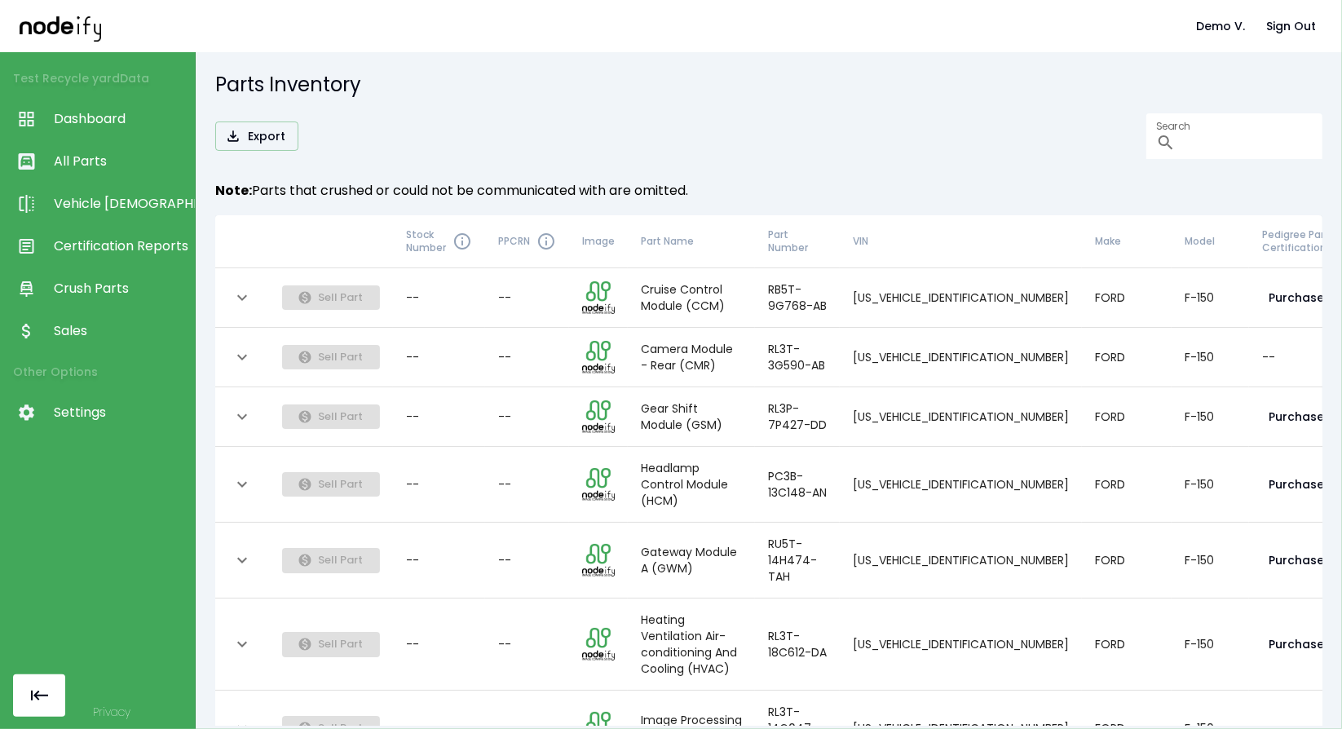
click at [235, 298] on icon "expand row" at bounding box center [242, 298] width 20 height 20
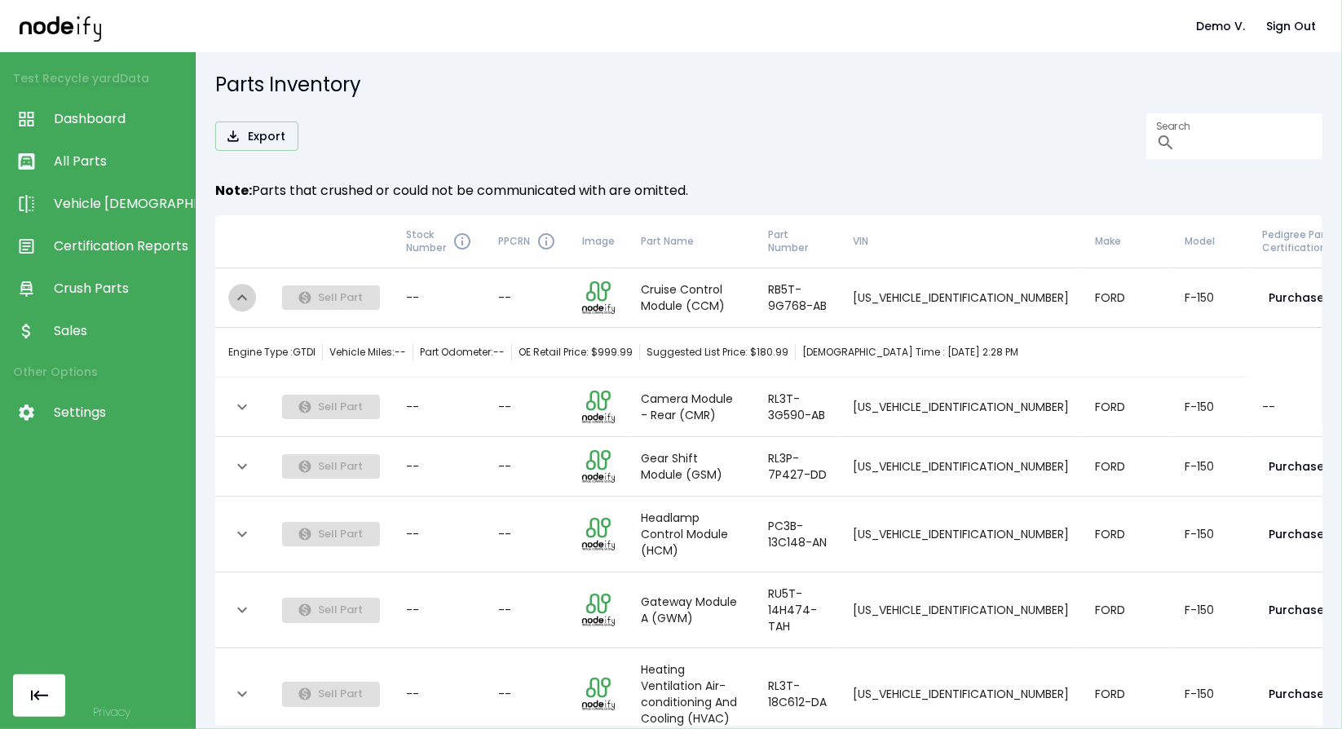
click at [235, 298] on icon "expand row" at bounding box center [242, 298] width 20 height 20
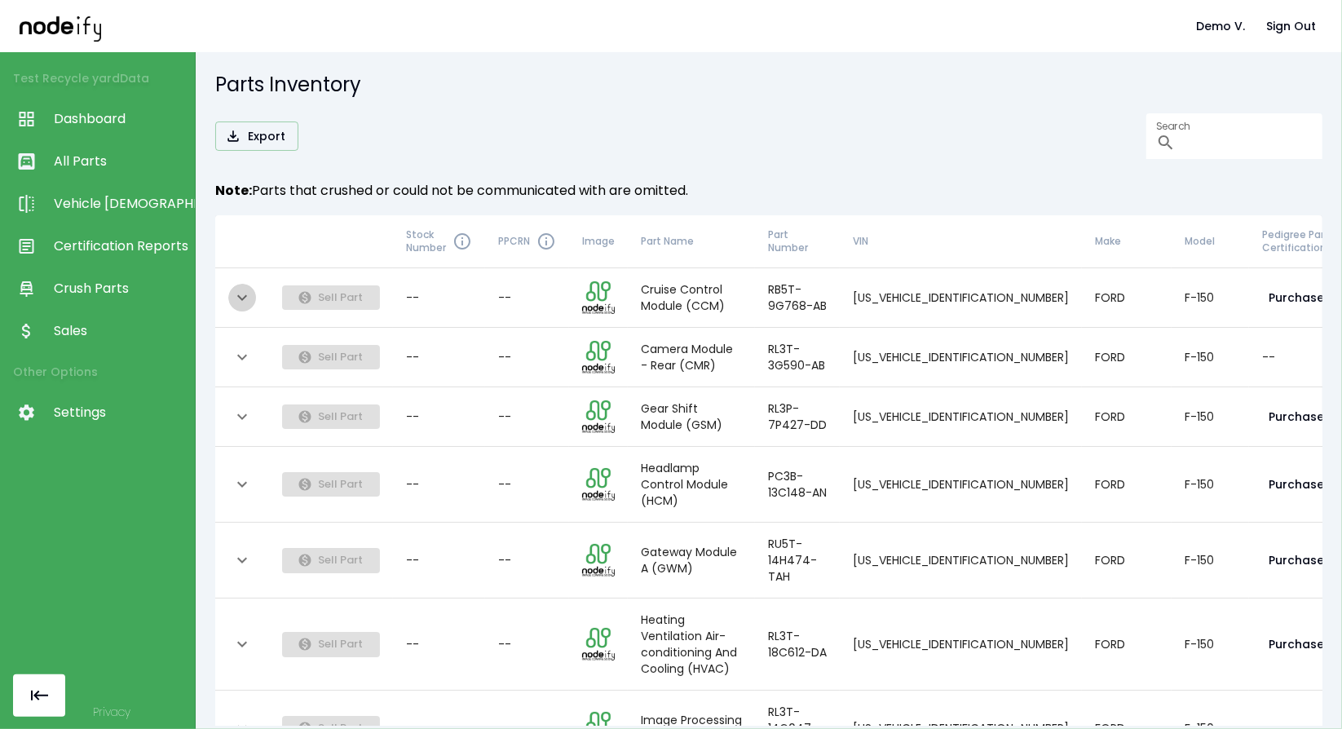
click at [235, 298] on icon "expand row" at bounding box center [242, 298] width 20 height 20
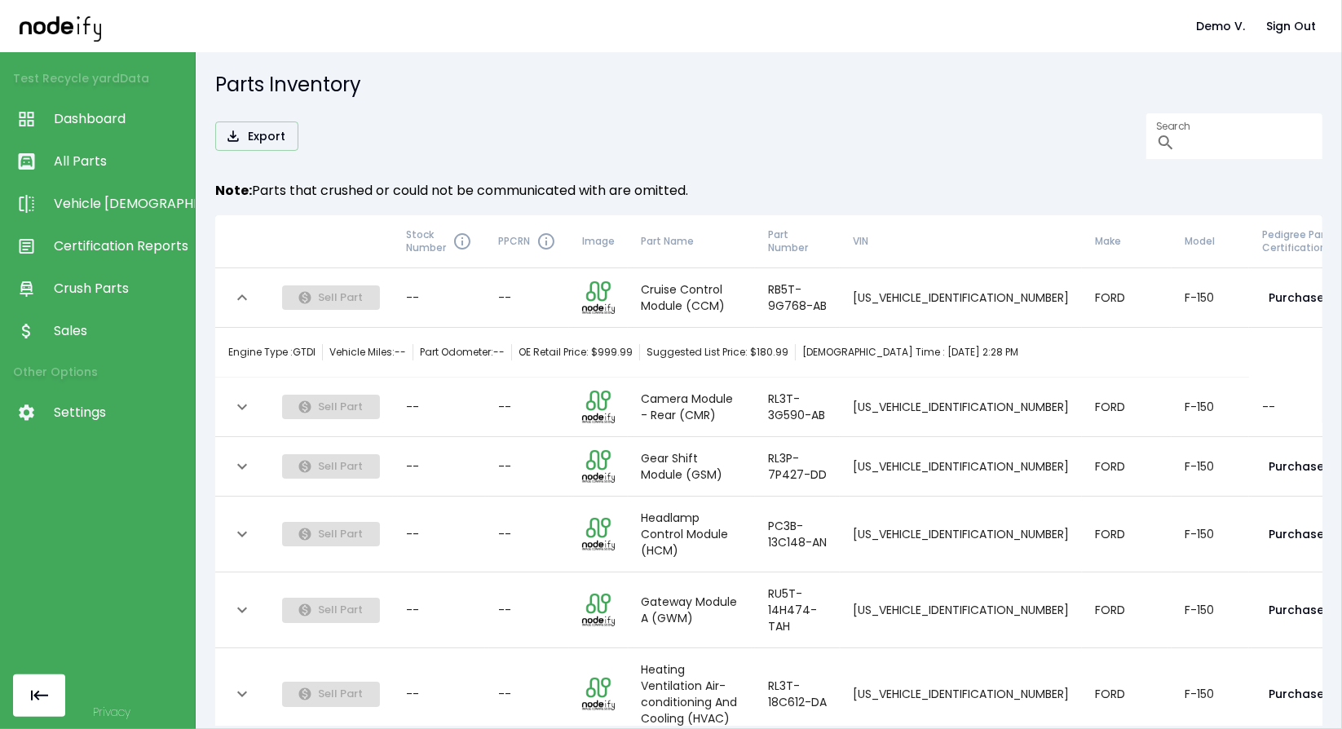
click at [235, 298] on icon "expand row" at bounding box center [242, 298] width 20 height 20
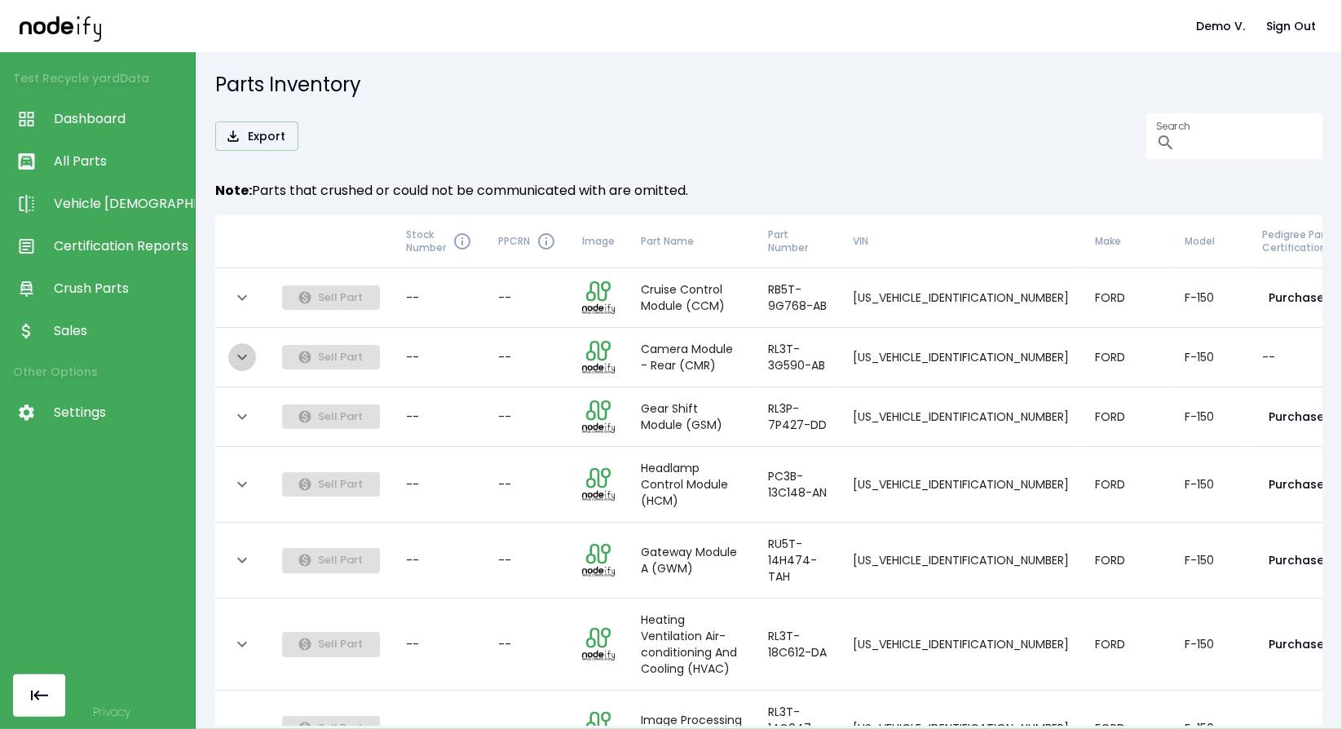
click at [239, 350] on icon "expand row" at bounding box center [242, 357] width 20 height 20
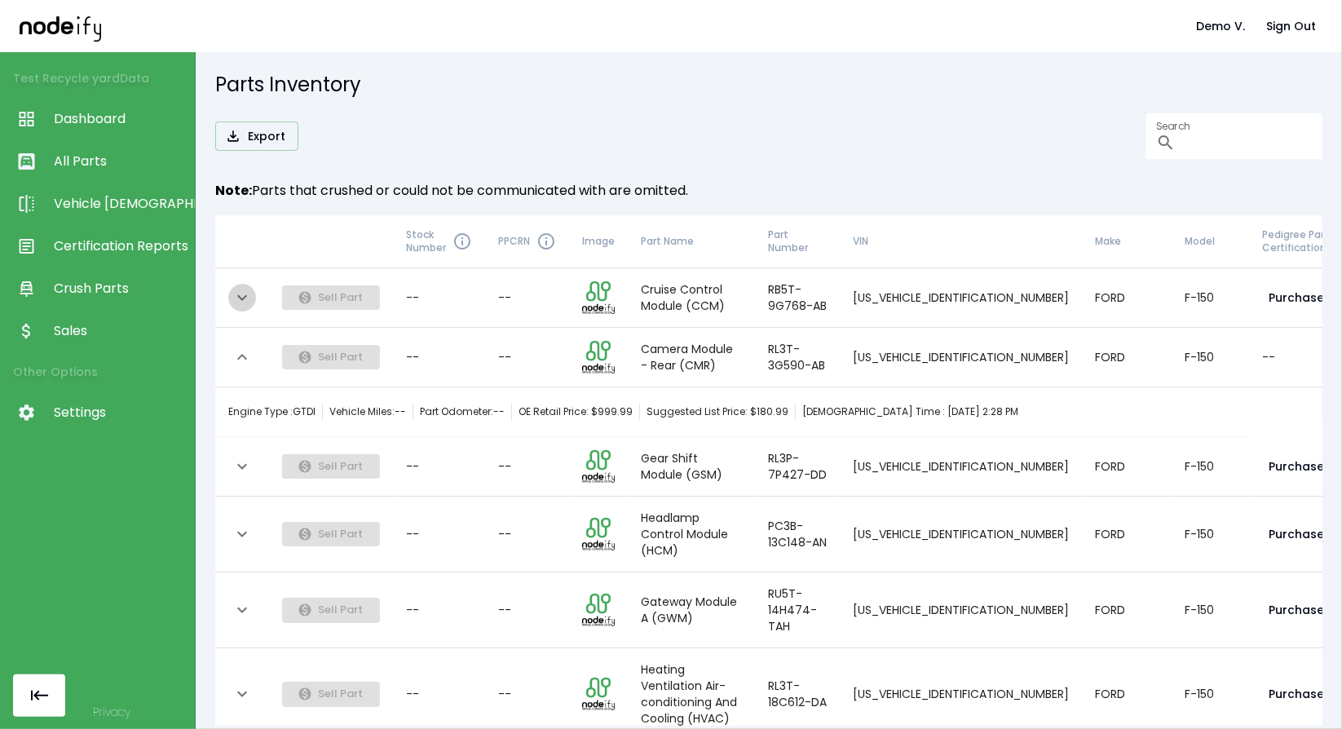
click at [252, 290] on button "expand row" at bounding box center [242, 298] width 28 height 28
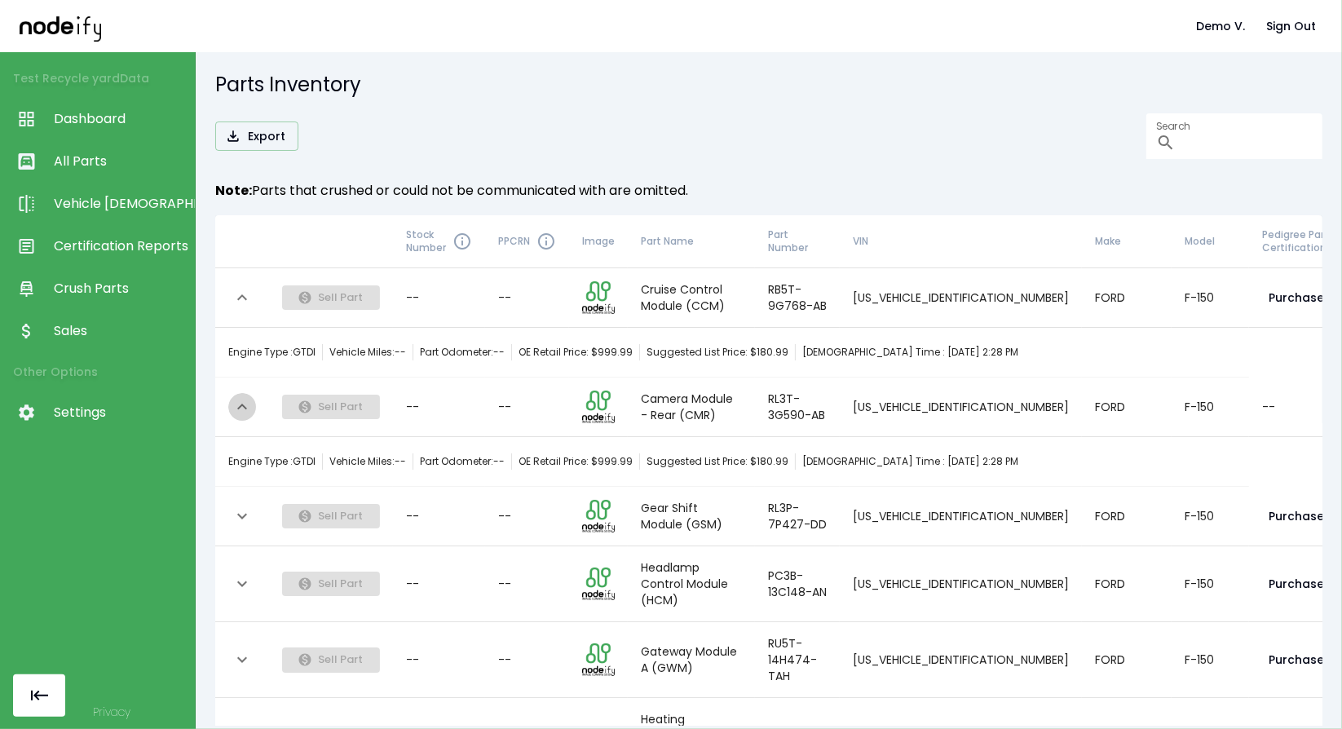
click at [236, 407] on icon "expand row" at bounding box center [242, 407] width 20 height 20
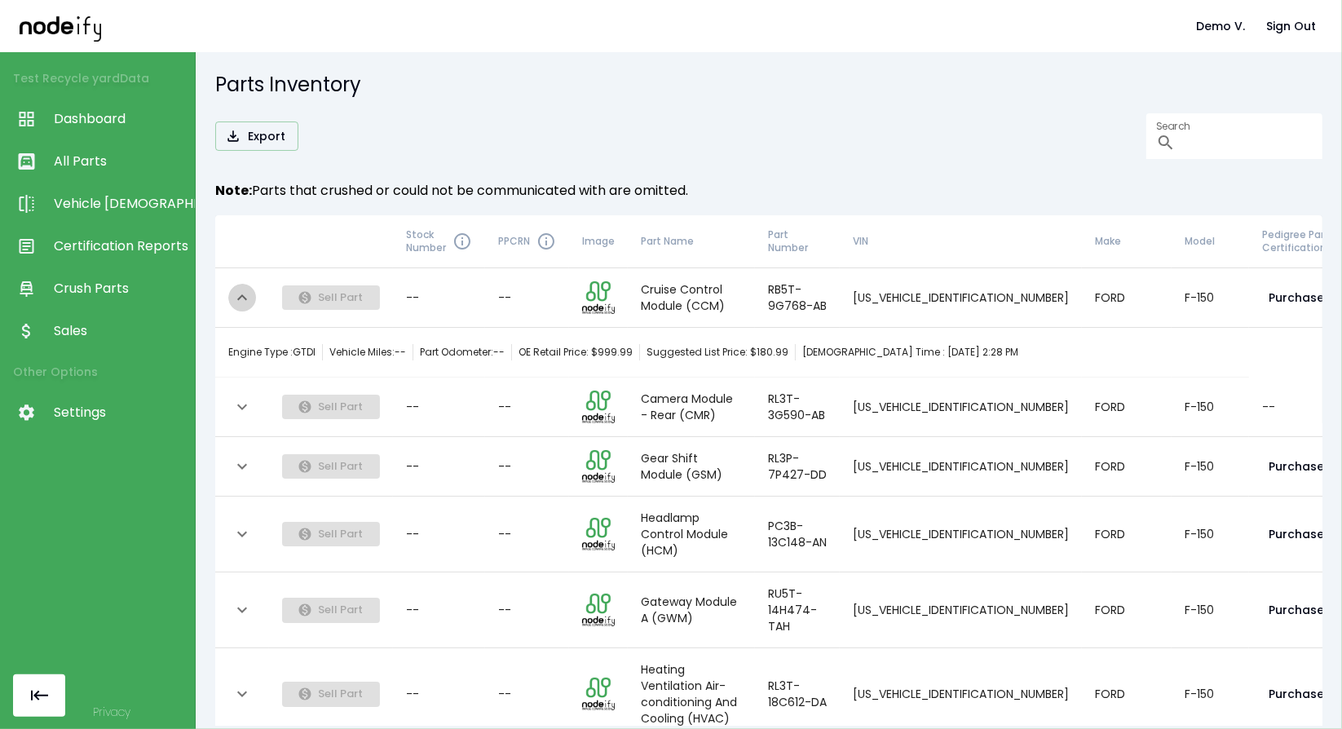
click at [251, 307] on button "expand row" at bounding box center [242, 298] width 28 height 28
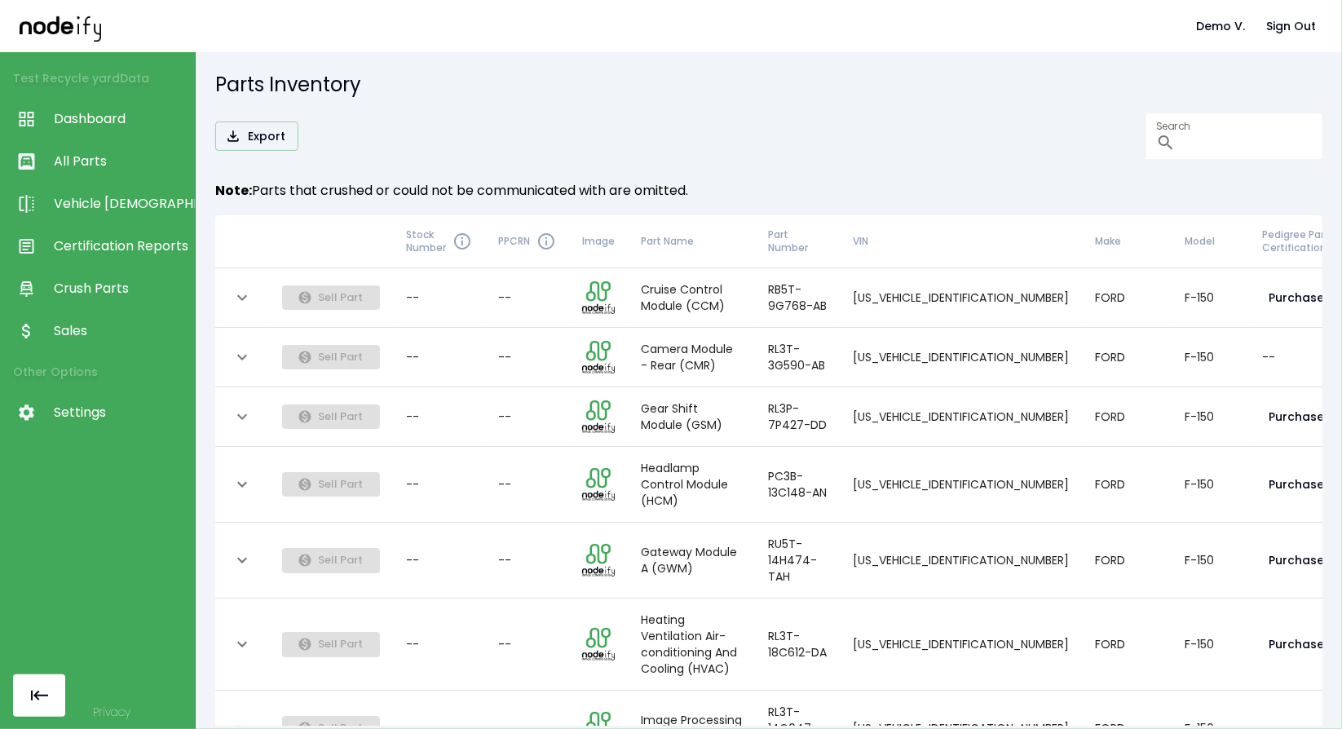
click at [242, 302] on icon "expand row" at bounding box center [242, 298] width 20 height 20
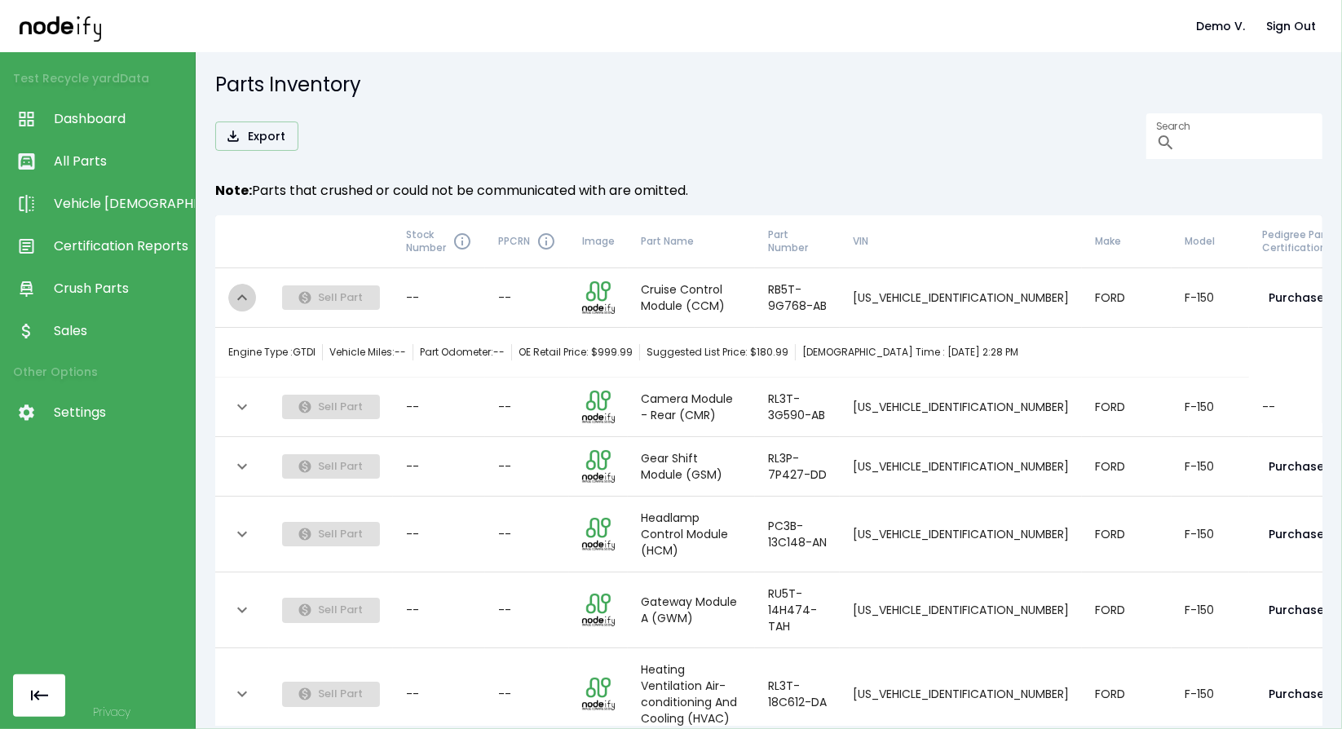
click at [242, 302] on icon "expand row" at bounding box center [242, 298] width 20 height 20
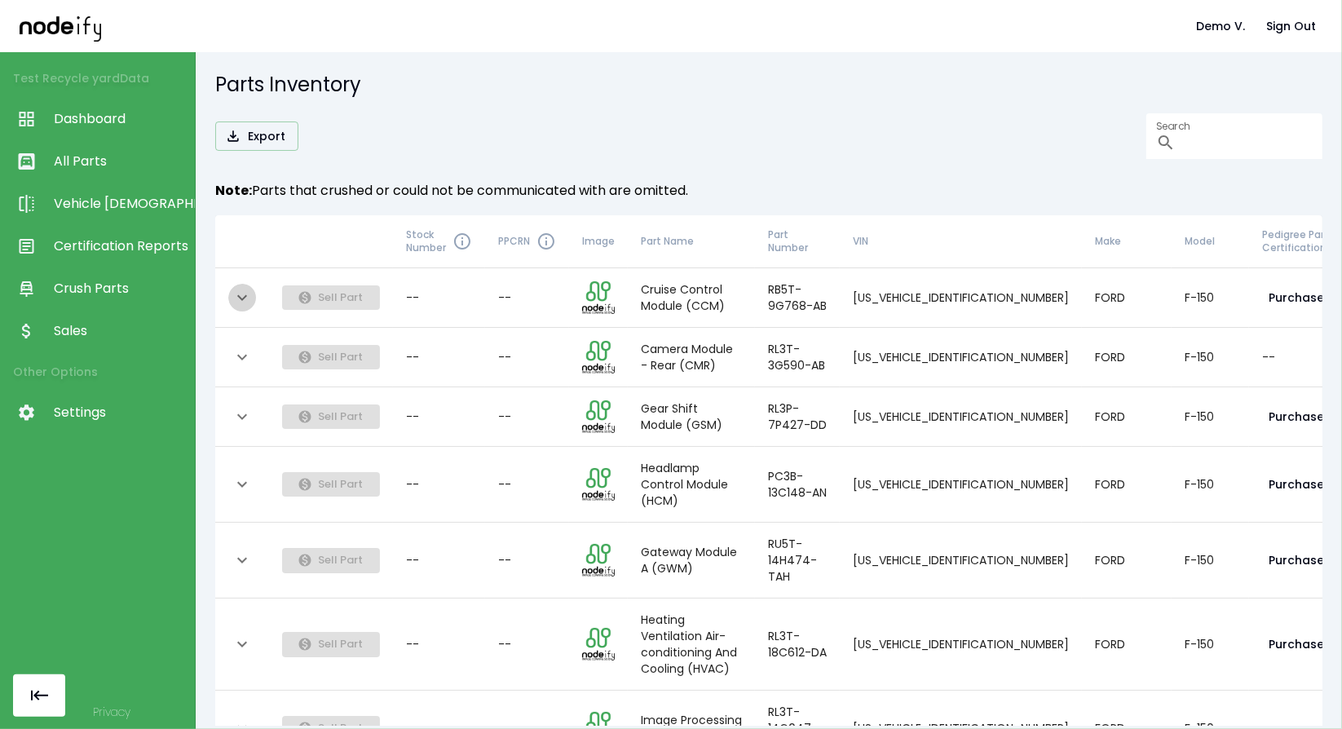
click at [242, 302] on icon "expand row" at bounding box center [242, 298] width 20 height 20
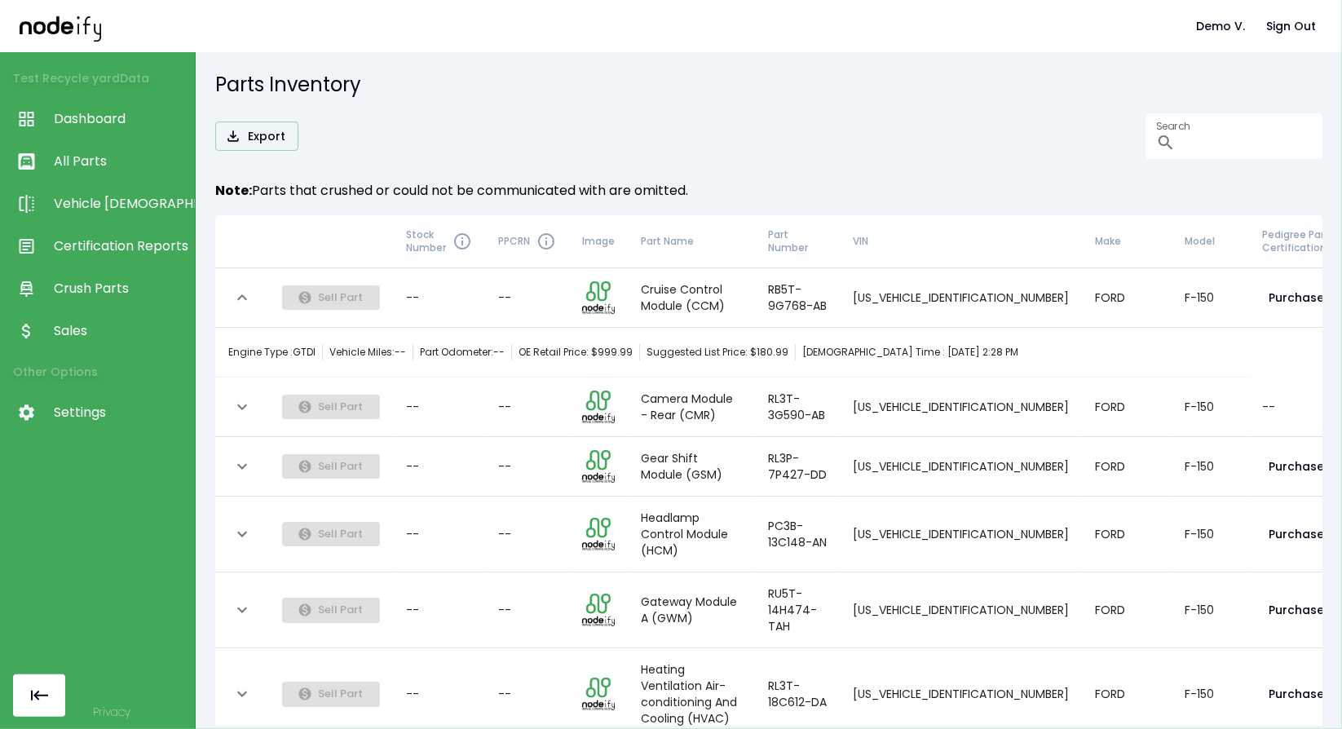
click at [254, 291] on button "expand row" at bounding box center [242, 298] width 28 height 28
